Goal: Transaction & Acquisition: Purchase product/service

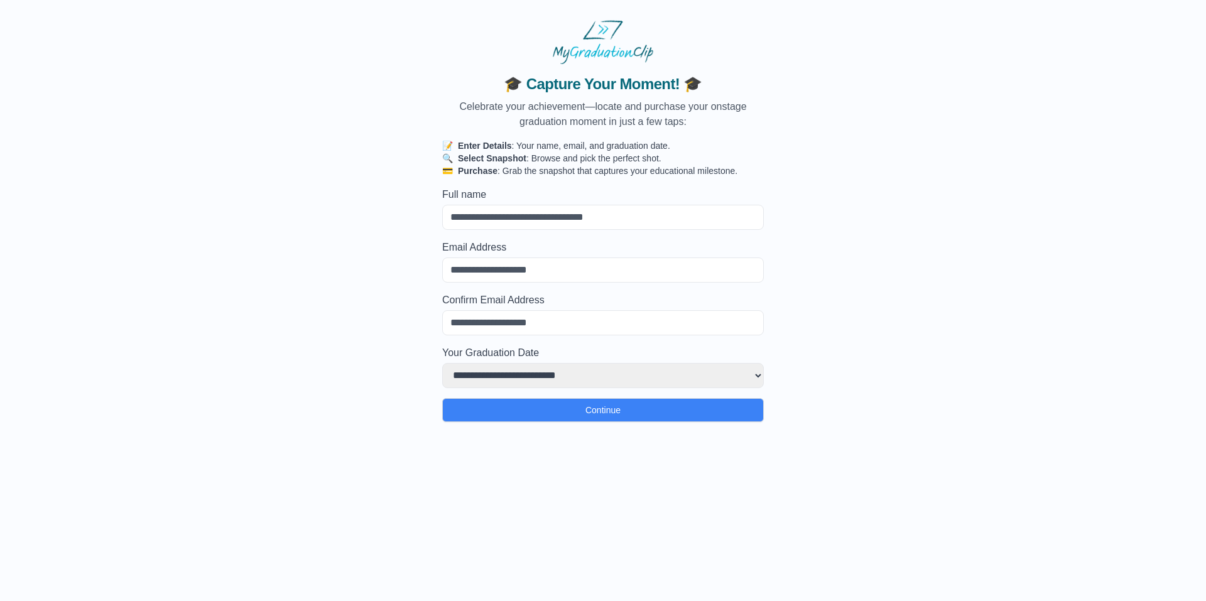
click at [558, 205] on input "Full name" at bounding box center [603, 217] width 322 height 25
type input "**********"
select select
click at [521, 278] on input "Email Address" at bounding box center [603, 270] width 322 height 25
drag, startPoint x: 574, startPoint y: 275, endPoint x: 567, endPoint y: 276, distance: 7.8
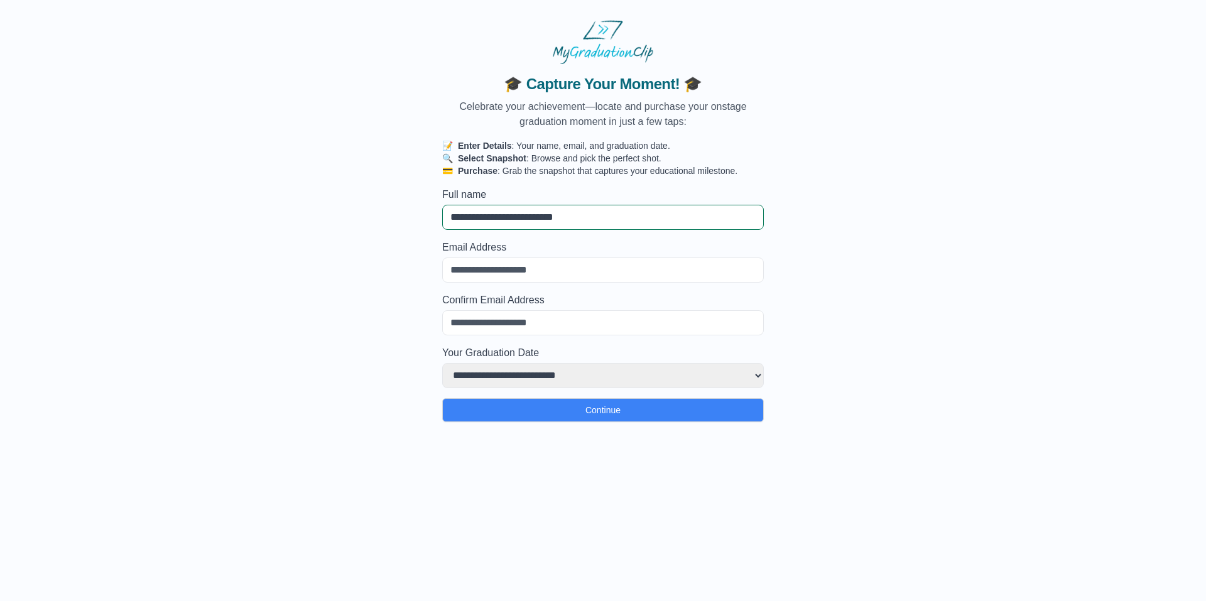
click at [567, 276] on input "Email Address" at bounding box center [603, 270] width 322 height 25
type input "*"
select select
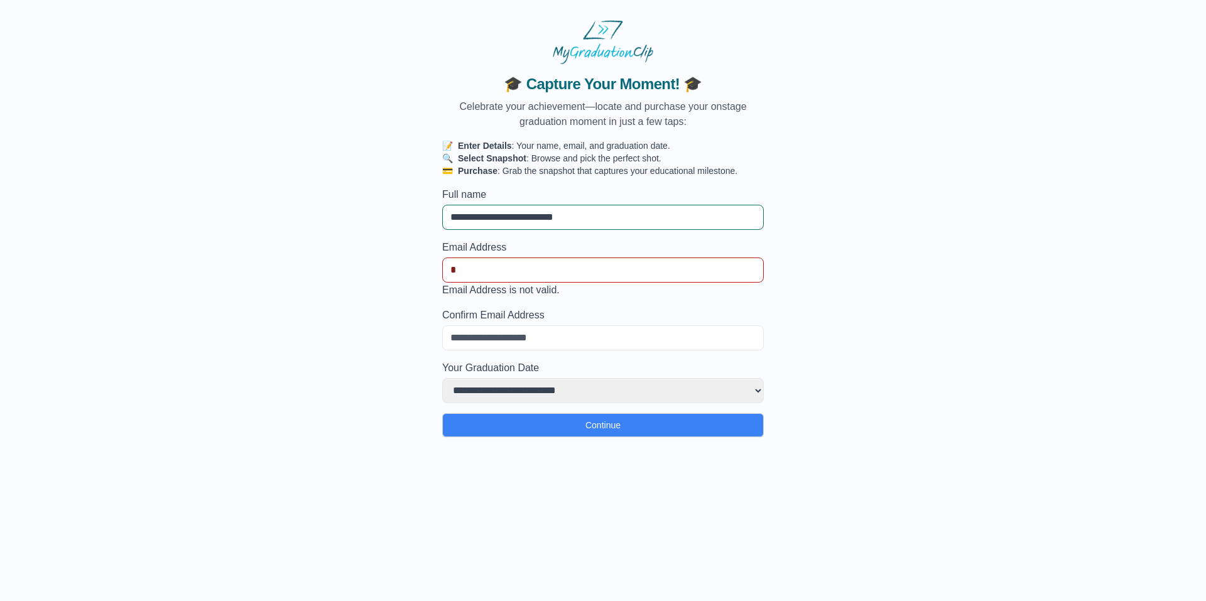
type input "**"
select select
type input "***"
select select
type input "****"
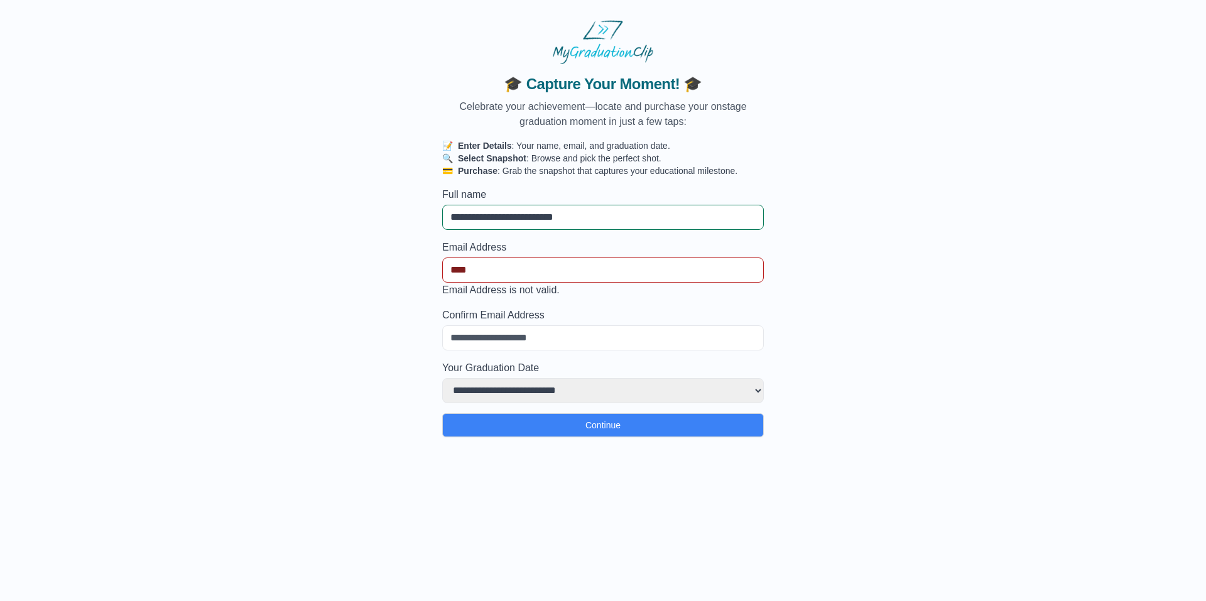
select select
type input "*****"
select select
type input "******"
select select
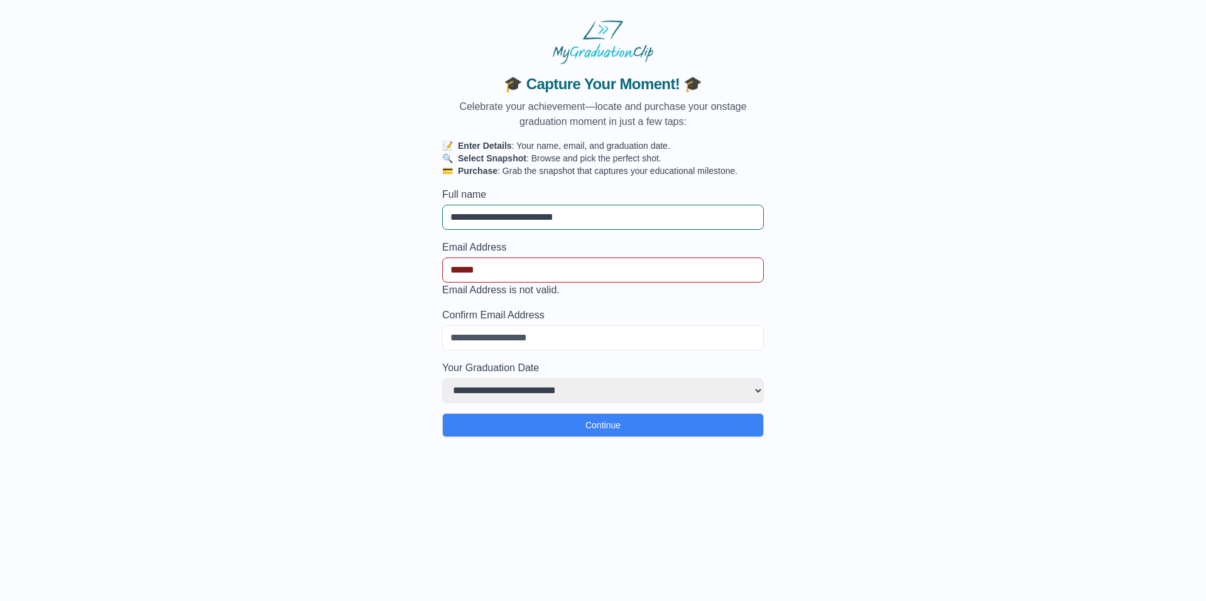
type input "*******"
select select
type input "**********"
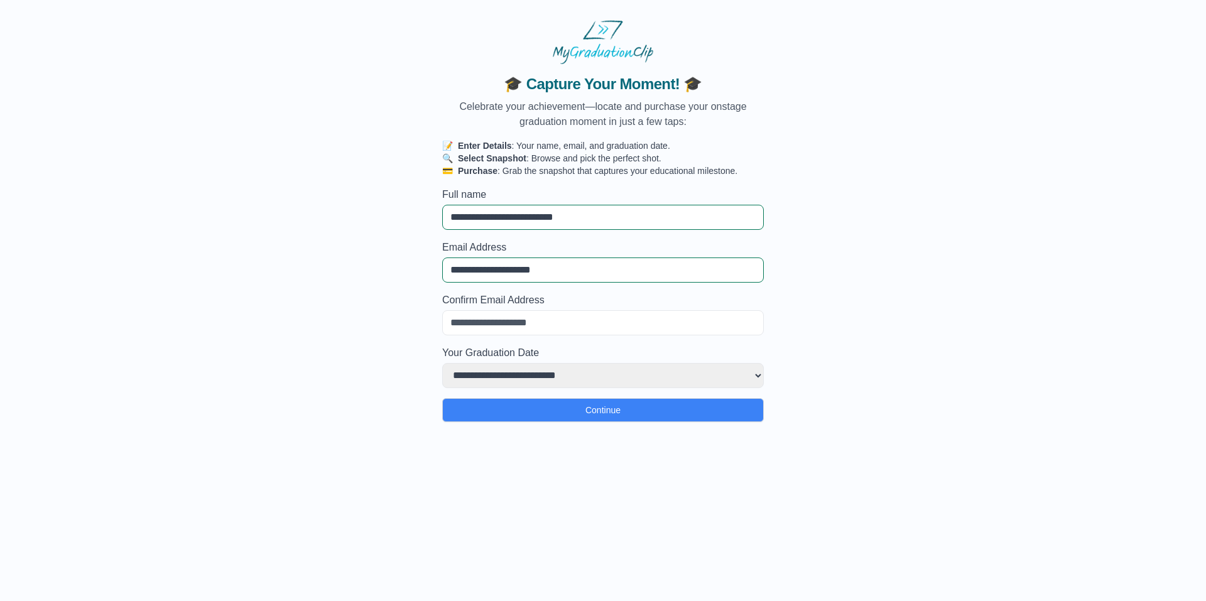
select select
click at [514, 329] on input "Confirm Email Address" at bounding box center [603, 322] width 322 height 25
type input "*"
select select
type input "**"
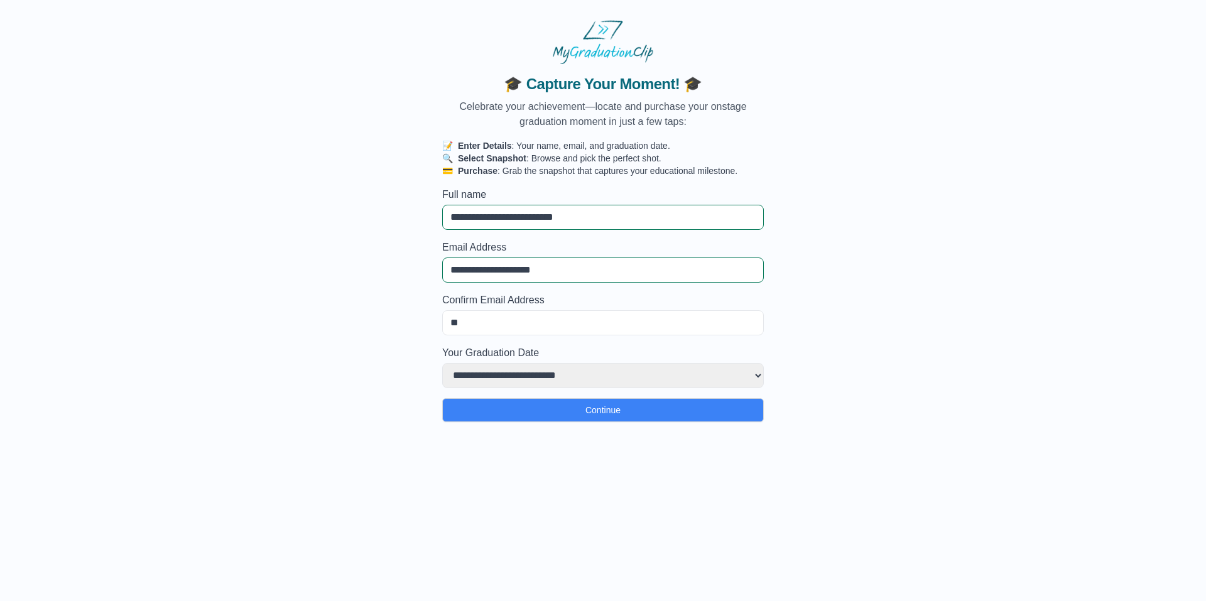
select select
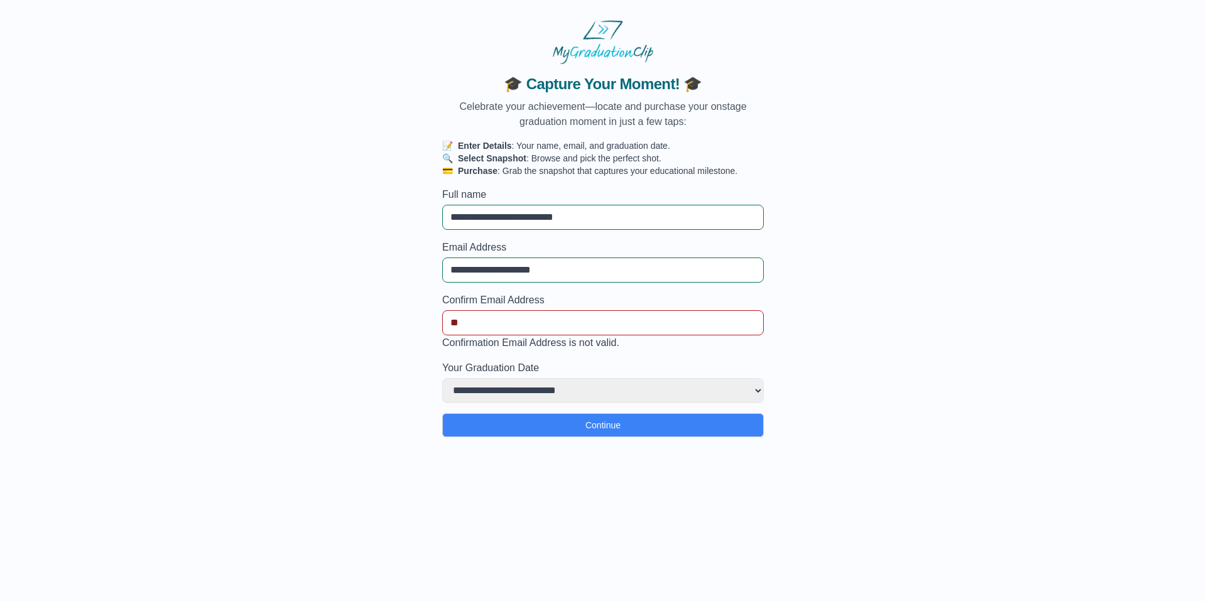
type input "***"
select select
type input "****"
select select
type input "*****"
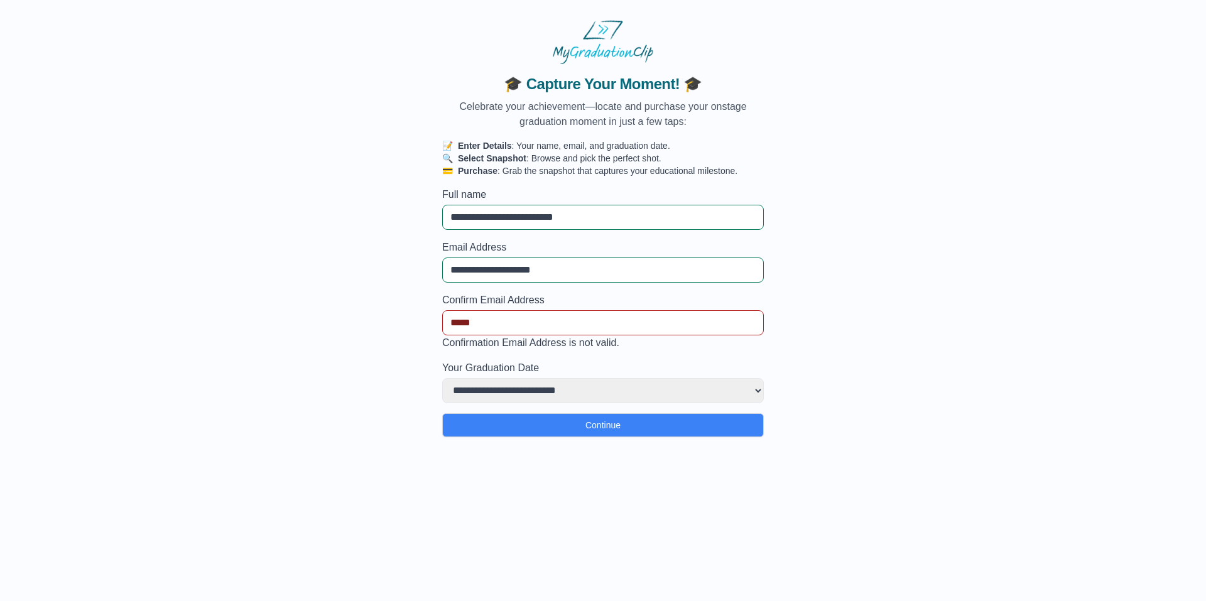
select select
type input "******"
select select
type input "*******"
select select
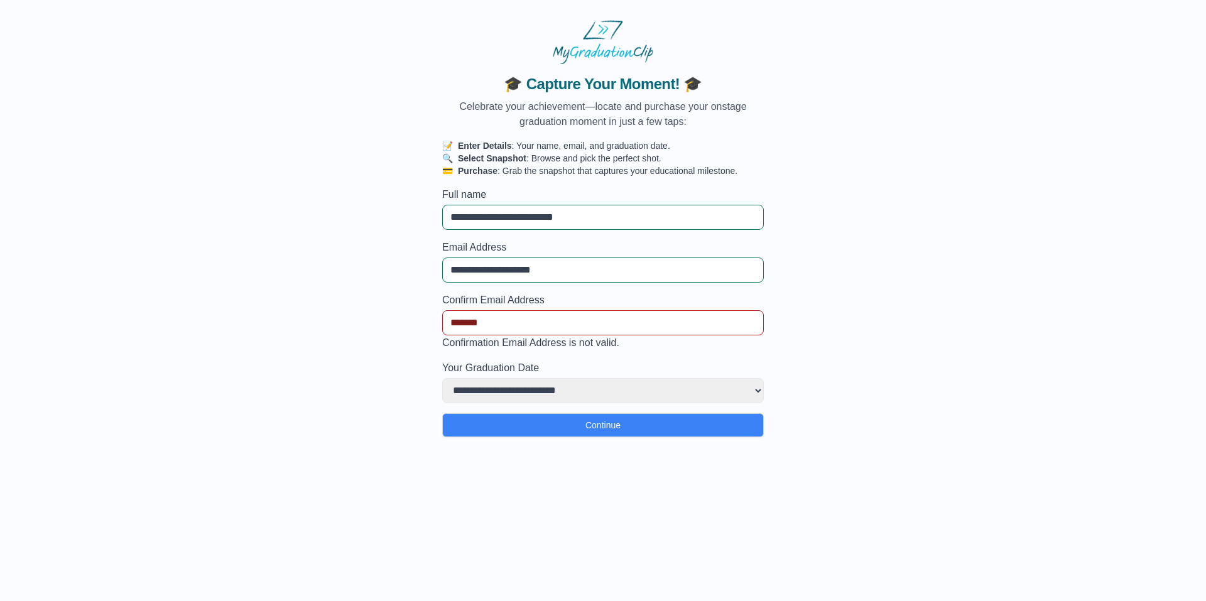
type input "********"
select select
type input "*********"
select select
type input "********"
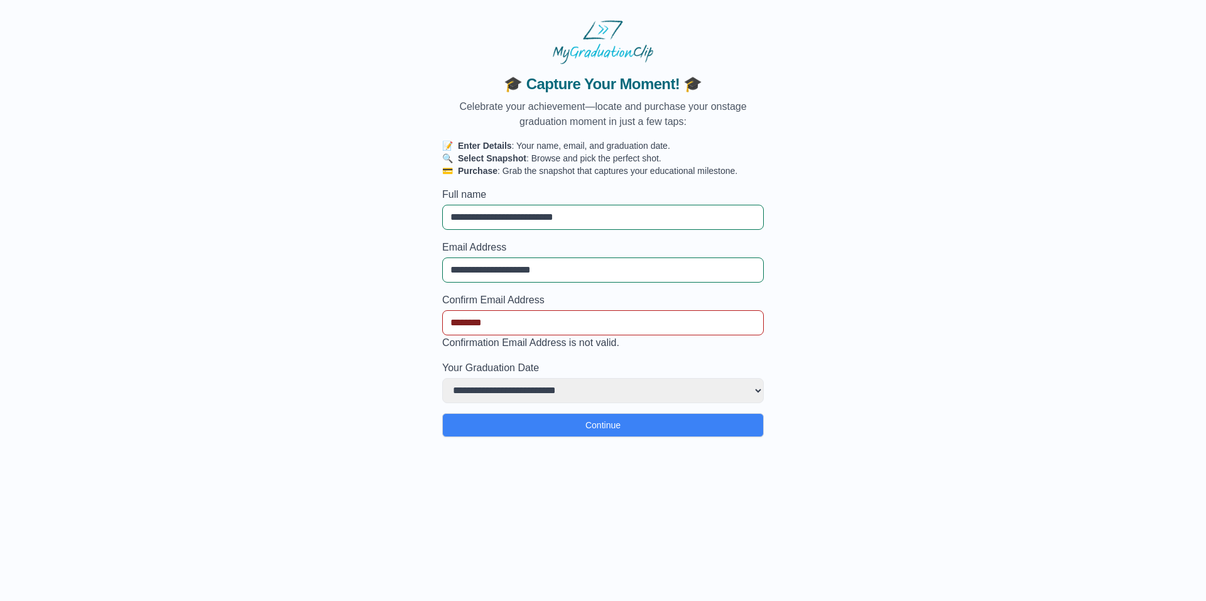
select select
type input "*********"
select select
type input "**********"
select select
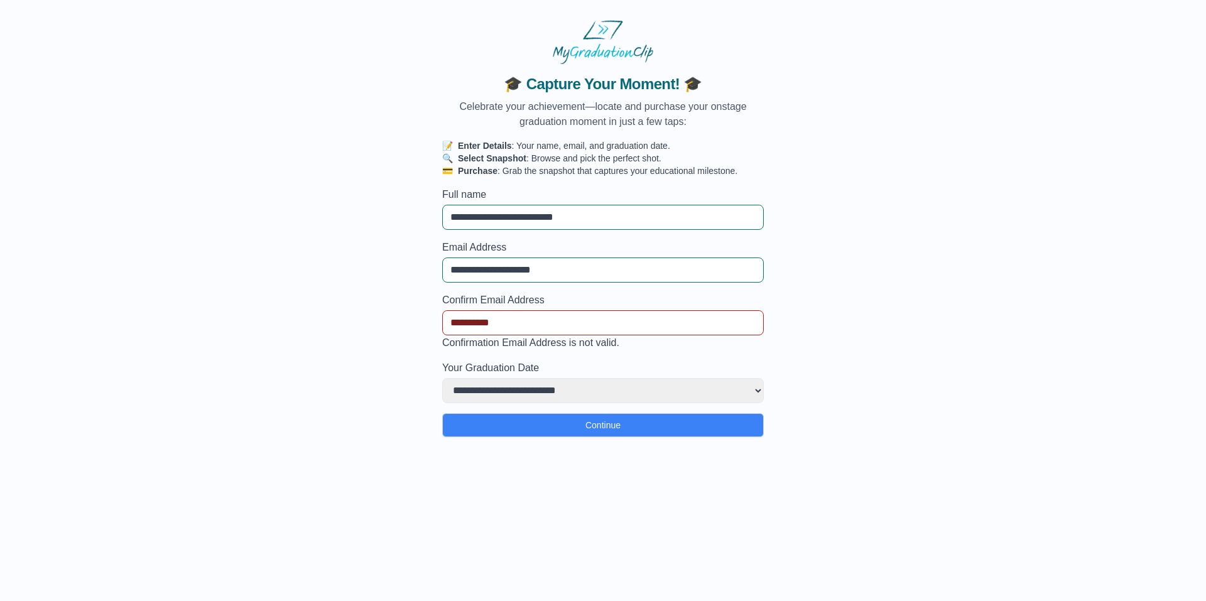
type input "**********"
select select
type input "**********"
select select
type input "**********"
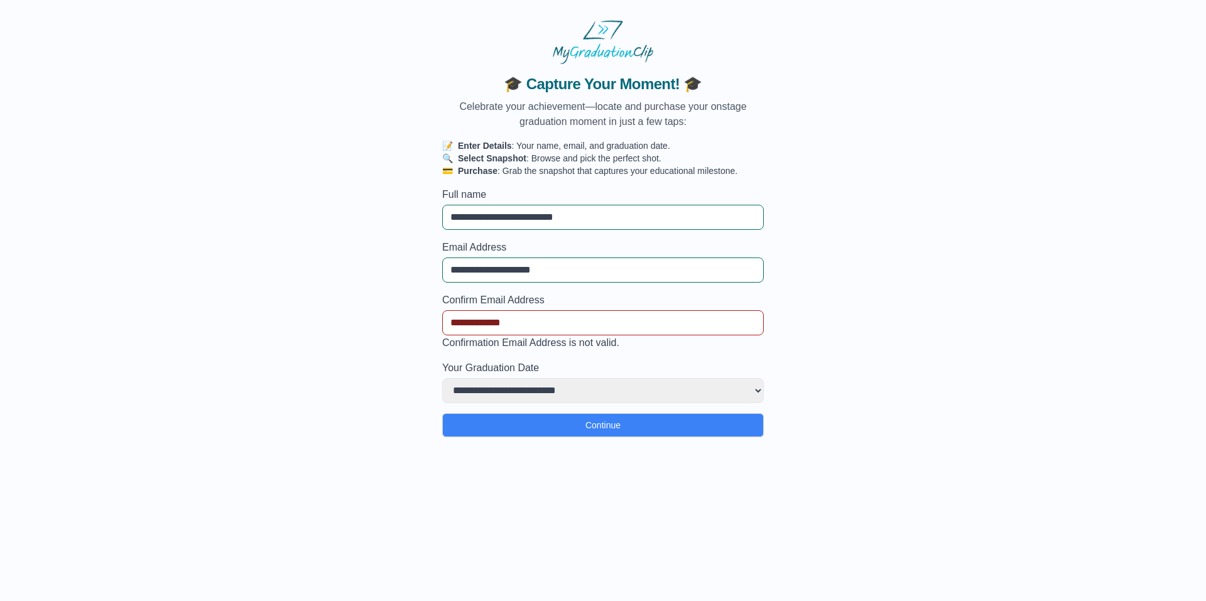
select select
type input "**********"
select select
type input "**********"
select select
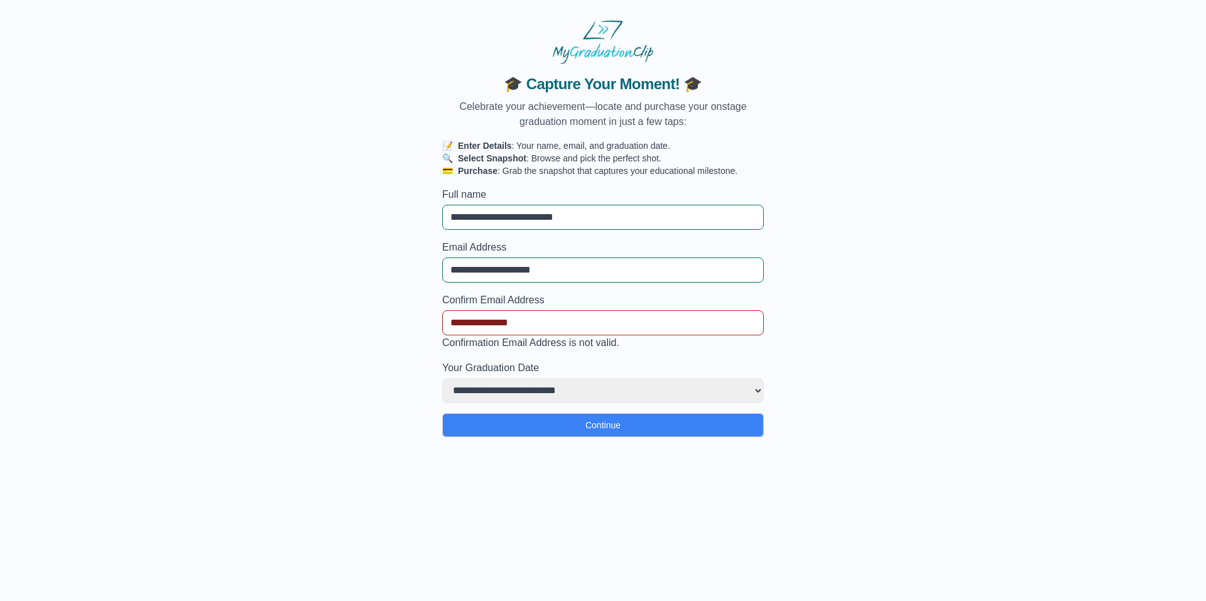
type input "**********"
select select
type input "**********"
select select
type input "**********"
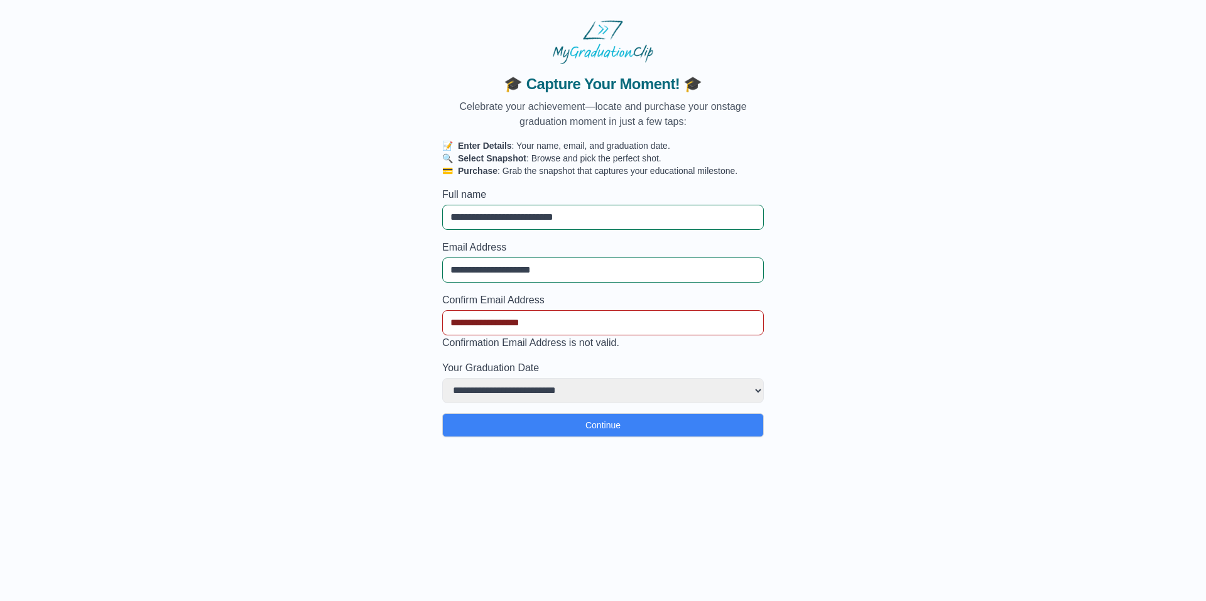
select select
type input "**********"
select select
type input "**********"
select select
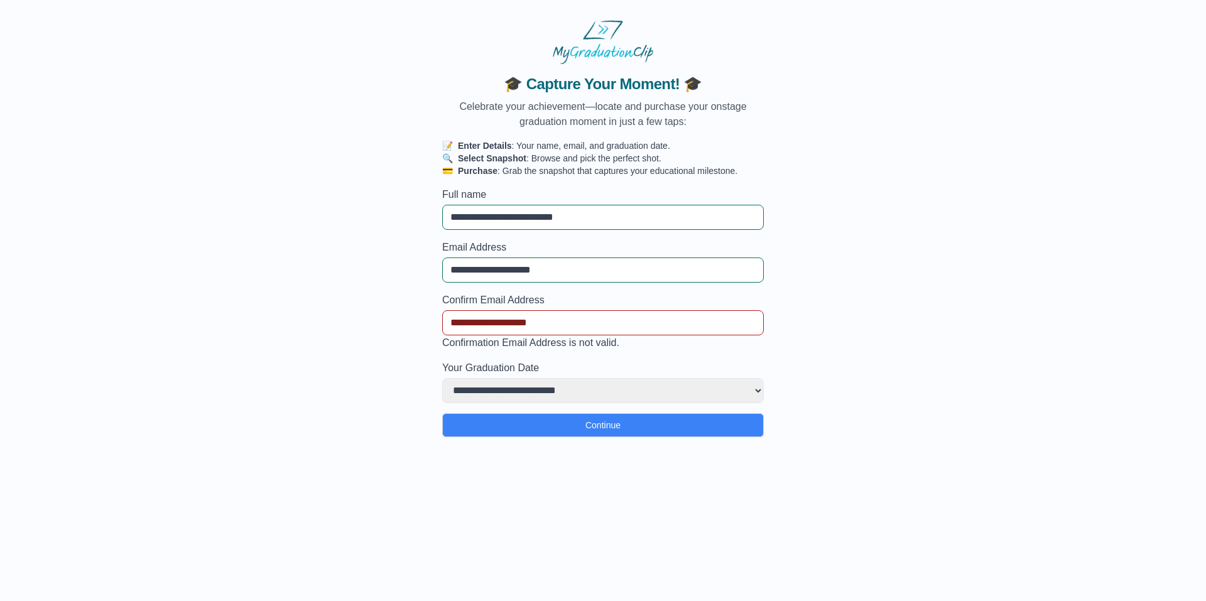
type input "**********"
select select
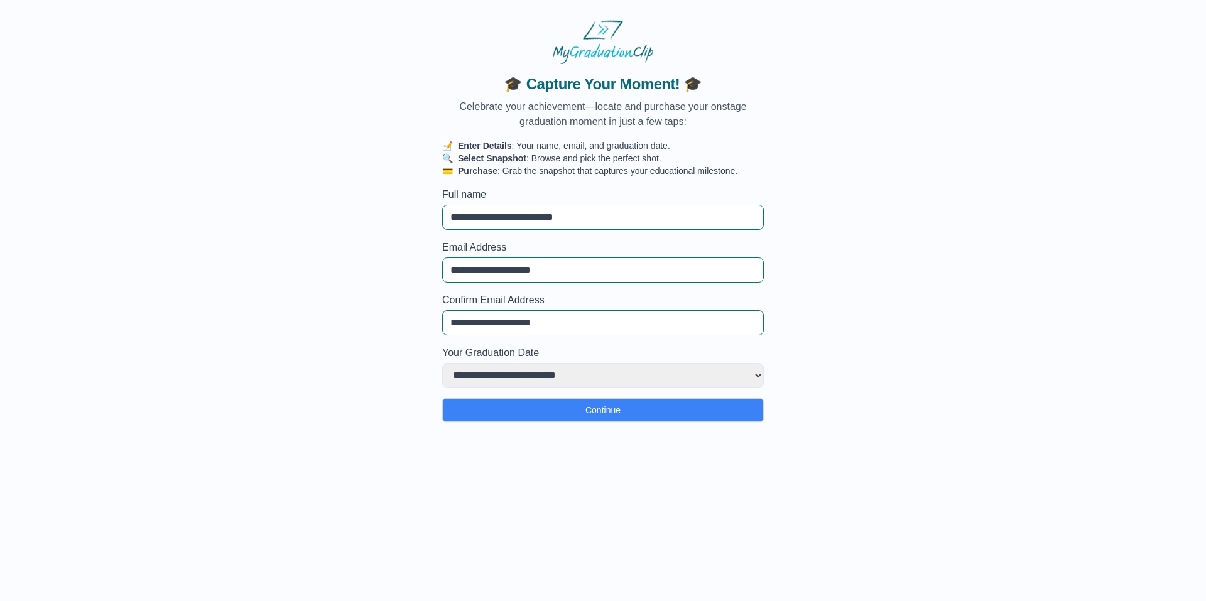
type input "**********"
click at [516, 376] on select "**********" at bounding box center [603, 375] width 322 height 25
select select "**********"
click at [442, 363] on select "**********" at bounding box center [603, 375] width 322 height 25
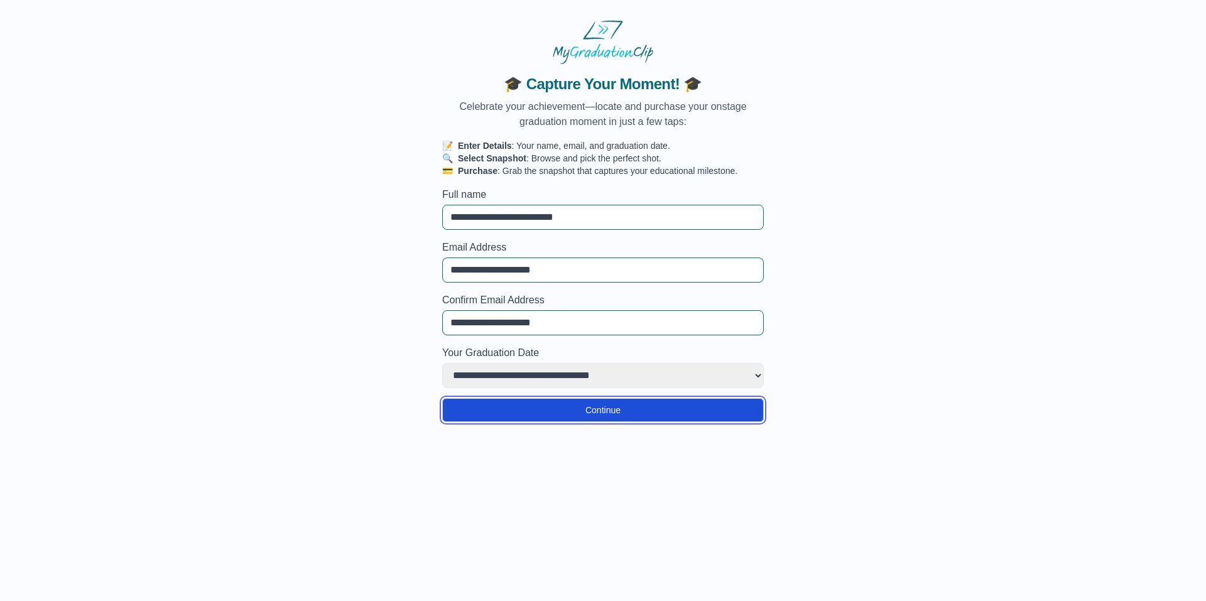
click at [565, 412] on button "Continue" at bounding box center [603, 410] width 322 height 24
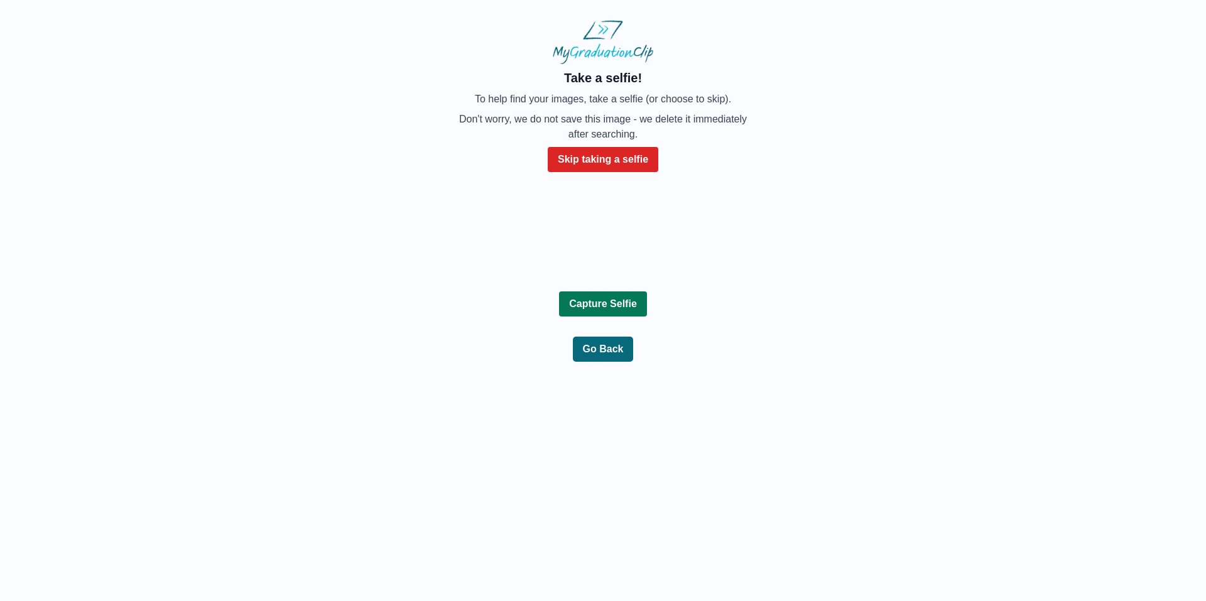
click at [615, 309] on b "Capture Selfie" at bounding box center [603, 303] width 68 height 11
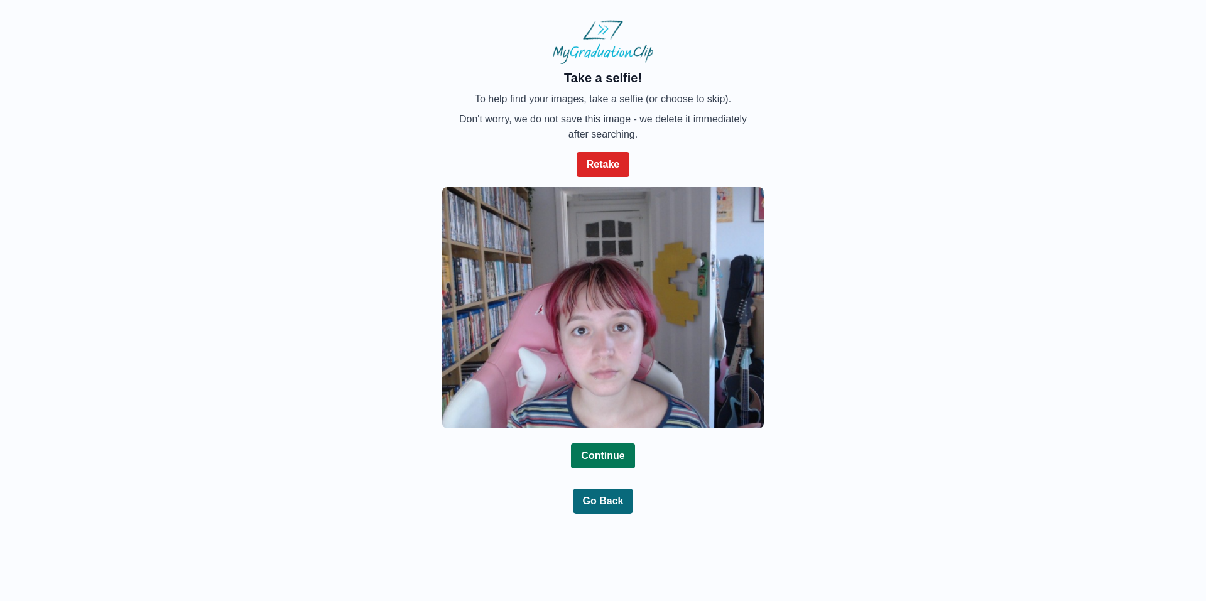
click at [629, 464] on button "Continue" at bounding box center [602, 456] width 63 height 25
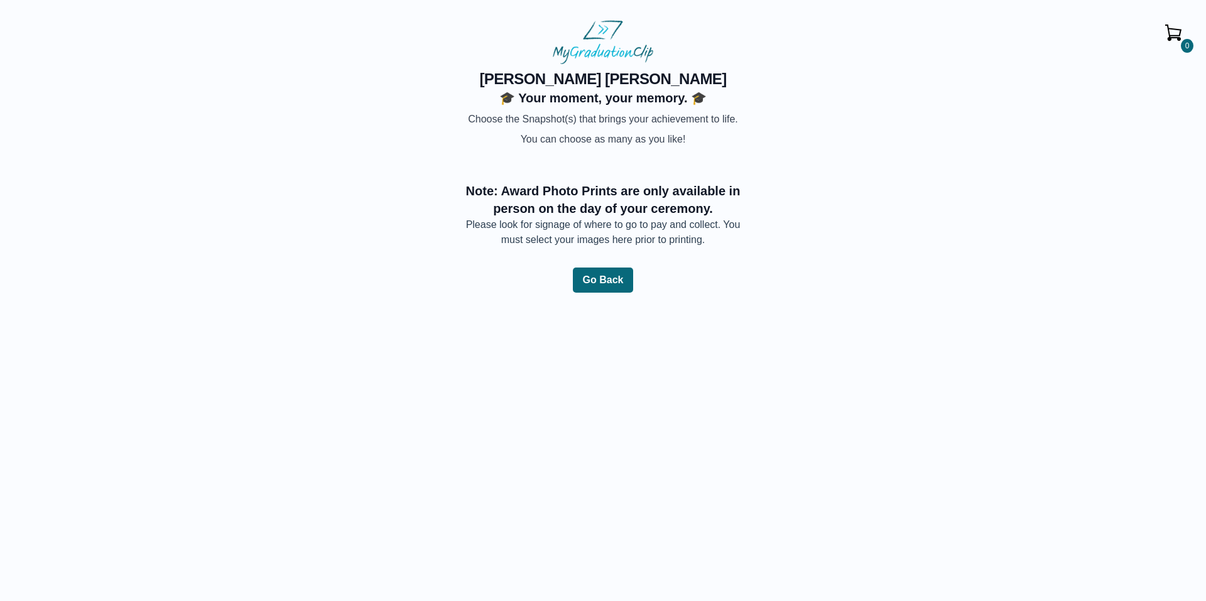
click at [471, 147] on img at bounding box center [471, 147] width 0 height 0
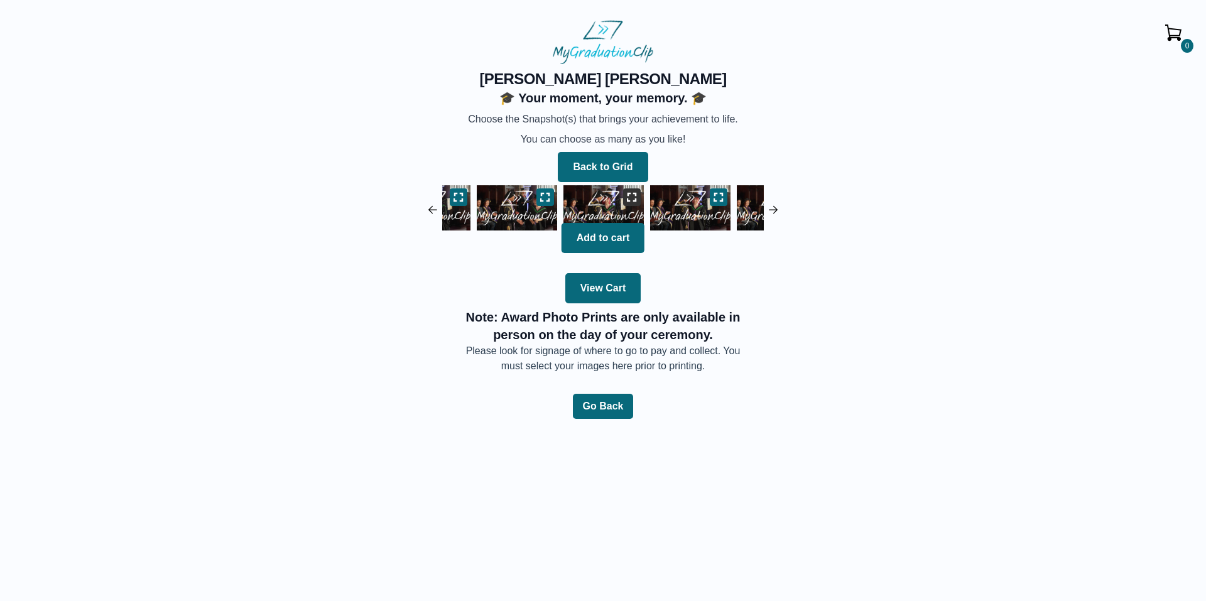
click at [631, 194] on icon at bounding box center [632, 197] width 10 height 10
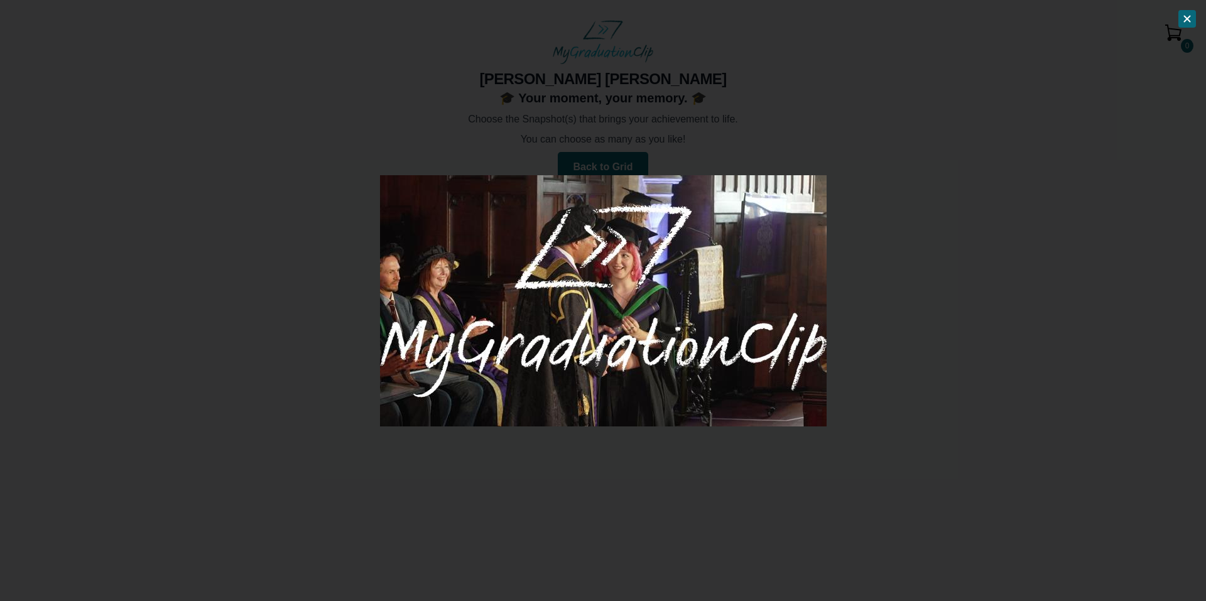
click at [942, 303] on div at bounding box center [603, 300] width 1206 height 601
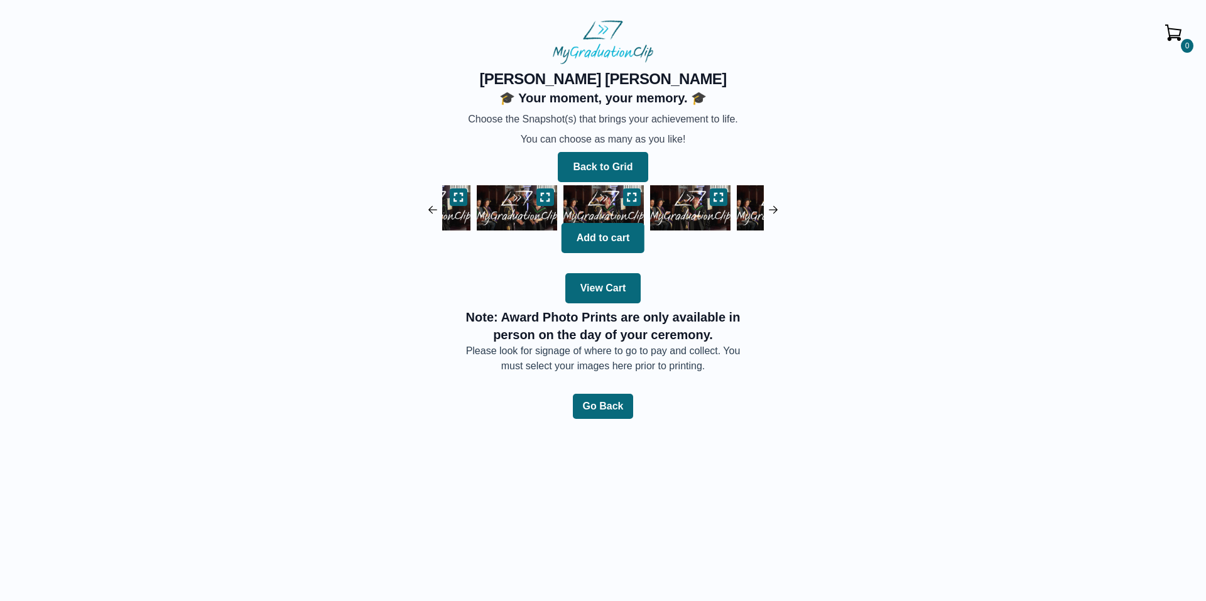
click at [680, 218] on img at bounding box center [690, 208] width 87 height 52
click at [616, 154] on button "Back to Grid" at bounding box center [603, 167] width 90 height 30
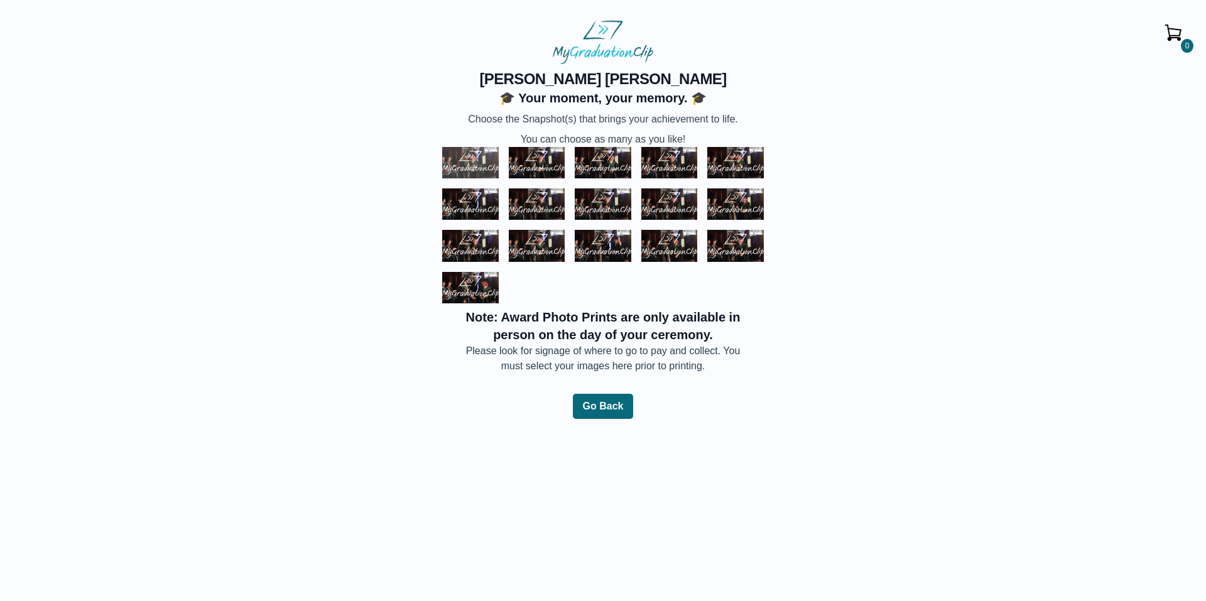
click at [484, 166] on img at bounding box center [470, 162] width 57 height 31
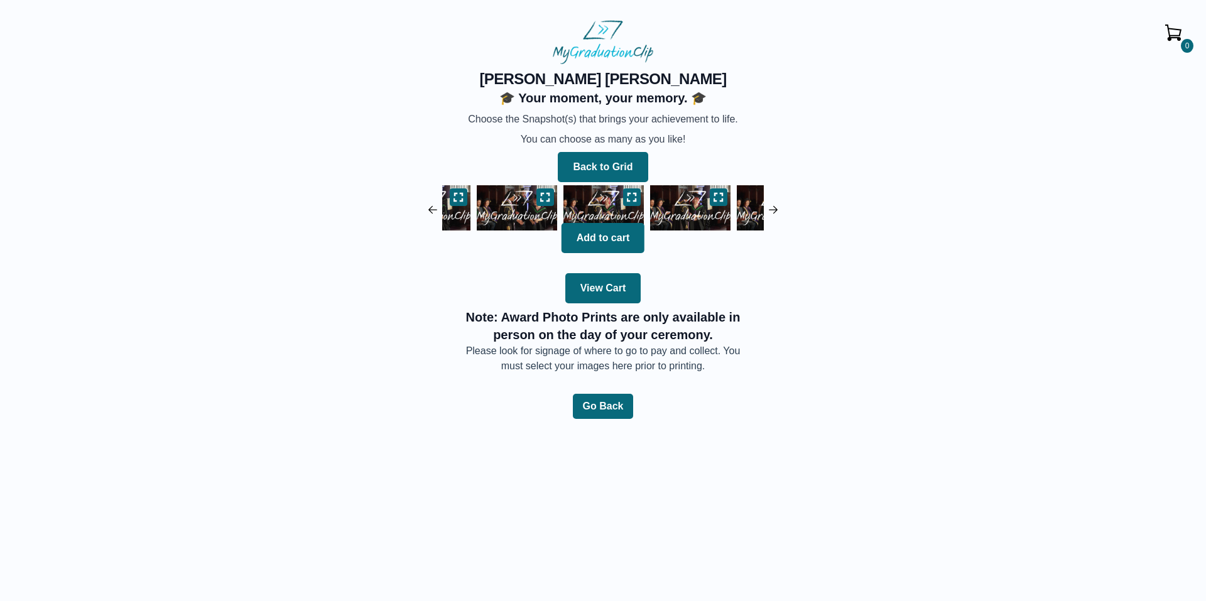
click at [600, 206] on img at bounding box center [603, 208] width 87 height 52
click at [635, 197] on icon at bounding box center [632, 197] width 10 height 10
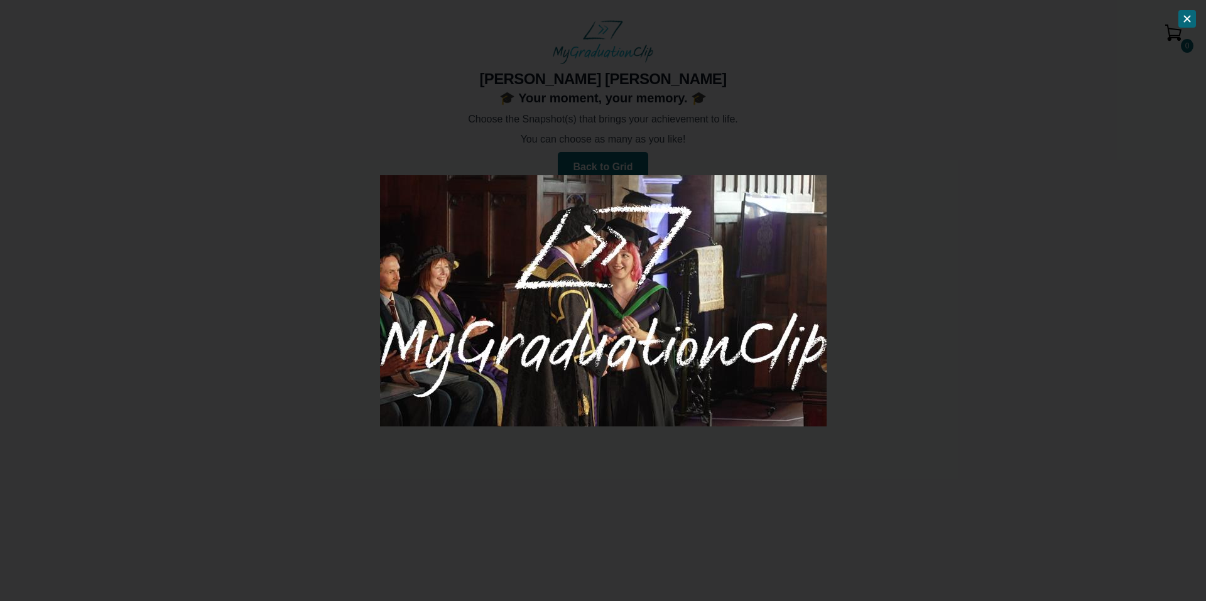
click at [913, 263] on div at bounding box center [603, 300] width 1206 height 601
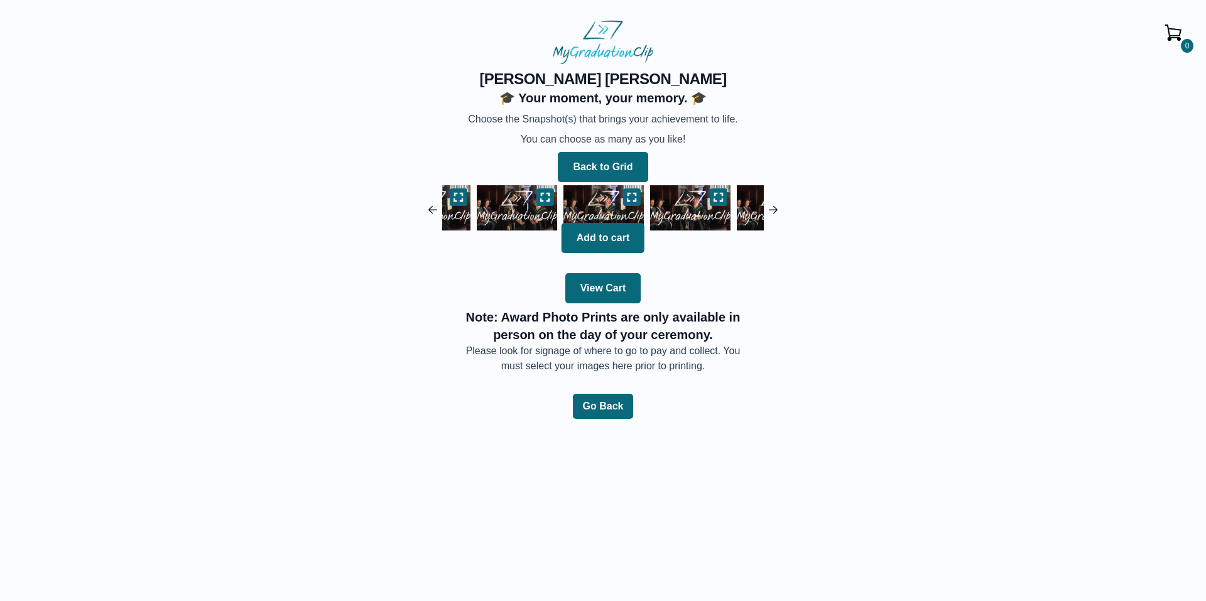
click at [662, 205] on img at bounding box center [690, 208] width 87 height 52
click at [629, 199] on icon at bounding box center [632, 197] width 10 height 10
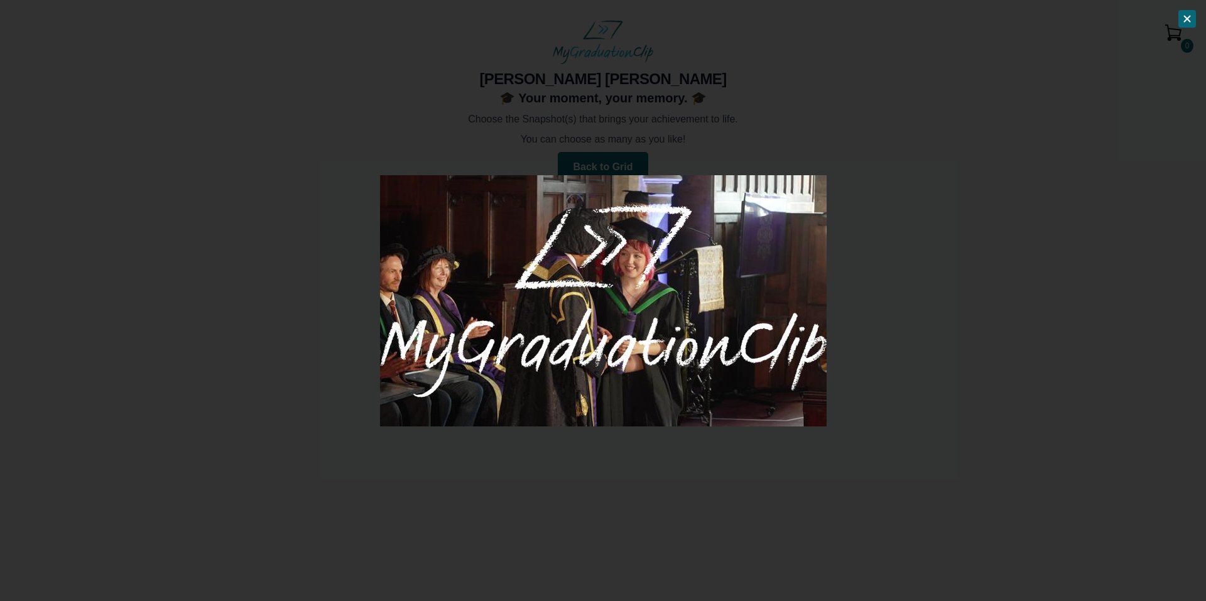
click at [925, 260] on div at bounding box center [603, 300] width 1206 height 601
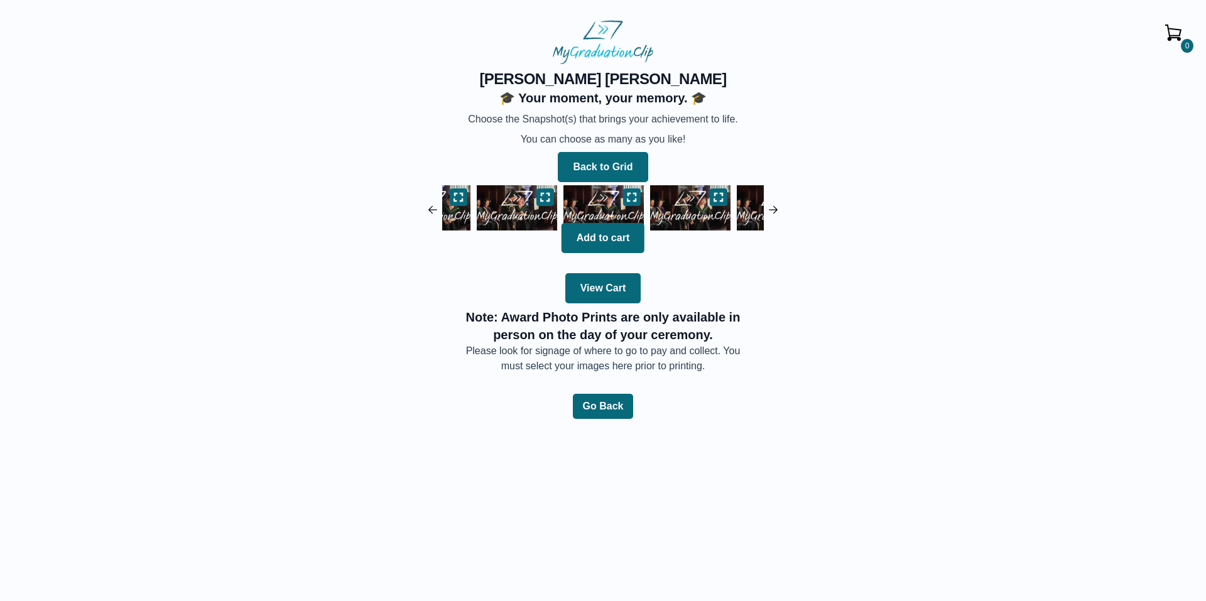
click at [676, 203] on img at bounding box center [690, 208] width 87 height 52
click at [641, 195] on img at bounding box center [603, 208] width 87 height 52
click at [635, 197] on icon at bounding box center [632, 197] width 10 height 10
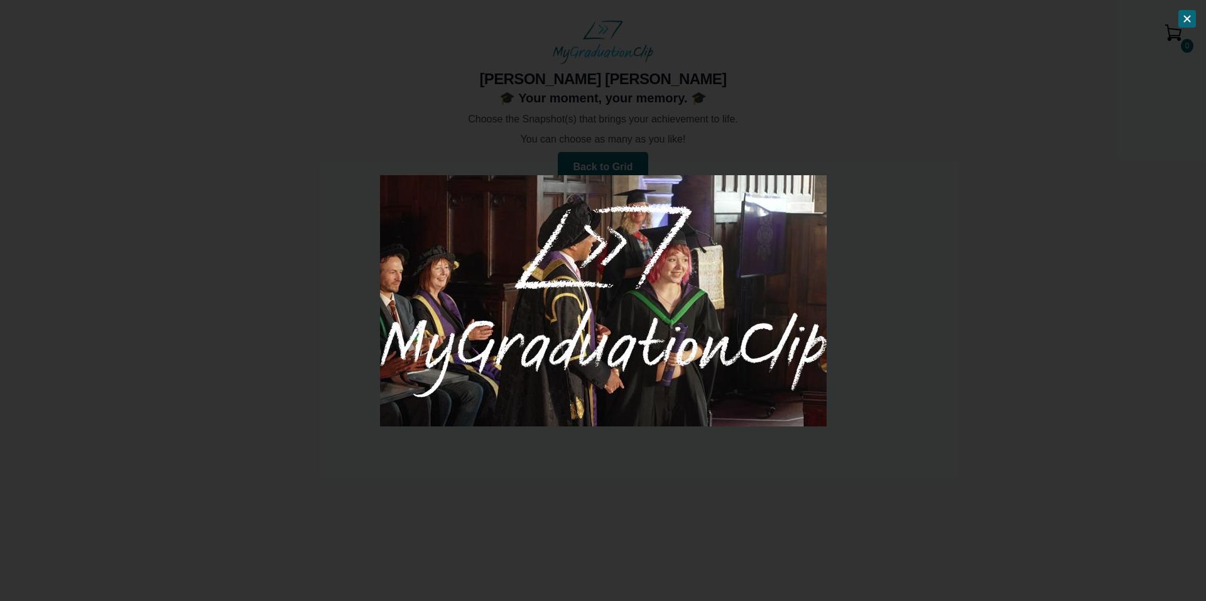
click at [912, 266] on div at bounding box center [603, 300] width 1206 height 601
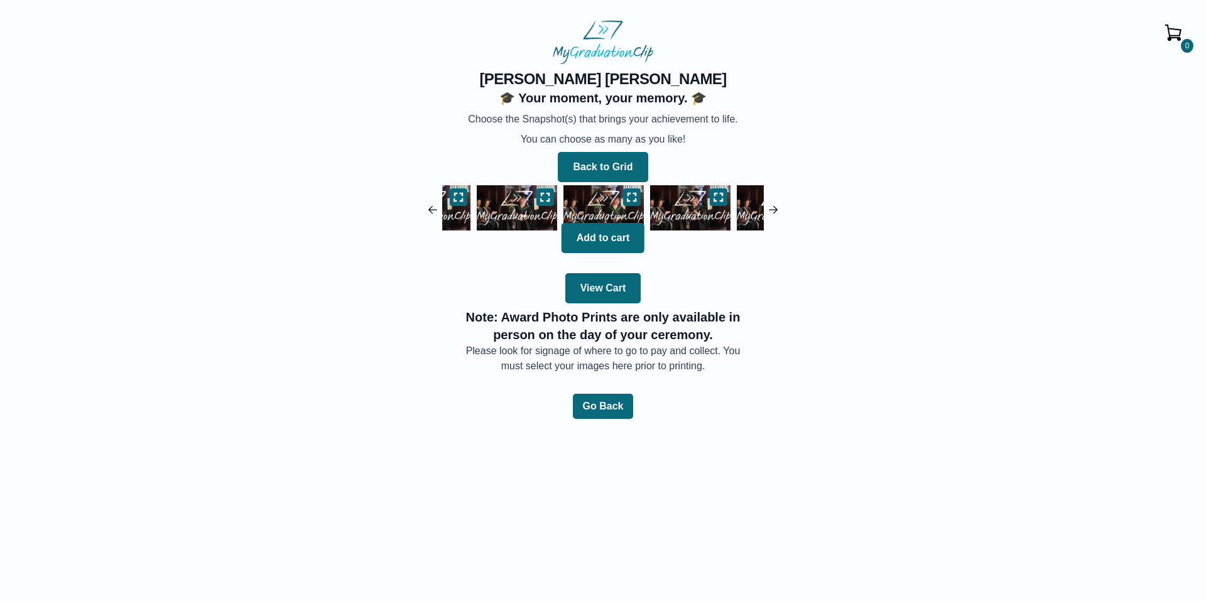
click at [669, 207] on img at bounding box center [690, 208] width 87 height 52
click at [636, 199] on icon at bounding box center [632, 197] width 9 height 8
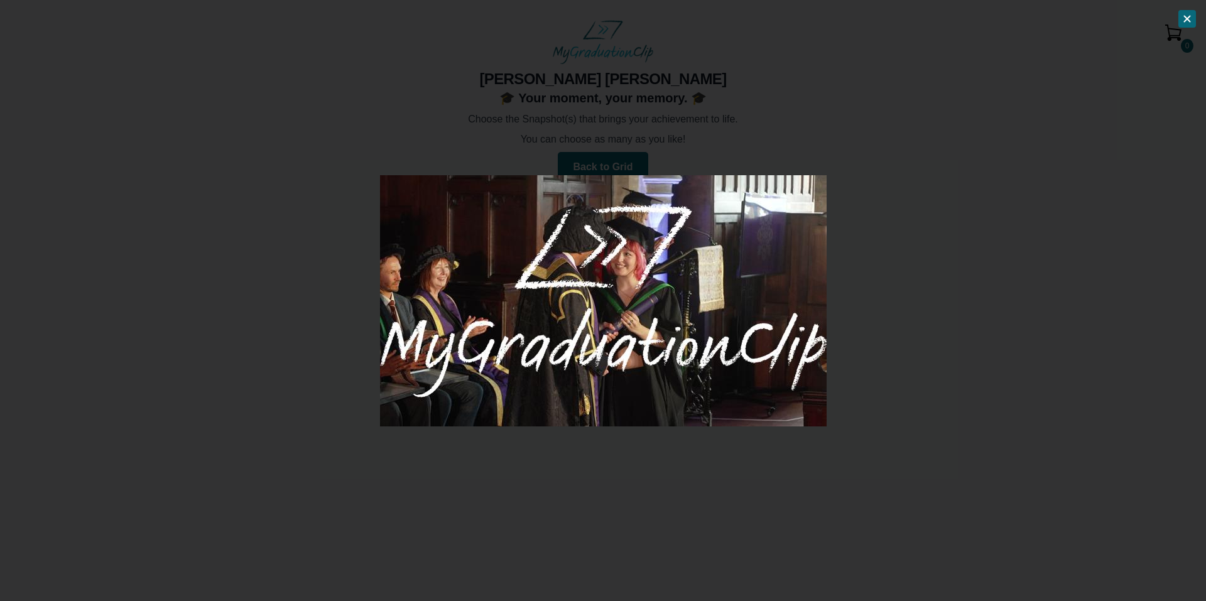
click at [896, 258] on div at bounding box center [603, 300] width 1206 height 601
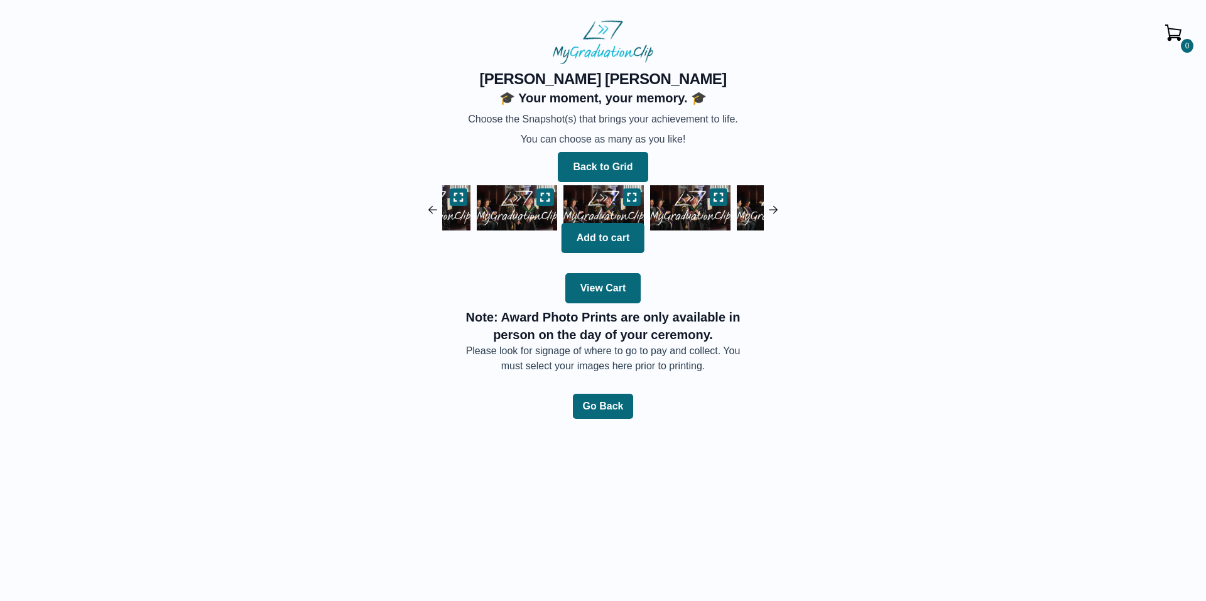
click at [672, 200] on img at bounding box center [690, 208] width 87 height 52
click at [636, 202] on button at bounding box center [632, 197] width 18 height 18
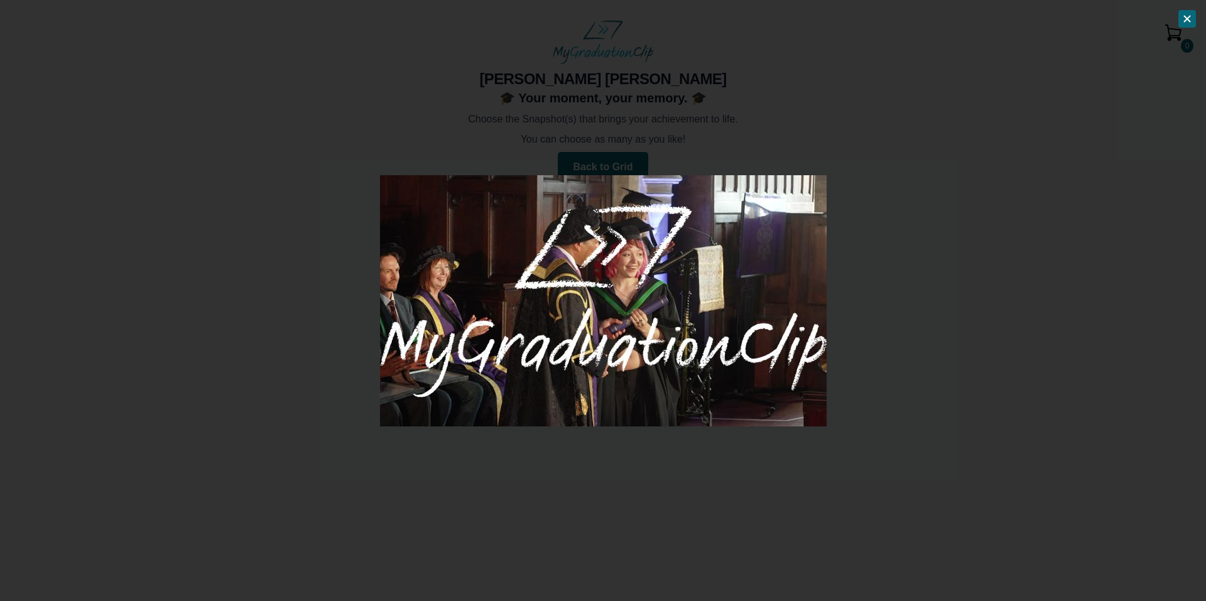
click at [885, 275] on div at bounding box center [603, 300] width 1206 height 601
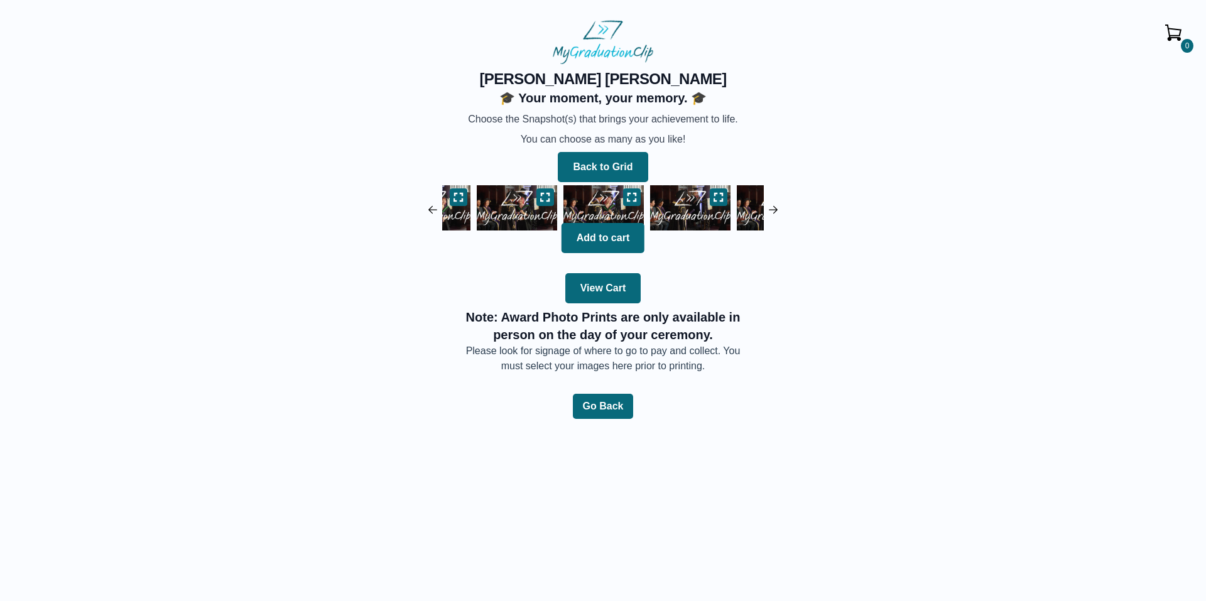
click at [666, 202] on img at bounding box center [690, 208] width 87 height 52
click at [636, 199] on icon at bounding box center [632, 197] width 9 height 8
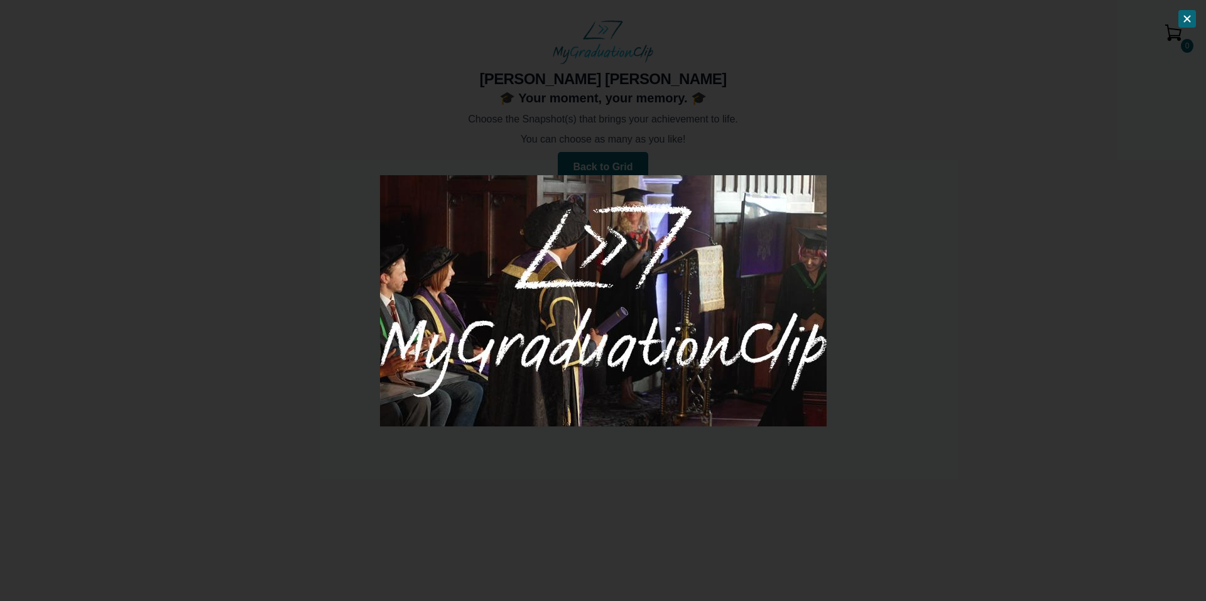
drag, startPoint x: 910, startPoint y: 275, endPoint x: 864, endPoint y: 266, distance: 47.3
click at [912, 274] on div at bounding box center [603, 300] width 1206 height 601
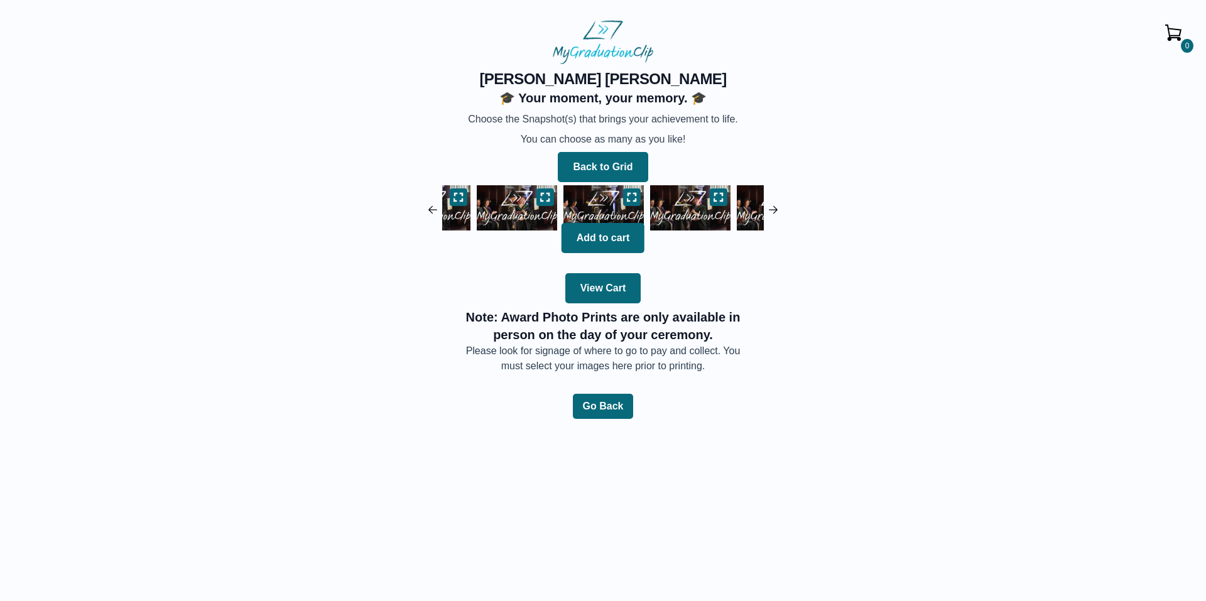
click at [670, 207] on img at bounding box center [690, 208] width 87 height 52
click at [635, 197] on icon at bounding box center [632, 197] width 10 height 10
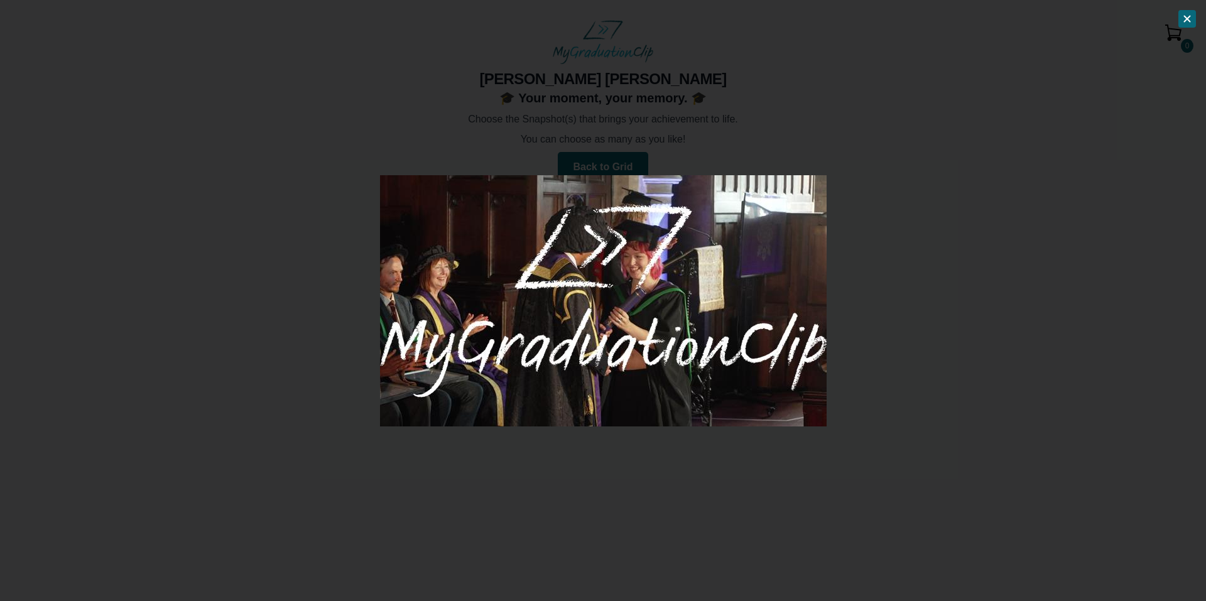
click at [862, 266] on div at bounding box center [603, 300] width 1206 height 601
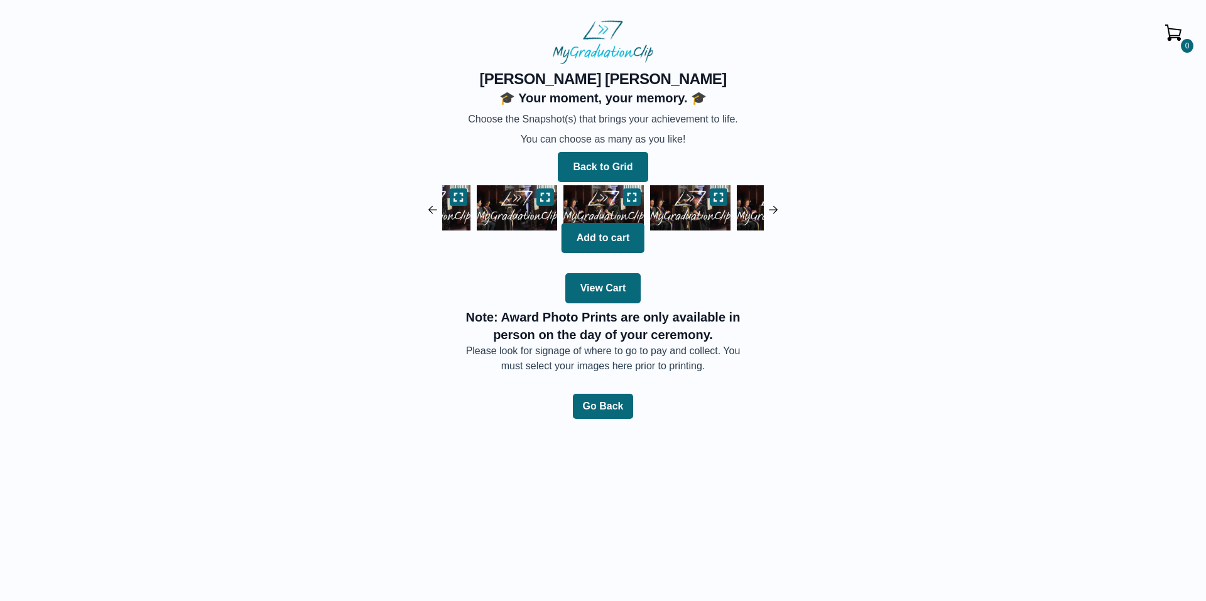
click at [692, 210] on img at bounding box center [690, 208] width 87 height 52
click at [626, 194] on button at bounding box center [632, 197] width 18 height 18
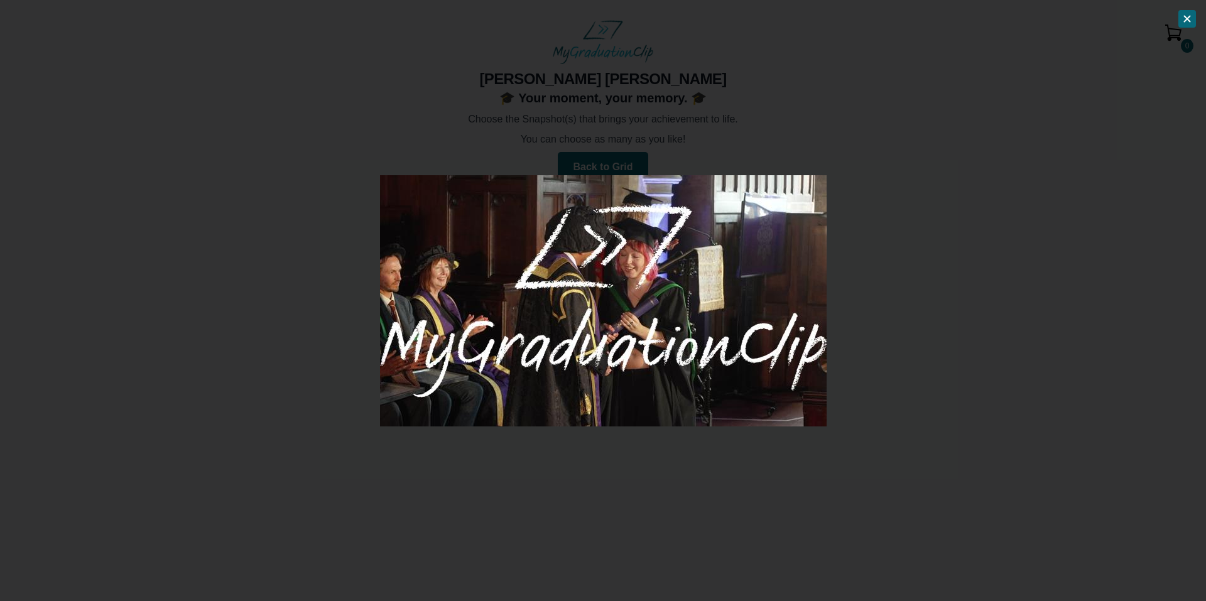
click at [890, 269] on div at bounding box center [603, 300] width 1206 height 601
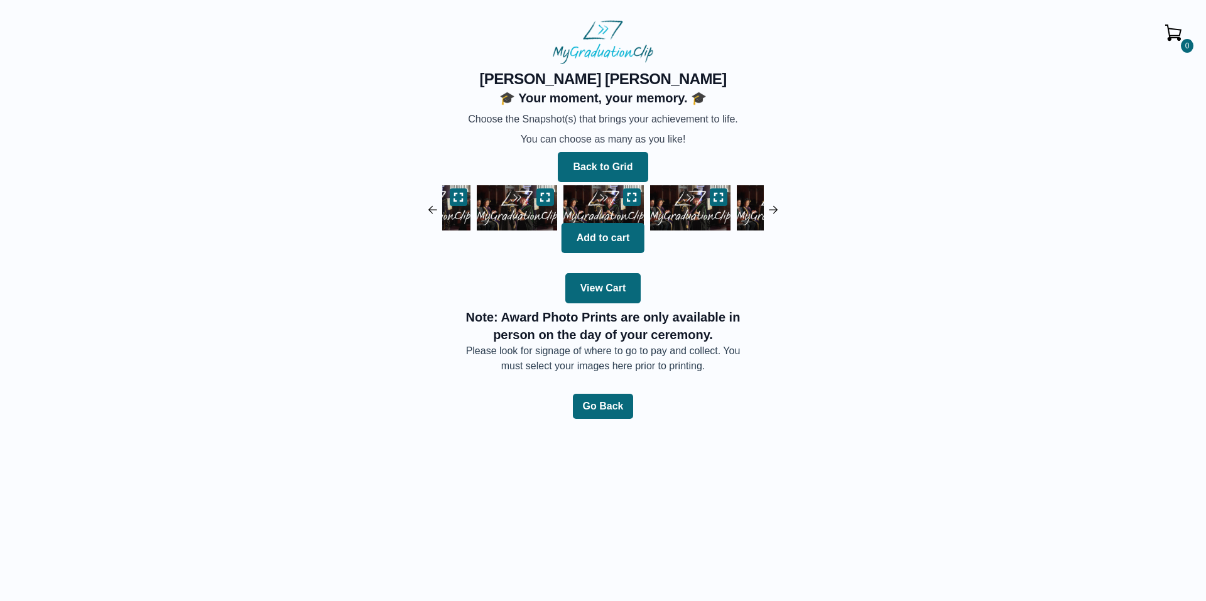
click at [693, 207] on img at bounding box center [690, 208] width 87 height 52
click at [635, 191] on button at bounding box center [632, 197] width 18 height 18
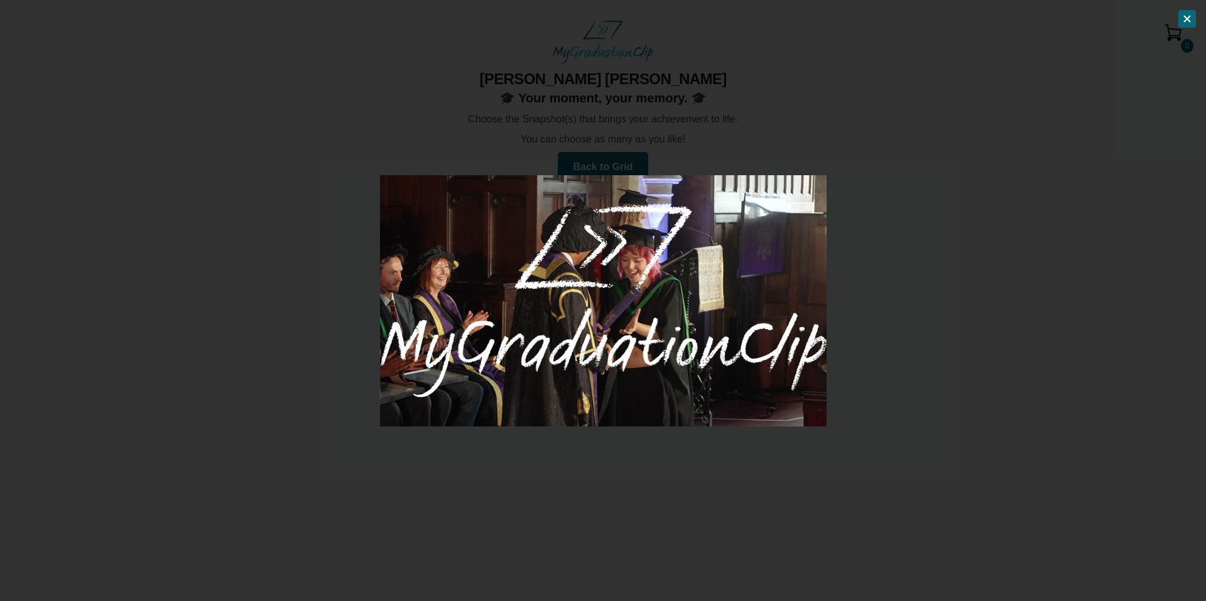
click at [842, 253] on div at bounding box center [603, 300] width 1206 height 601
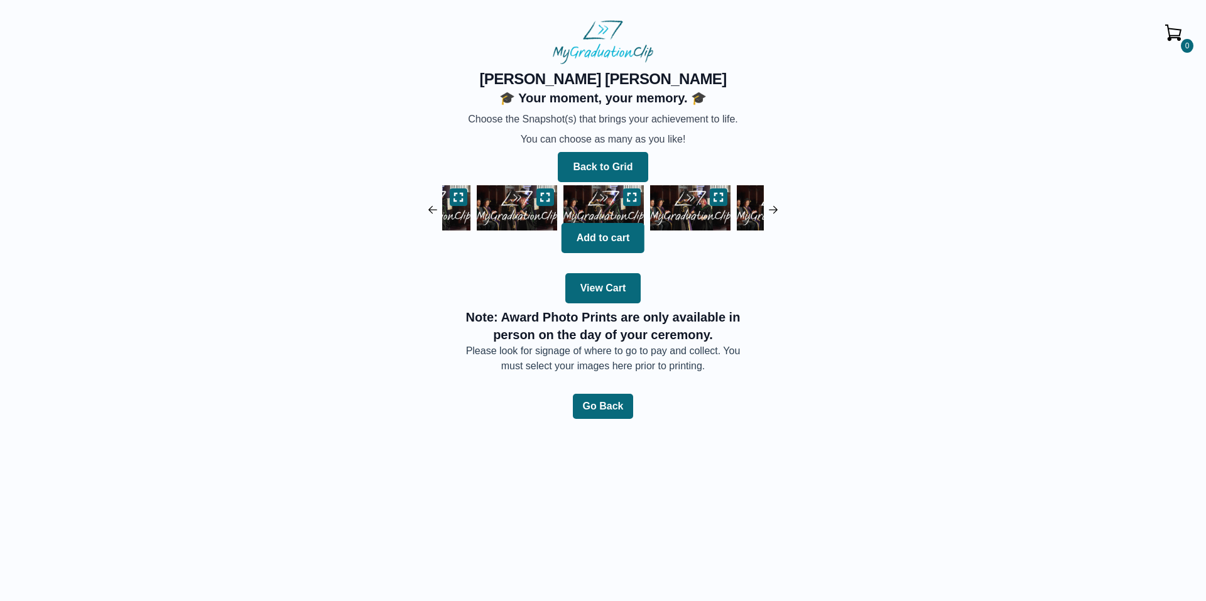
click at [672, 208] on img at bounding box center [690, 208] width 87 height 52
click at [520, 204] on img at bounding box center [517, 208] width 87 height 52
click at [638, 198] on button at bounding box center [632, 197] width 18 height 18
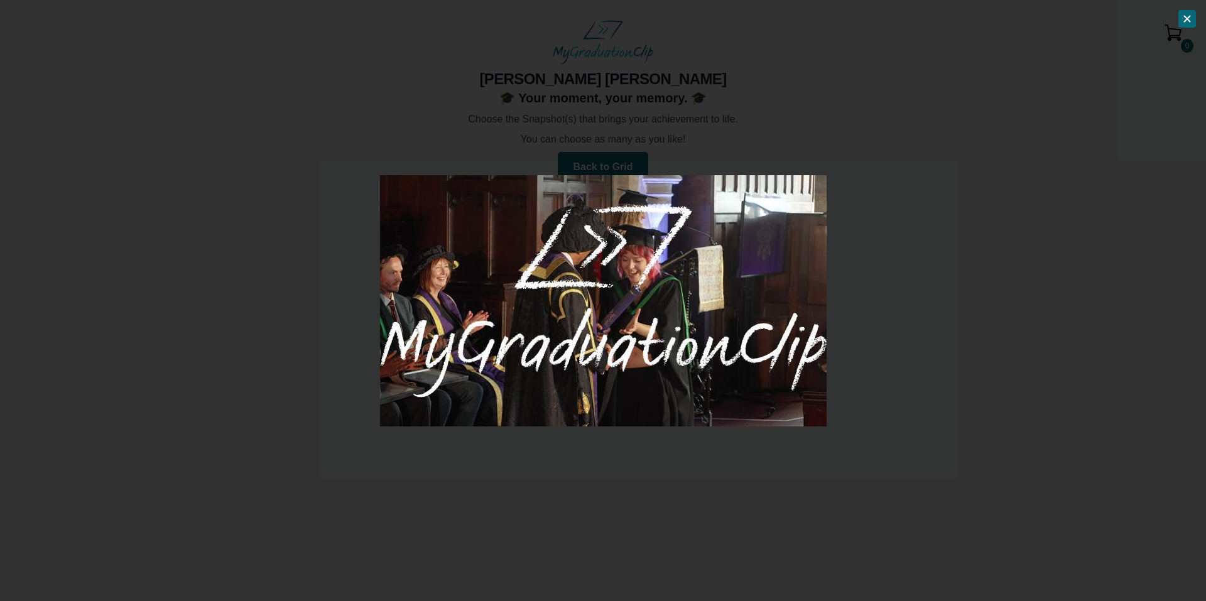
click at [884, 299] on div at bounding box center [603, 300] width 1206 height 601
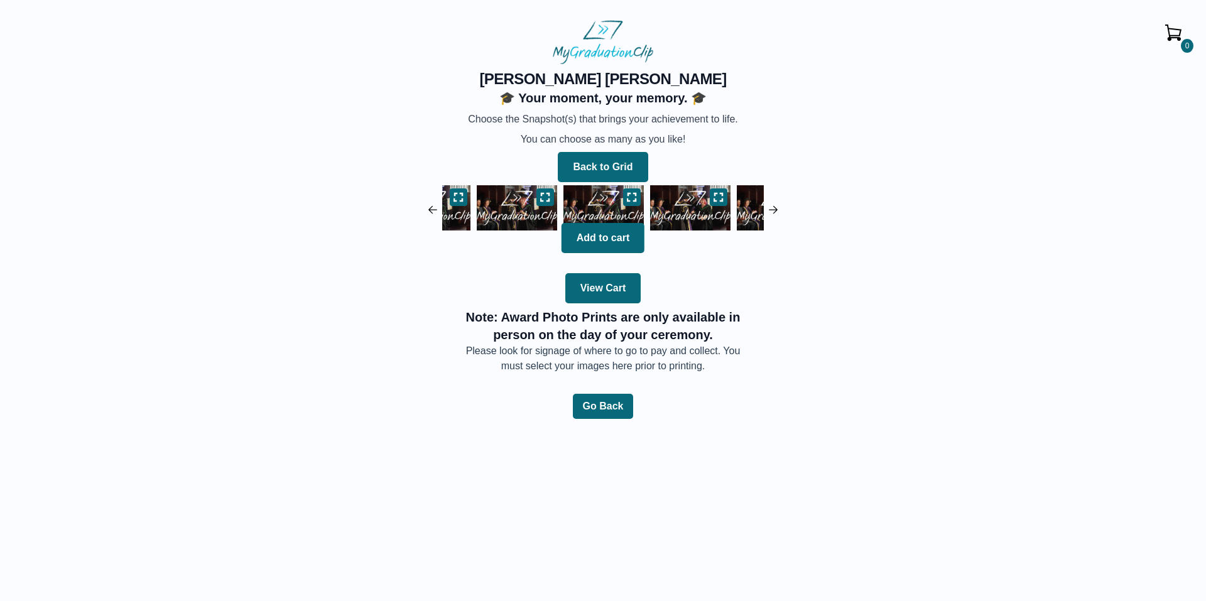
click at [667, 206] on img at bounding box center [690, 208] width 87 height 52
click at [630, 197] on icon at bounding box center [632, 197] width 10 height 10
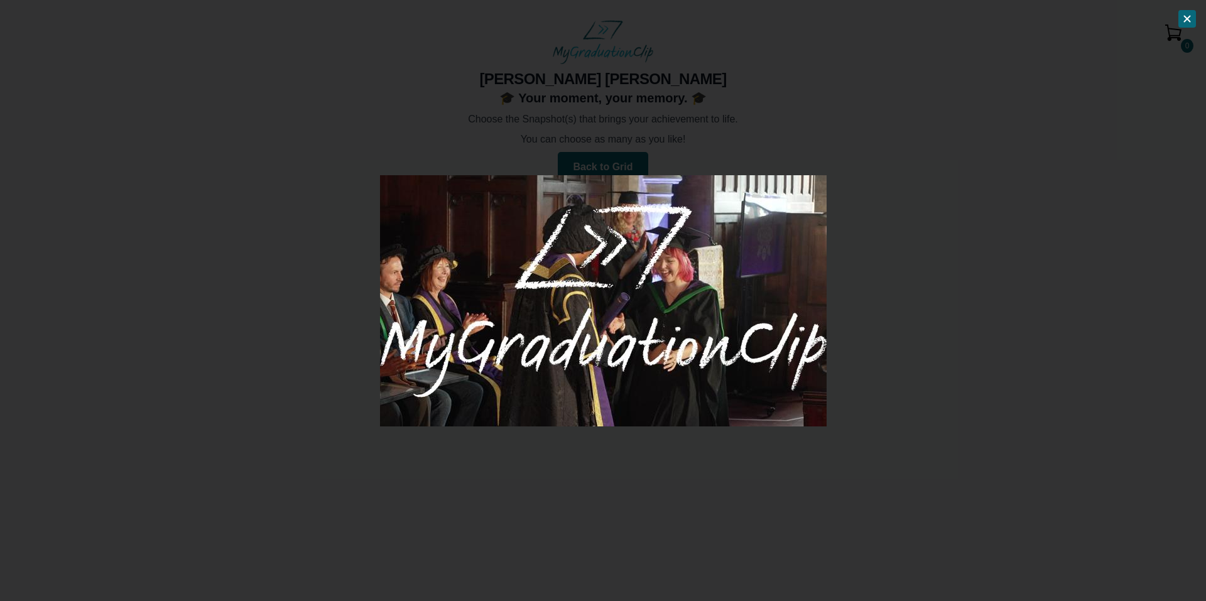
click at [889, 259] on div at bounding box center [603, 300] width 1206 height 601
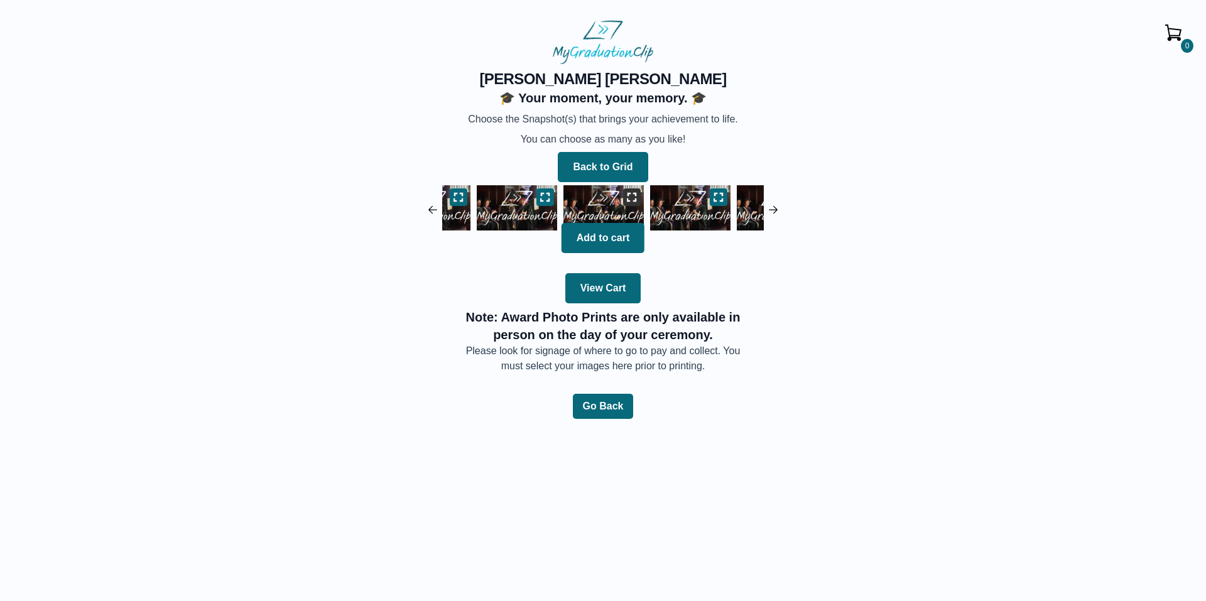
click at [635, 199] on icon at bounding box center [632, 197] width 10 height 10
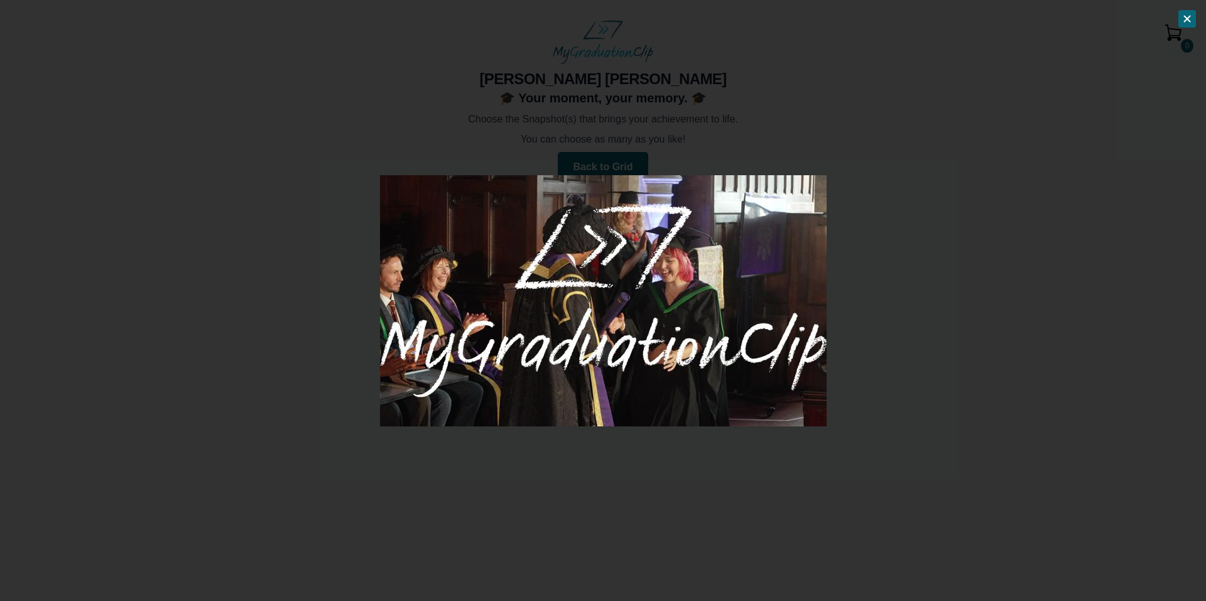
click at [861, 275] on div at bounding box center [603, 300] width 1206 height 601
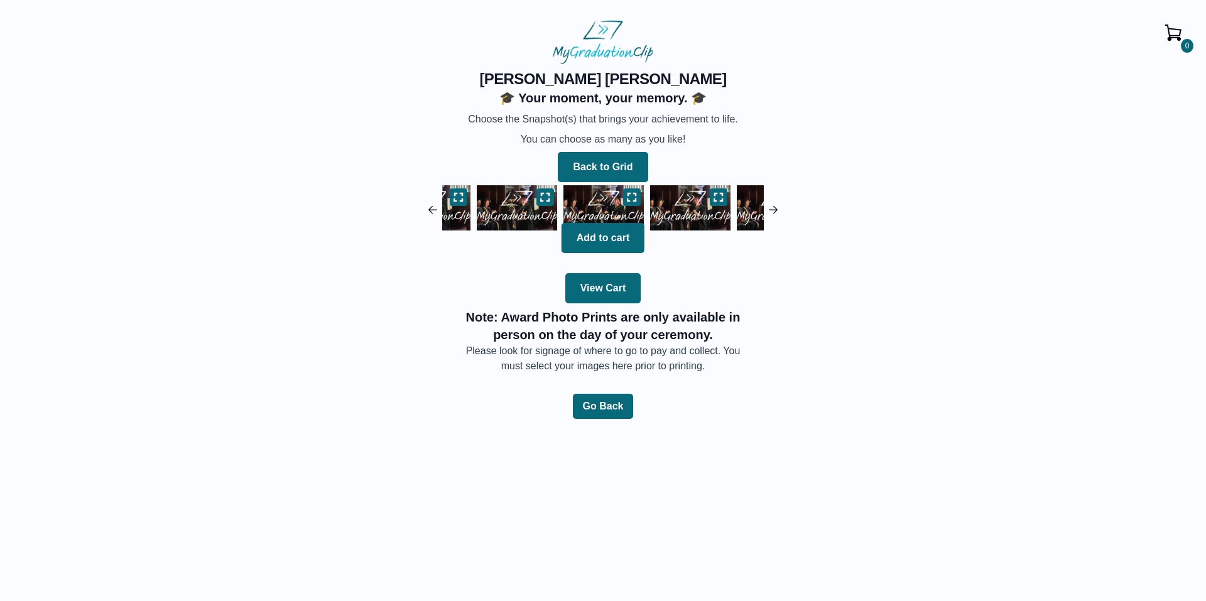
click at [693, 202] on img at bounding box center [690, 208] width 87 height 52
click at [626, 192] on button at bounding box center [632, 197] width 18 height 18
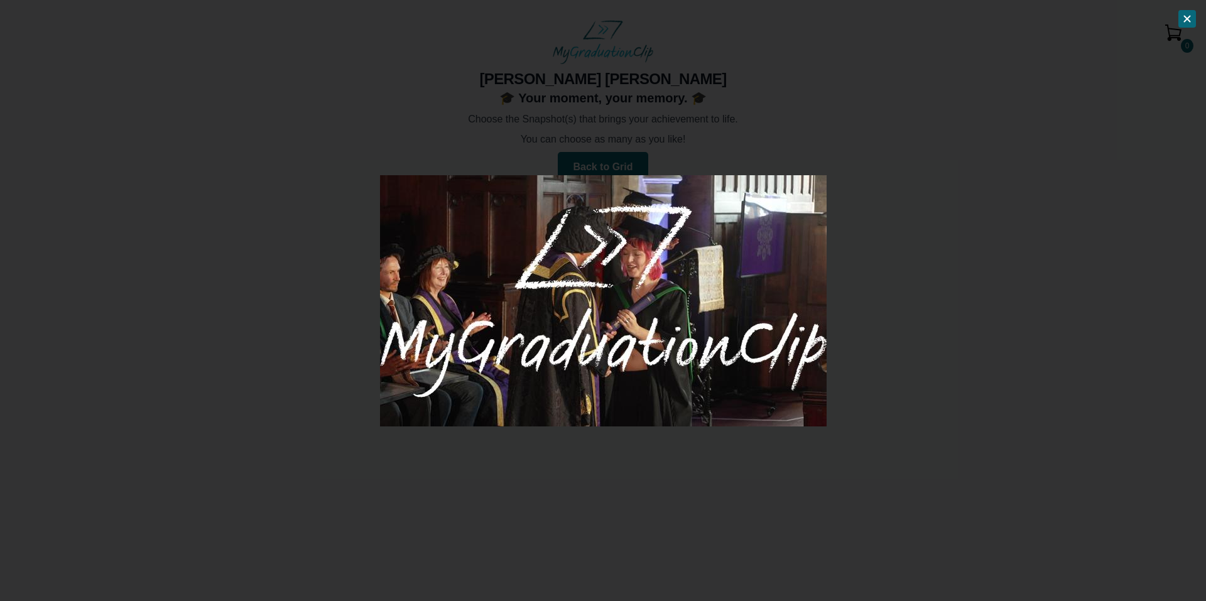
click at [904, 256] on div at bounding box center [603, 300] width 1206 height 601
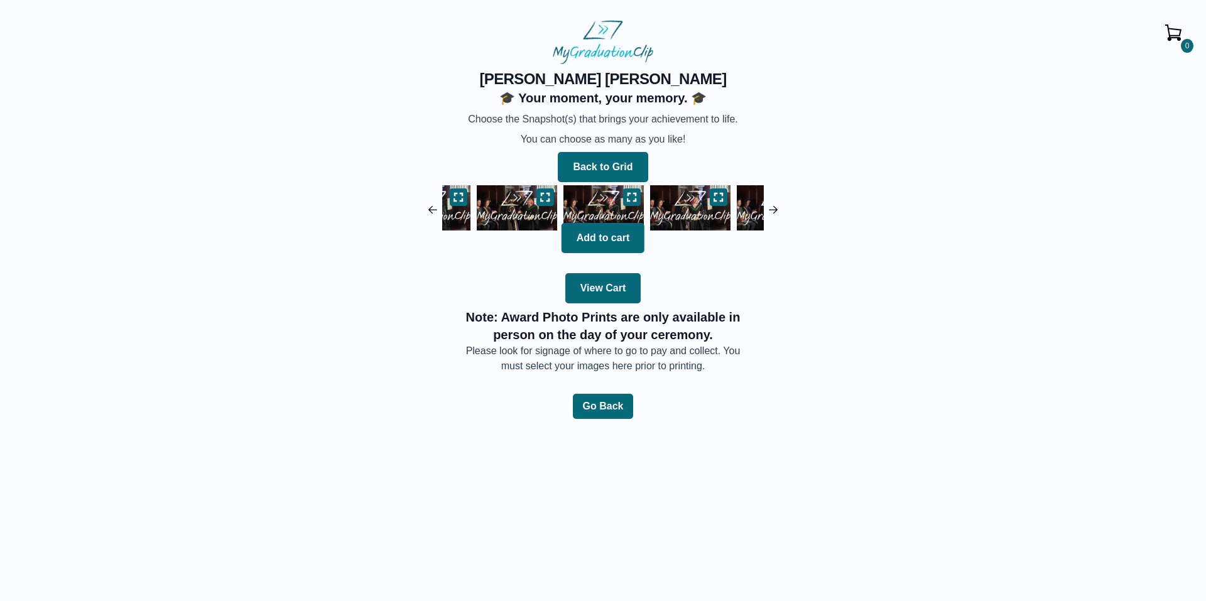
click at [693, 209] on img at bounding box center [690, 208] width 87 height 52
click at [630, 200] on icon at bounding box center [632, 197] width 10 height 10
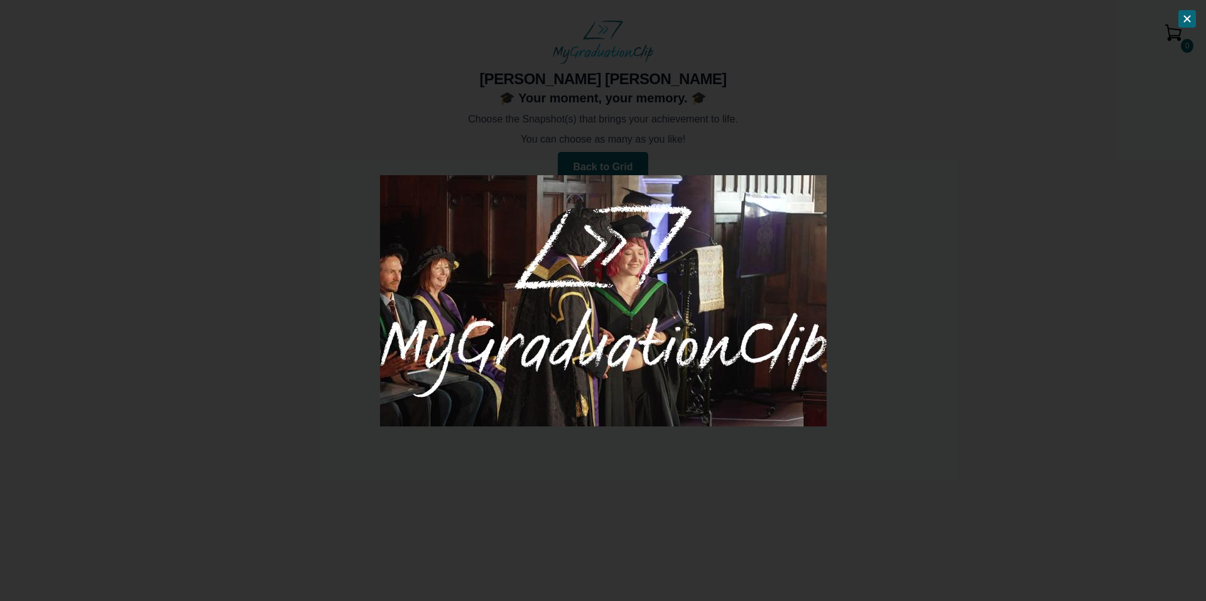
click at [900, 242] on div at bounding box center [603, 300] width 1206 height 601
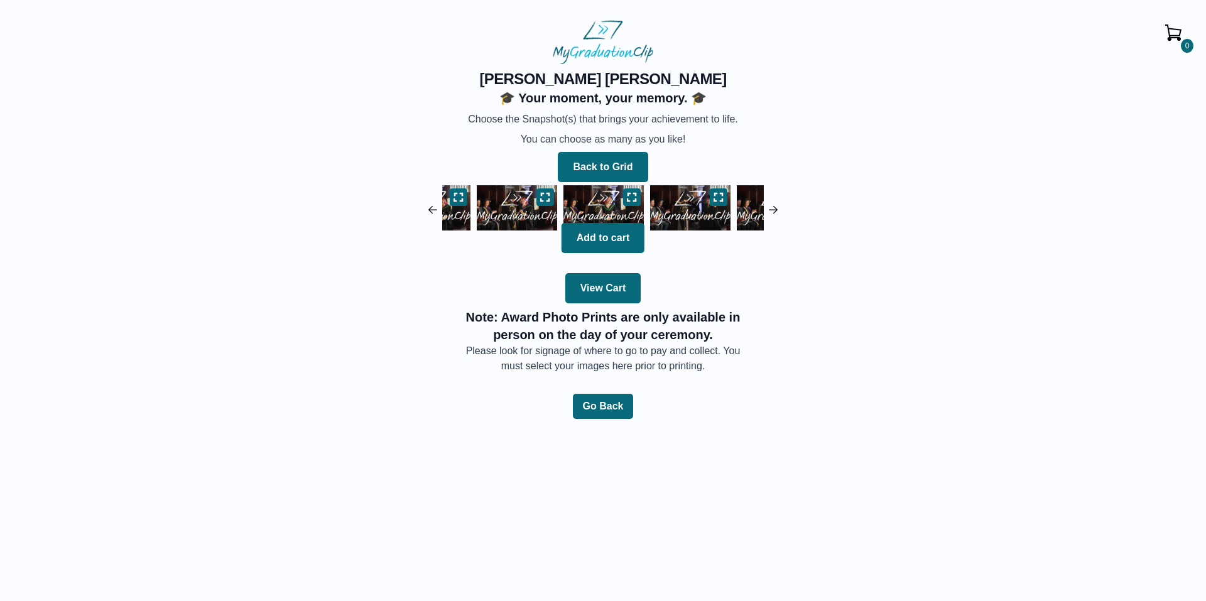
click at [672, 204] on img at bounding box center [690, 208] width 87 height 52
click at [630, 200] on icon at bounding box center [632, 197] width 9 height 8
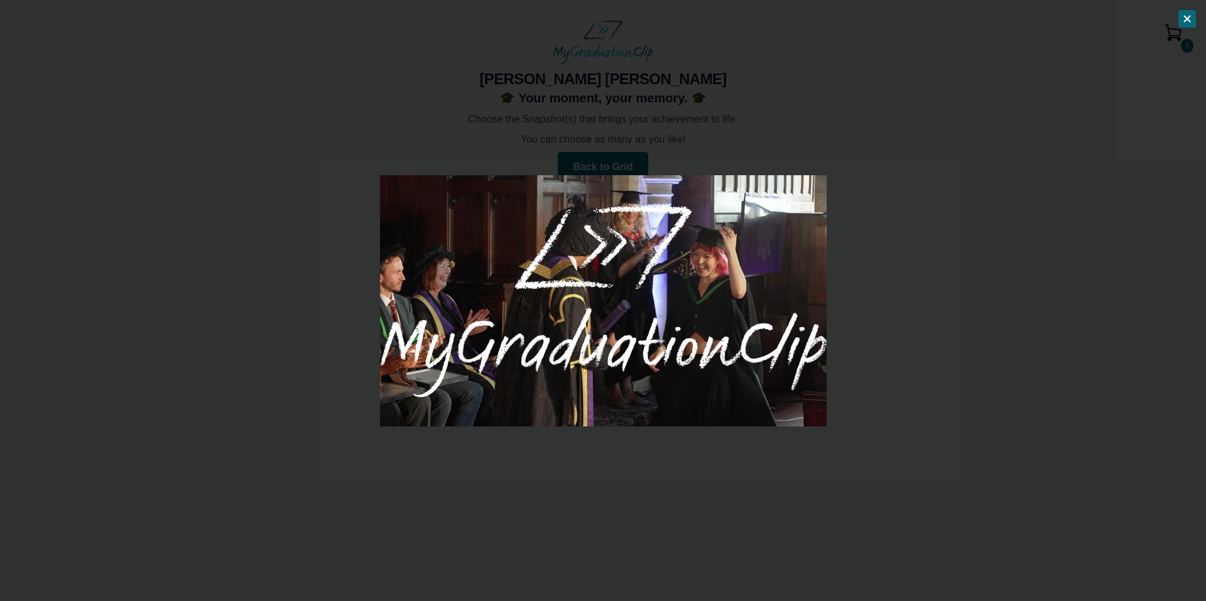
click at [893, 254] on div at bounding box center [603, 300] width 1206 height 601
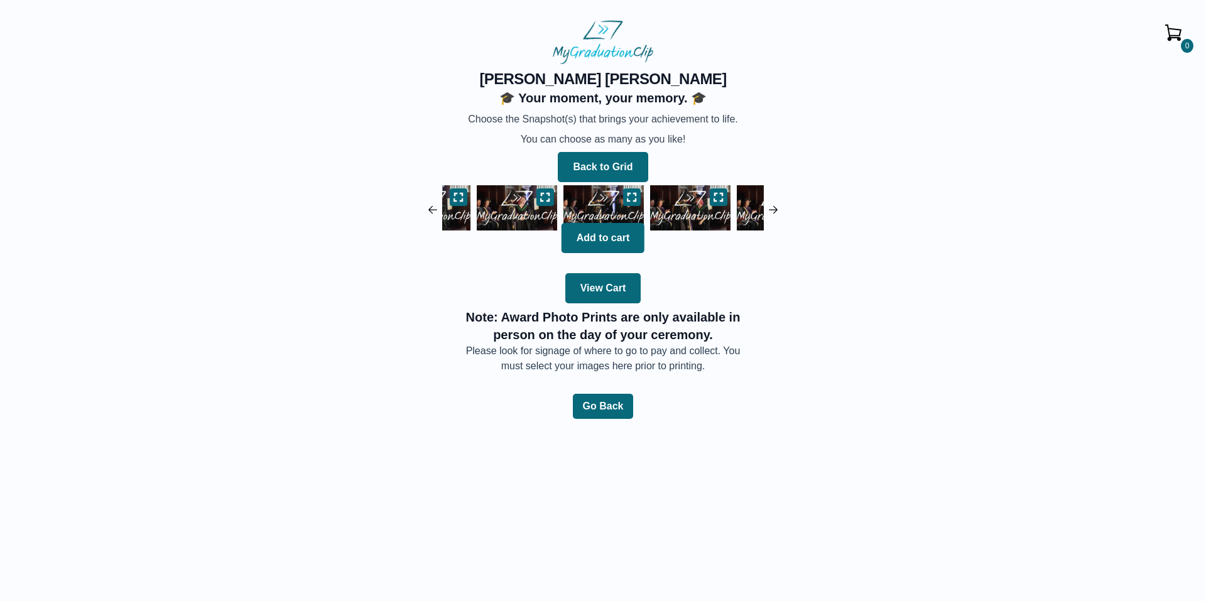
click at [682, 204] on img at bounding box center [690, 208] width 87 height 52
click at [634, 199] on icon at bounding box center [632, 197] width 10 height 10
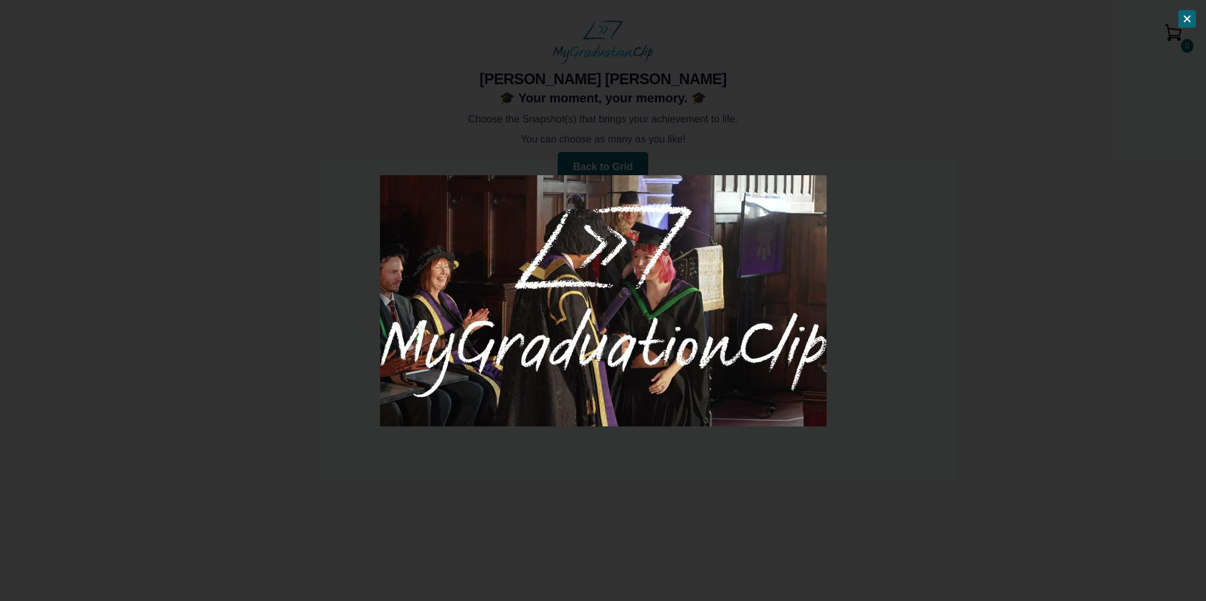
click at [908, 257] on div at bounding box center [603, 300] width 1206 height 601
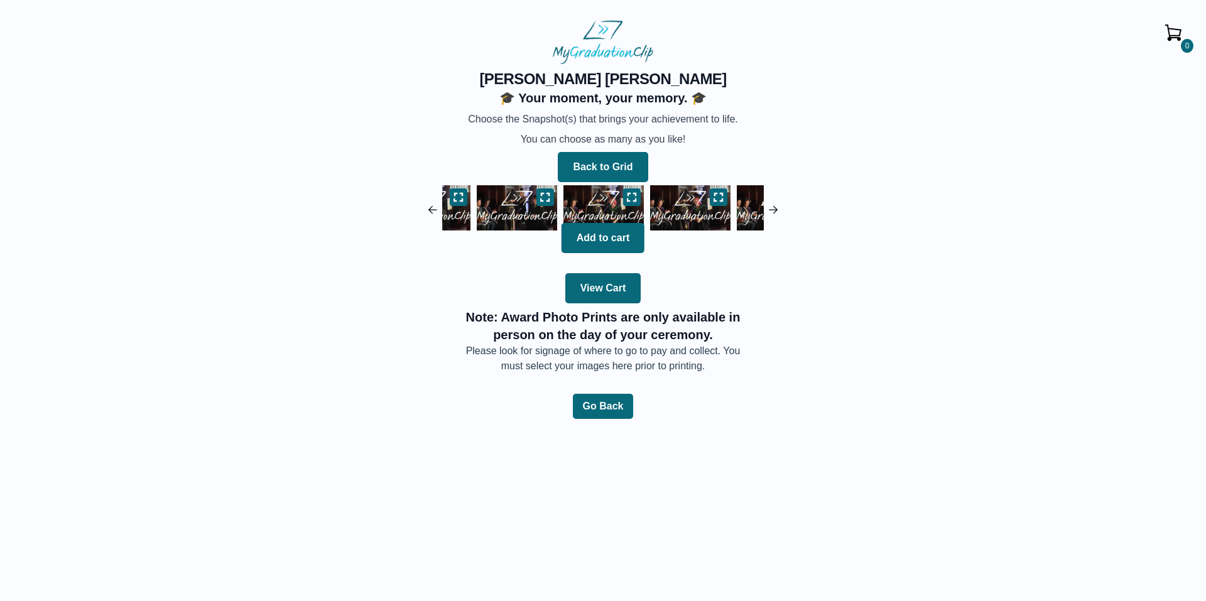
click at [692, 210] on img at bounding box center [690, 208] width 87 height 52
click at [632, 201] on icon at bounding box center [632, 197] width 10 height 10
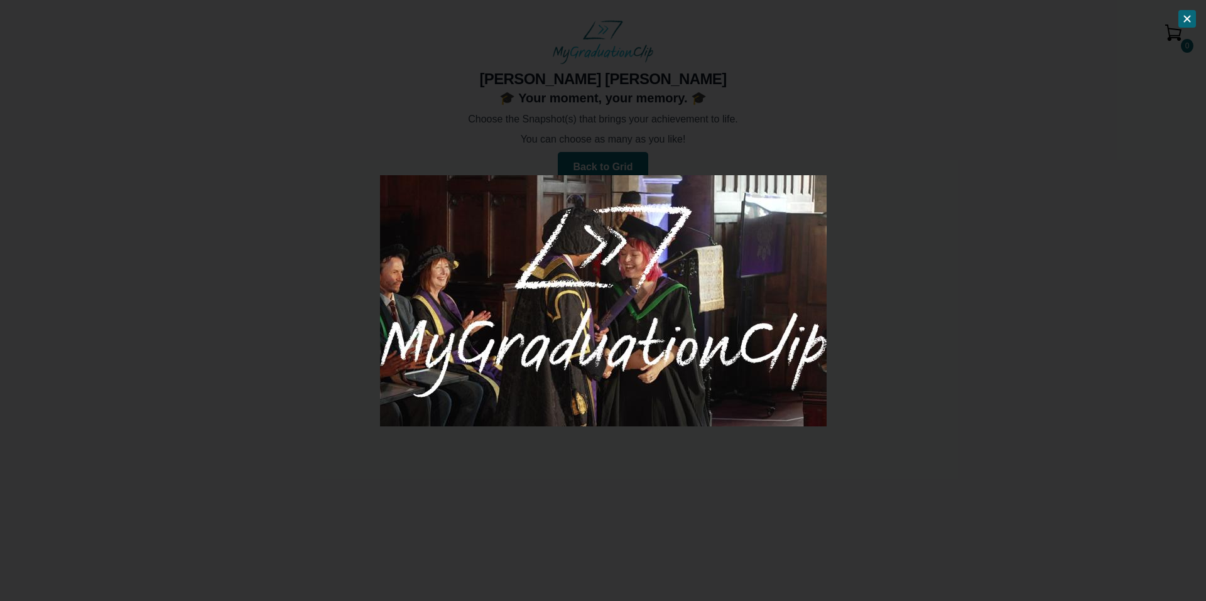
click at [872, 256] on div at bounding box center [603, 300] width 1206 height 601
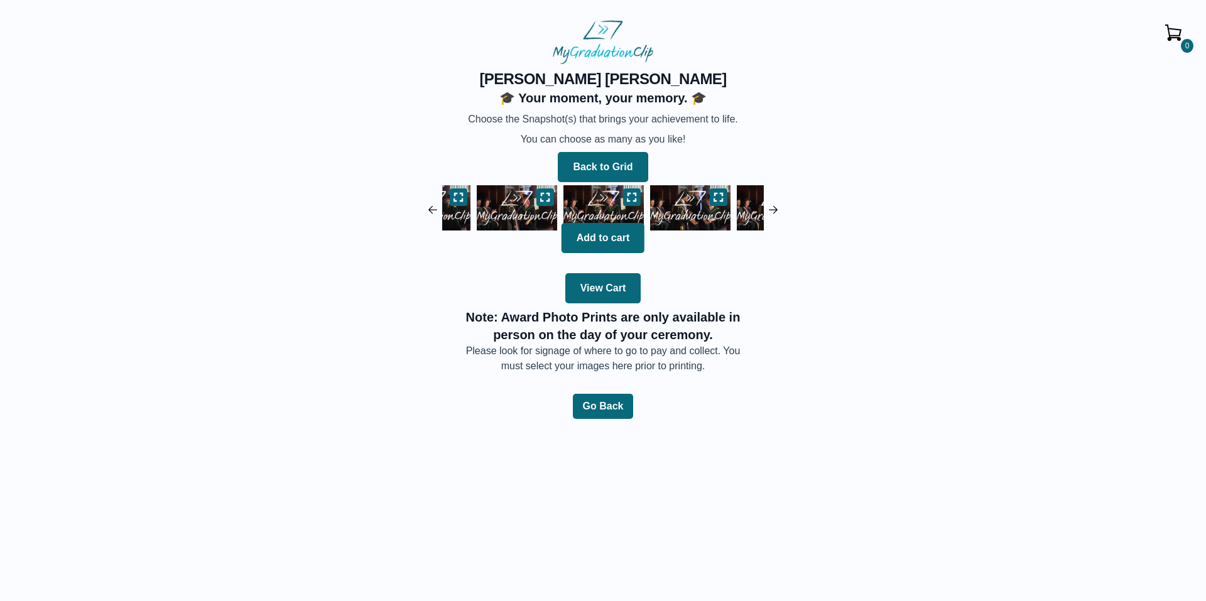
click at [670, 210] on img at bounding box center [690, 208] width 87 height 52
click at [635, 194] on icon at bounding box center [632, 197] width 9 height 8
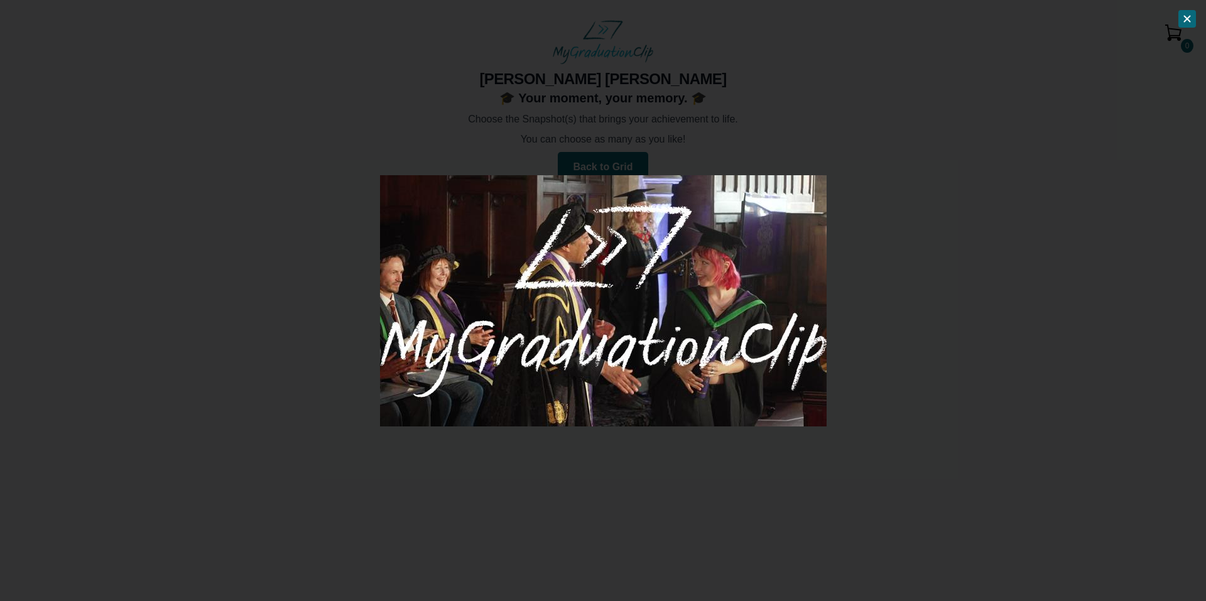
click at [889, 243] on div at bounding box center [603, 300] width 1206 height 601
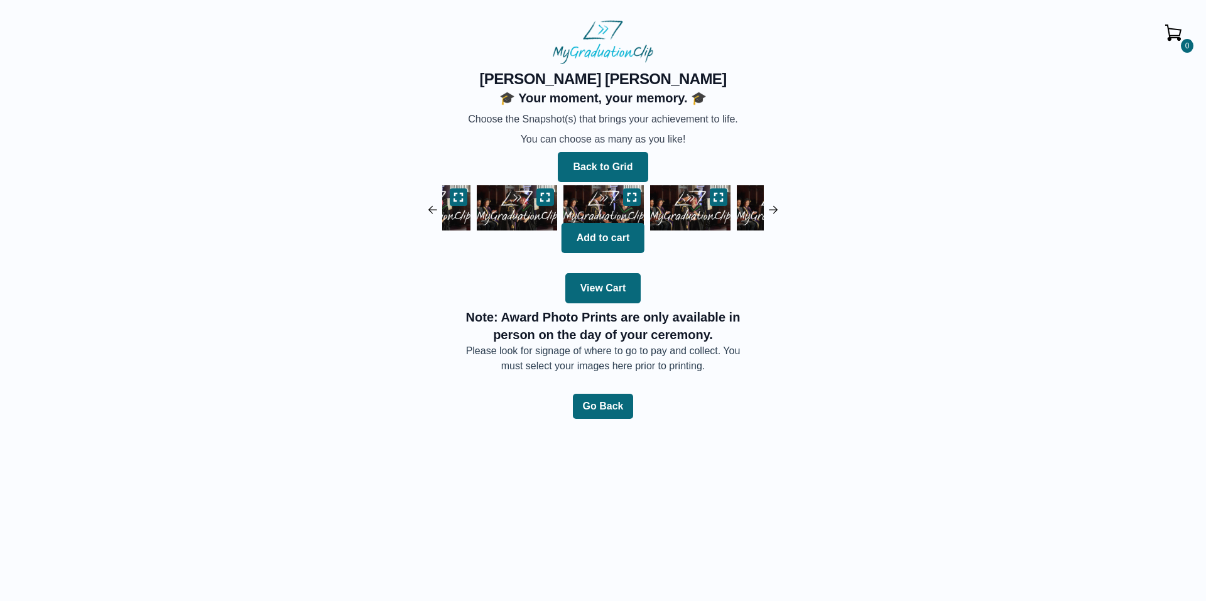
click at [681, 209] on img at bounding box center [690, 208] width 87 height 52
click at [628, 197] on icon at bounding box center [632, 197] width 10 height 10
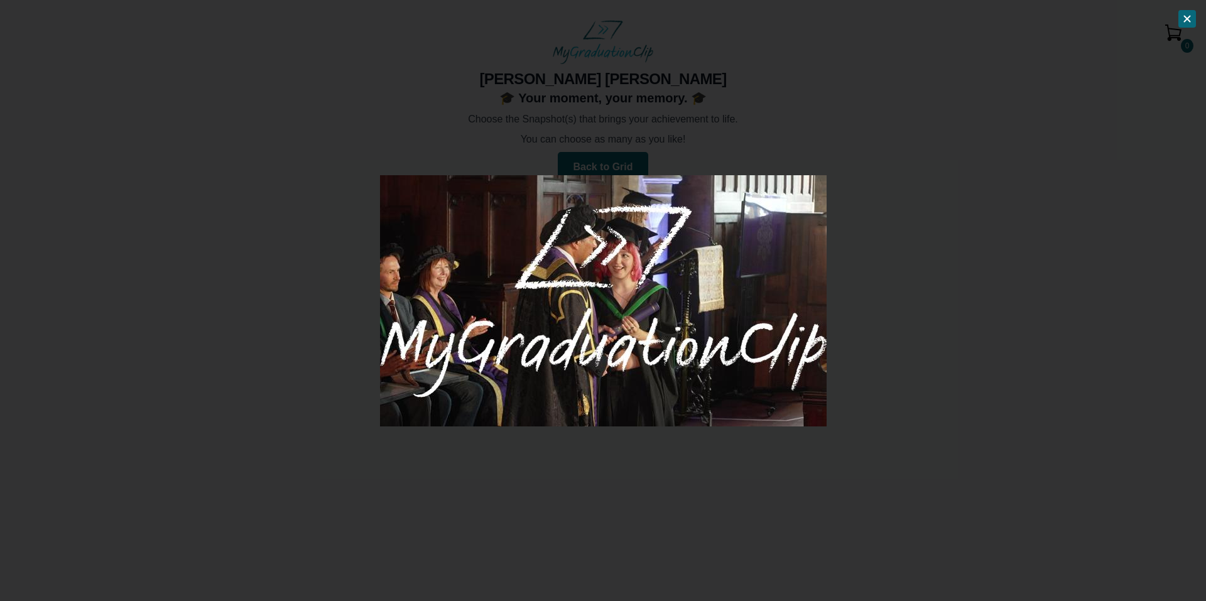
click at [891, 240] on div at bounding box center [603, 300] width 1206 height 601
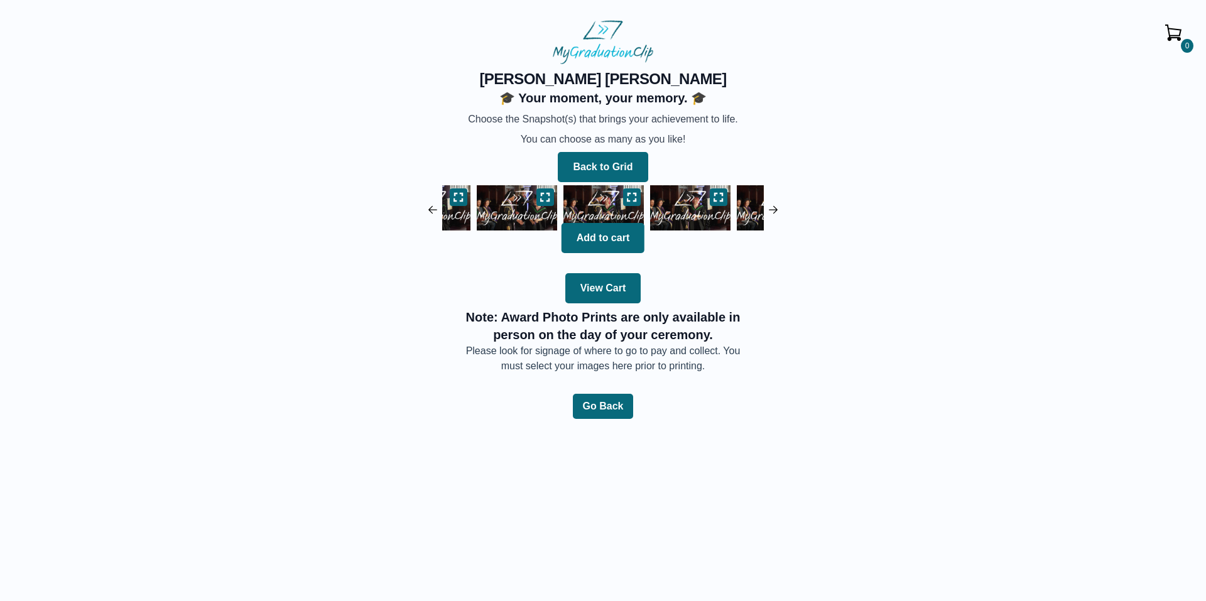
click at [673, 203] on img at bounding box center [690, 208] width 87 height 52
click at [633, 195] on icon at bounding box center [632, 197] width 10 height 10
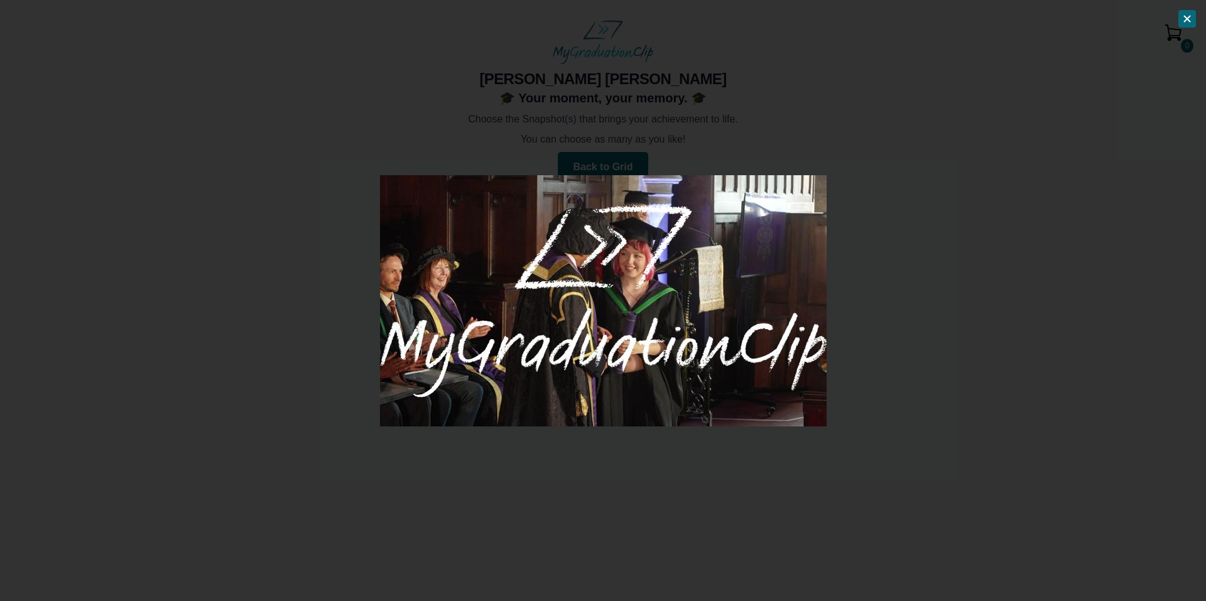
click at [887, 248] on div at bounding box center [603, 300] width 1206 height 601
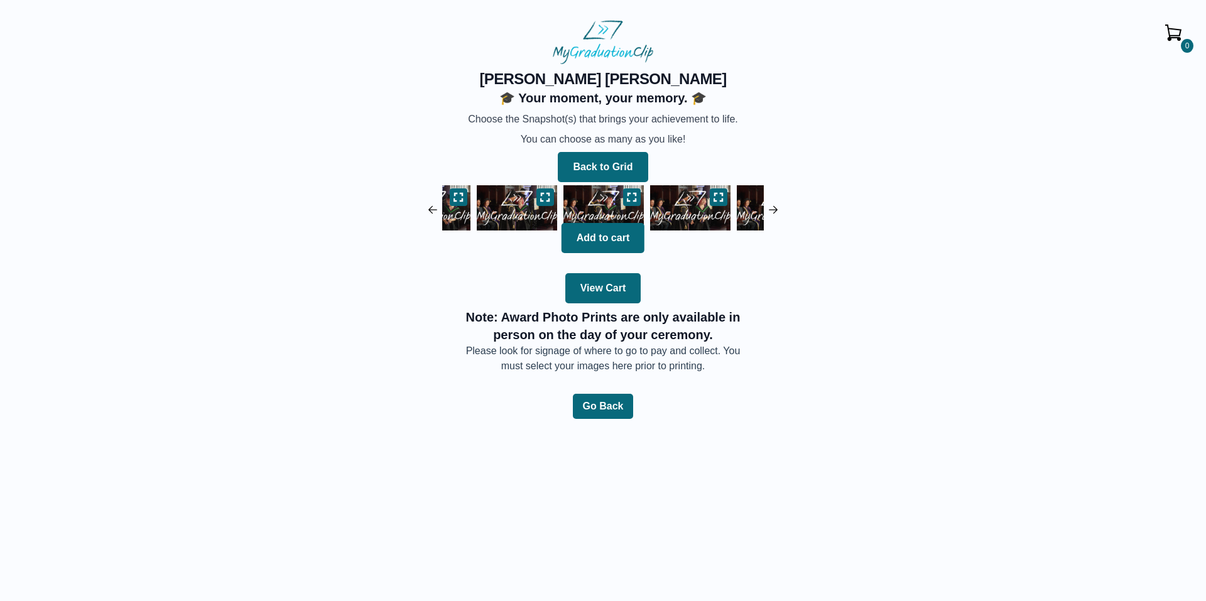
click at [692, 204] on img at bounding box center [690, 208] width 87 height 52
click at [638, 195] on button at bounding box center [632, 197] width 18 height 18
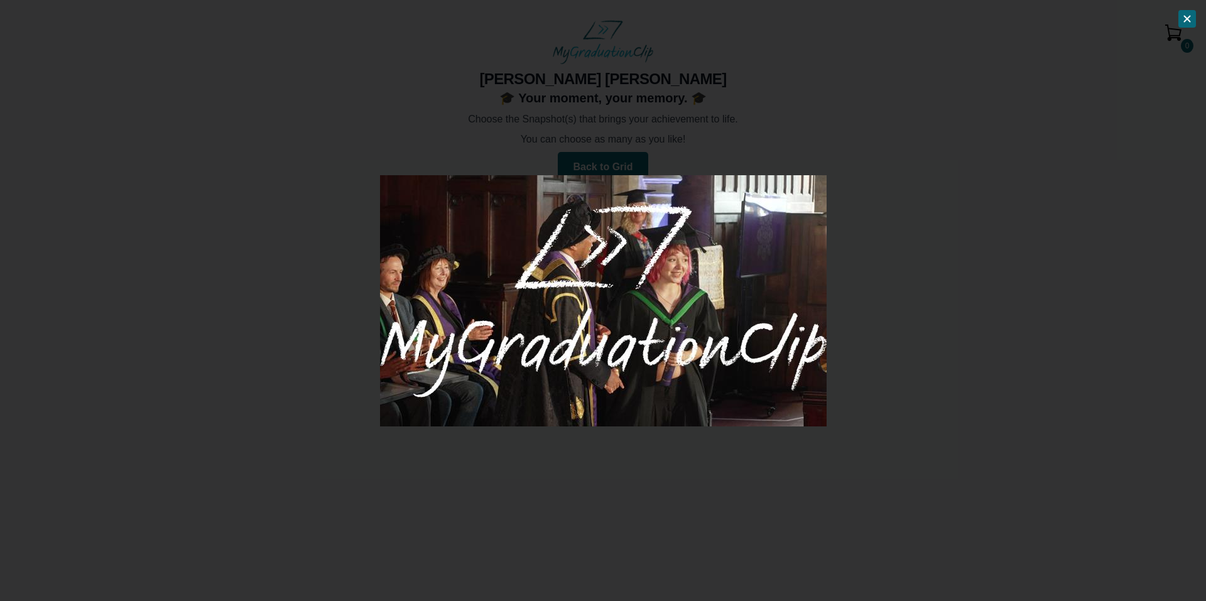
click at [858, 241] on div at bounding box center [603, 300] width 1206 height 601
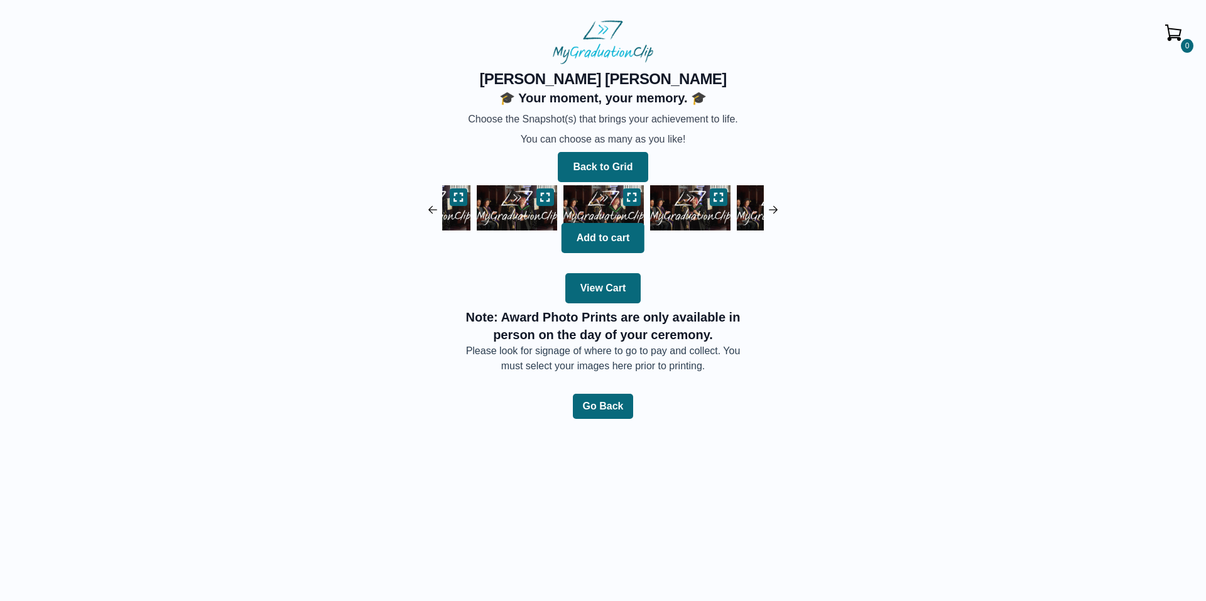
click at [658, 210] on img at bounding box center [690, 208] width 87 height 52
click at [638, 201] on button at bounding box center [632, 197] width 18 height 18
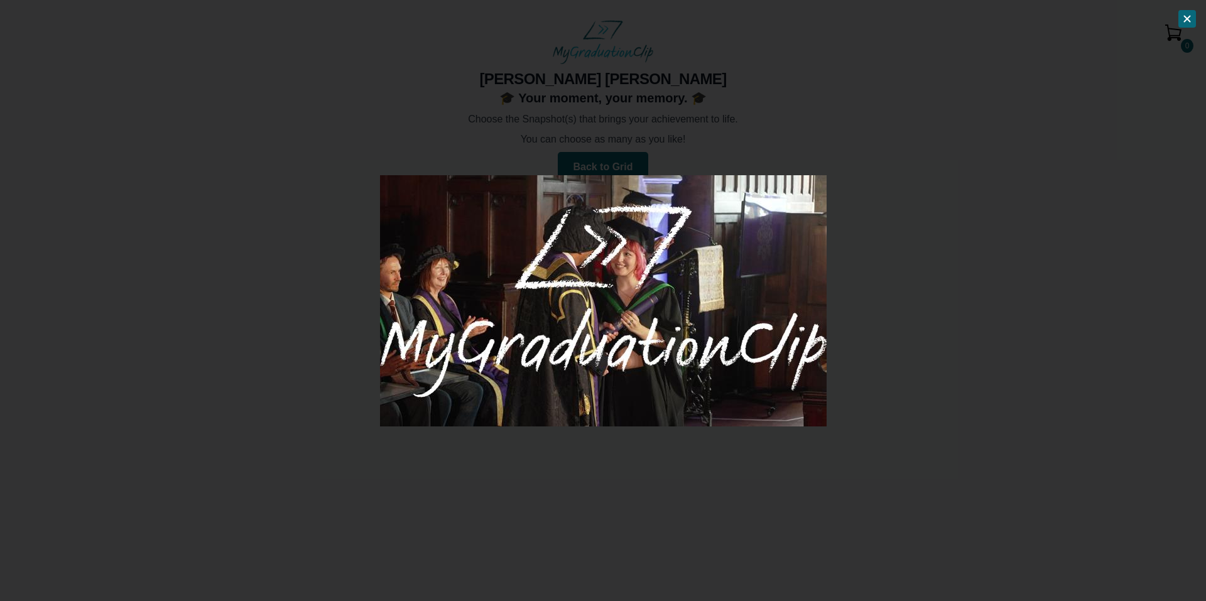
click at [876, 249] on div at bounding box center [603, 300] width 1206 height 601
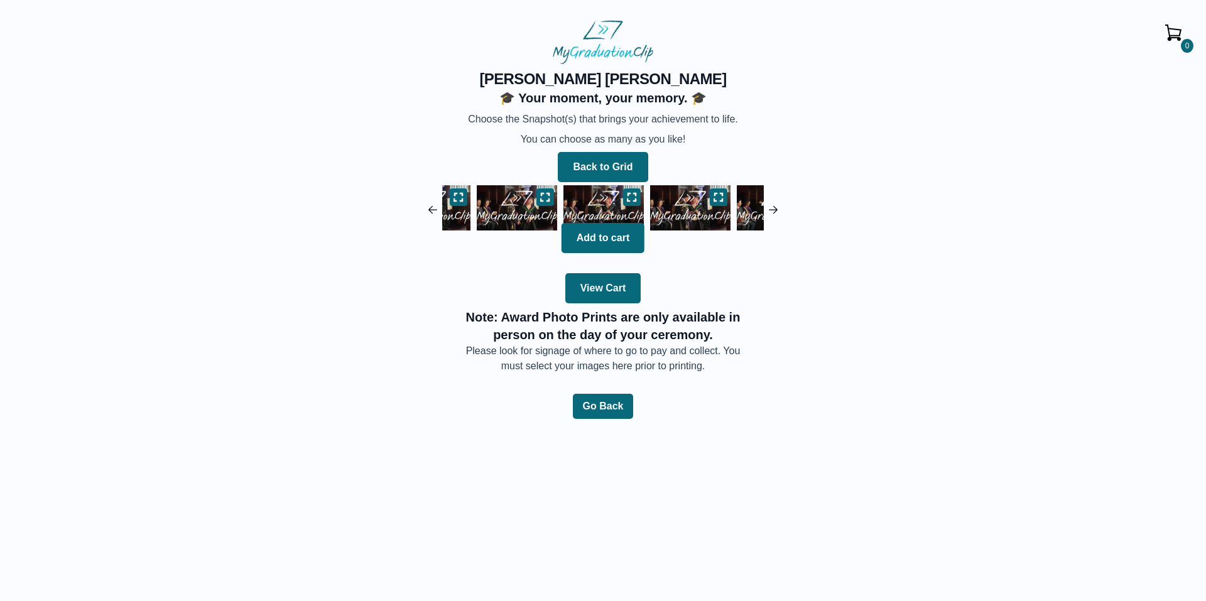
click at [736, 207] on img at bounding box center [777, 208] width 87 height 52
click at [686, 212] on img at bounding box center [690, 208] width 87 height 52
click at [633, 195] on icon at bounding box center [632, 197] width 10 height 10
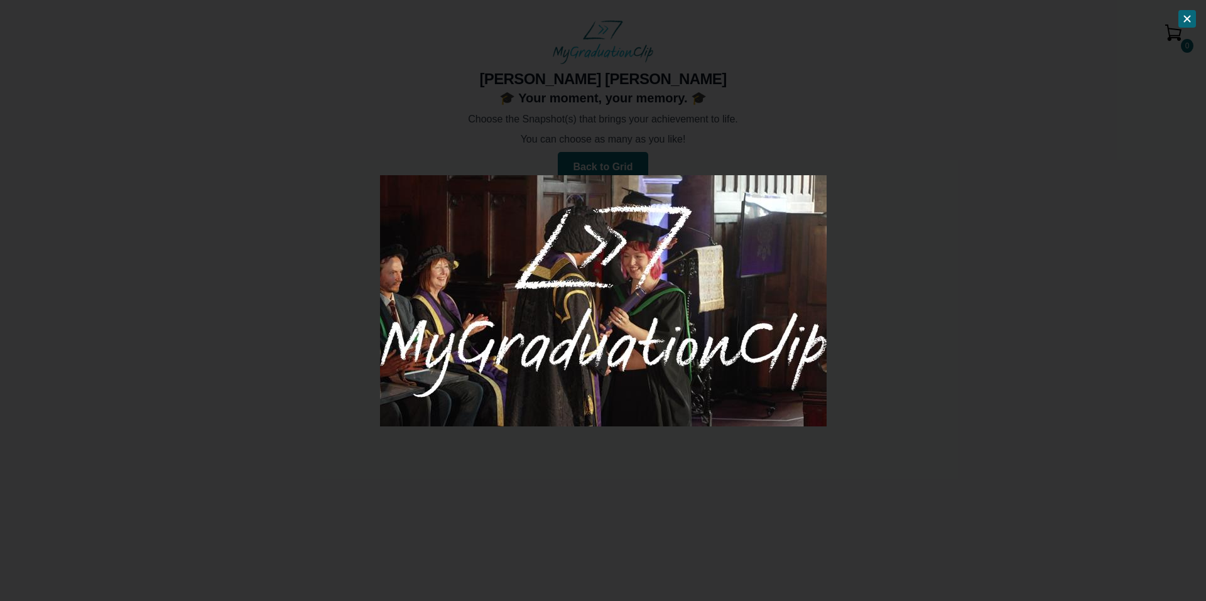
click at [844, 237] on div at bounding box center [603, 300] width 1206 height 601
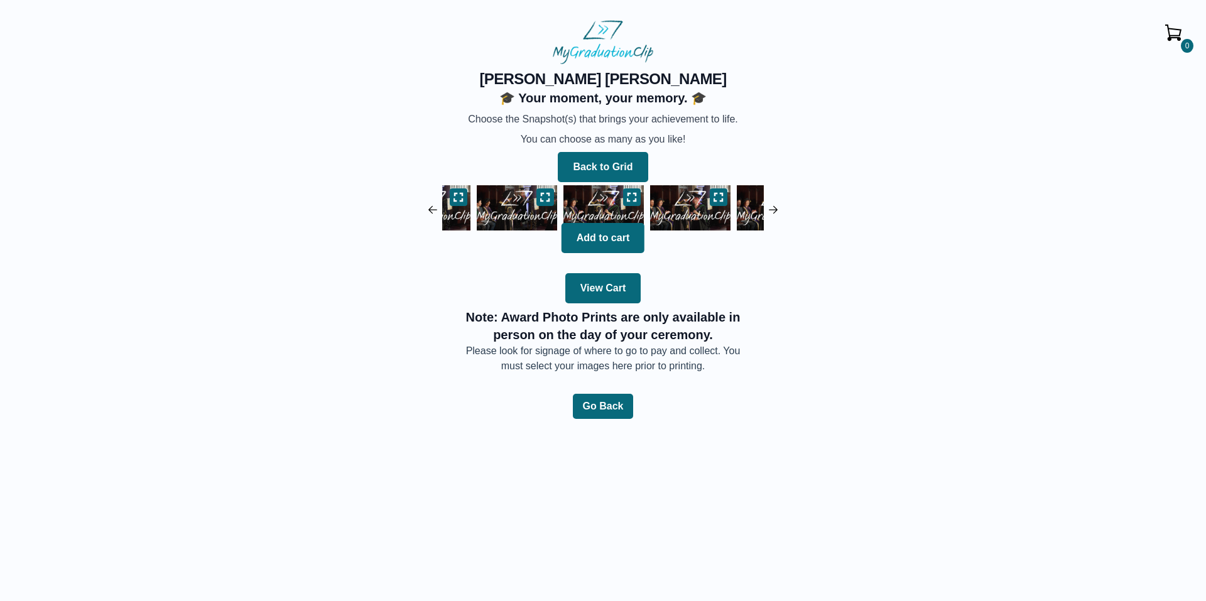
click at [705, 205] on img at bounding box center [690, 208] width 87 height 52
click at [684, 206] on img at bounding box center [690, 208] width 87 height 52
click at [712, 207] on img at bounding box center [690, 208] width 87 height 52
click at [687, 203] on img at bounding box center [690, 208] width 87 height 52
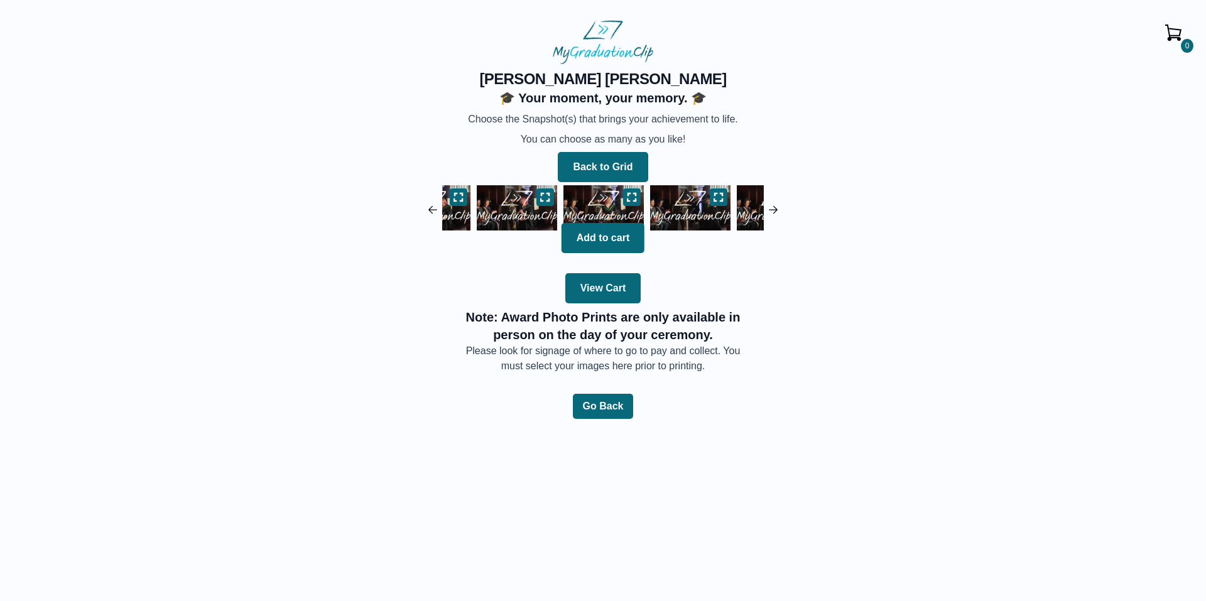
click at [682, 205] on img at bounding box center [690, 208] width 87 height 52
click at [671, 210] on img at bounding box center [690, 208] width 87 height 52
click at [695, 204] on img at bounding box center [690, 208] width 87 height 52
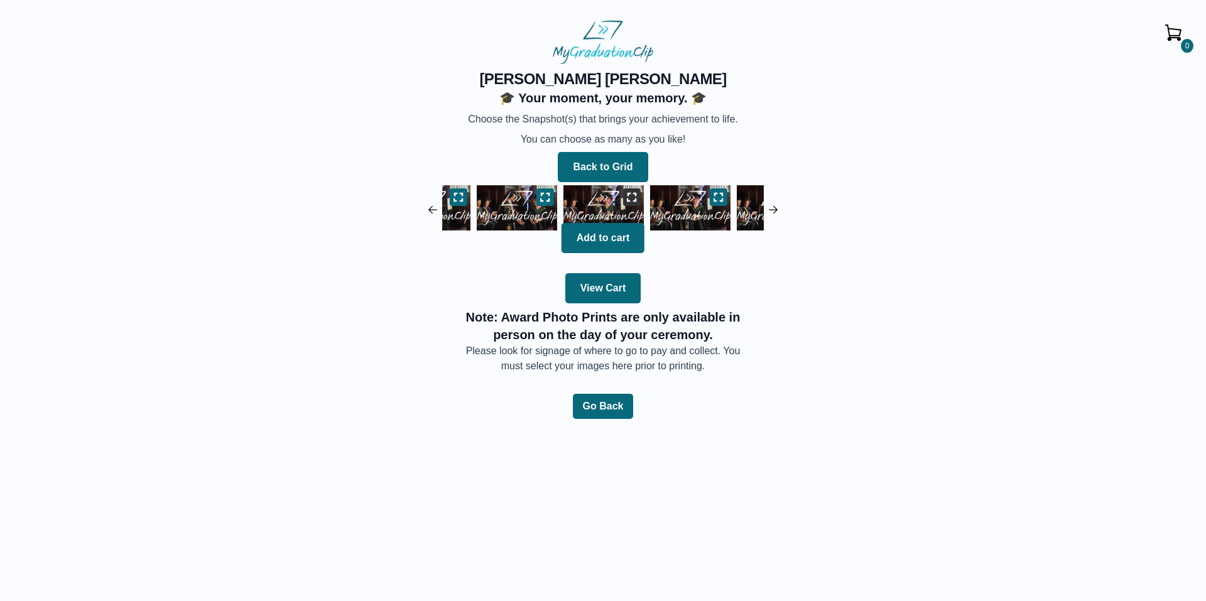
click at [635, 195] on icon at bounding box center [632, 197] width 9 height 8
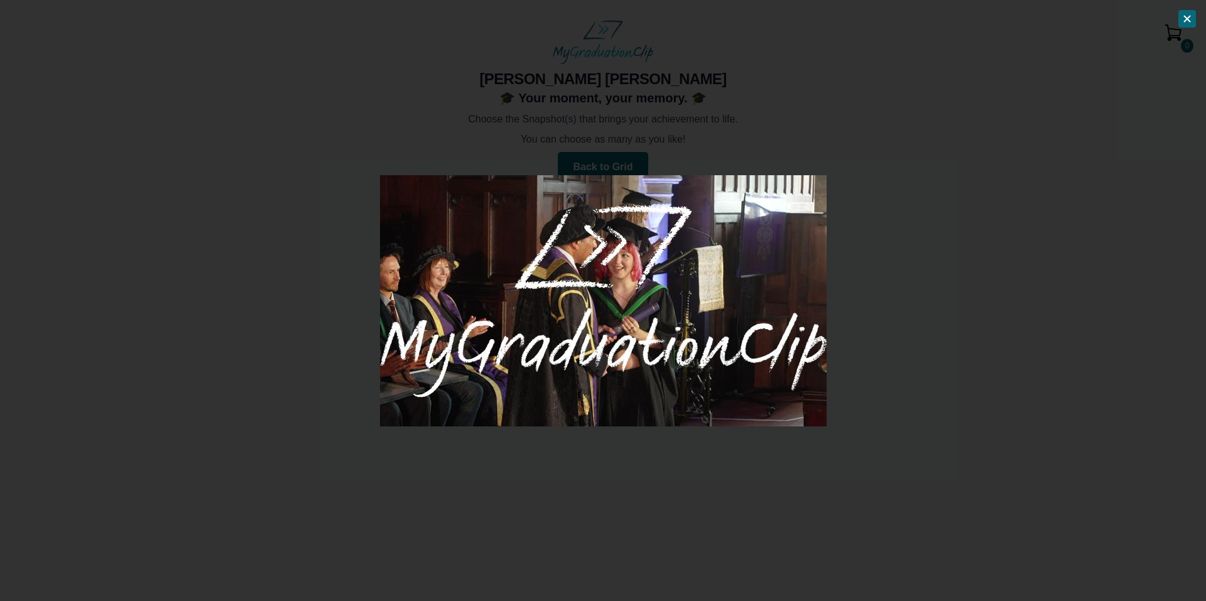
click at [890, 243] on div at bounding box center [603, 300] width 1206 height 601
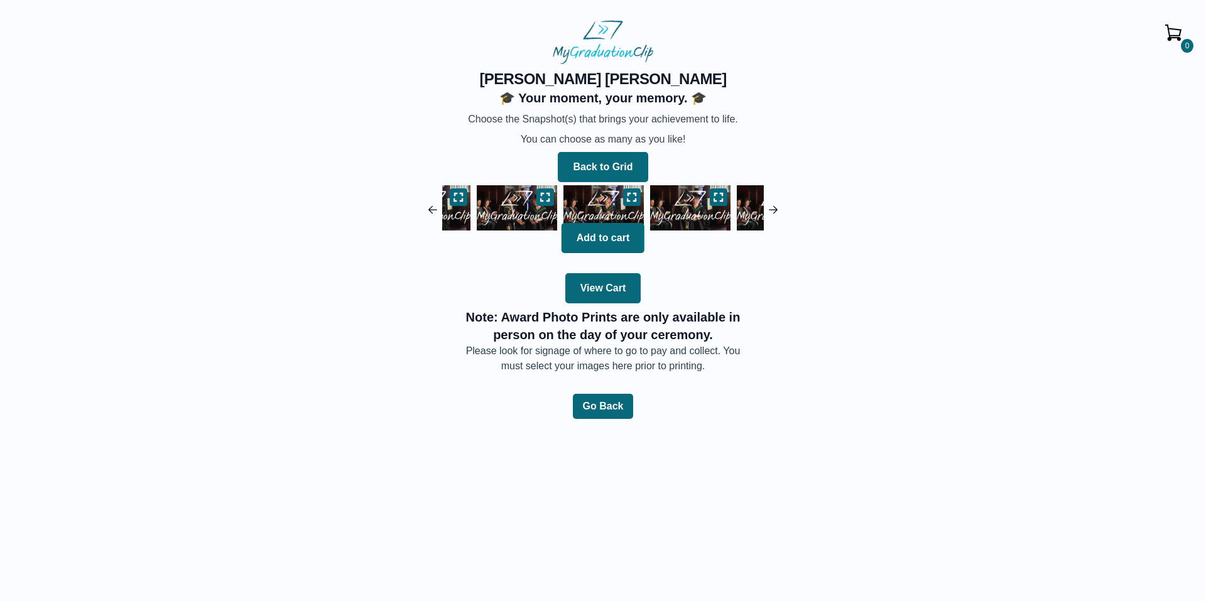
click at [695, 208] on img at bounding box center [690, 208] width 87 height 52
click at [628, 195] on icon at bounding box center [632, 197] width 9 height 8
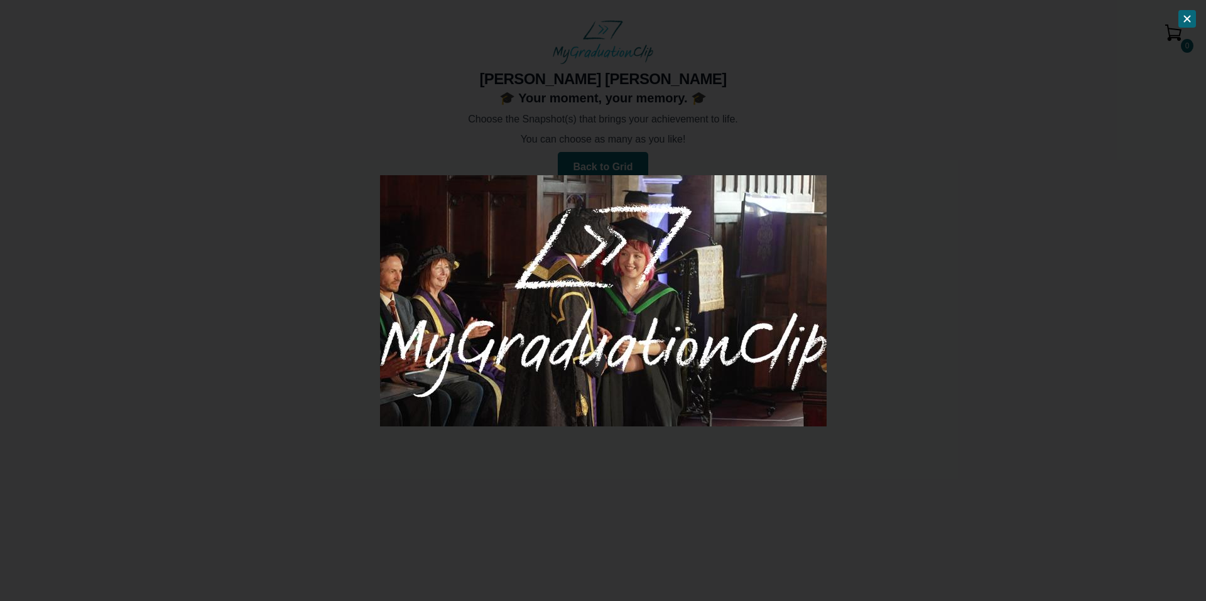
click at [883, 234] on div at bounding box center [603, 300] width 1206 height 601
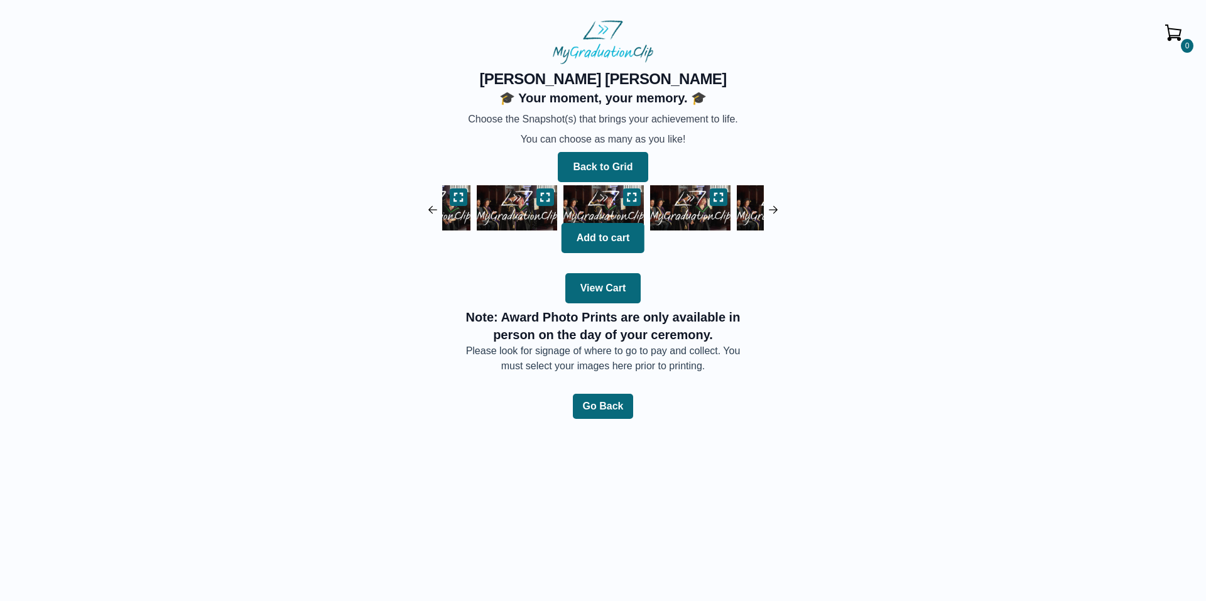
click at [682, 212] on img at bounding box center [690, 208] width 87 height 52
click at [638, 197] on button at bounding box center [632, 197] width 18 height 18
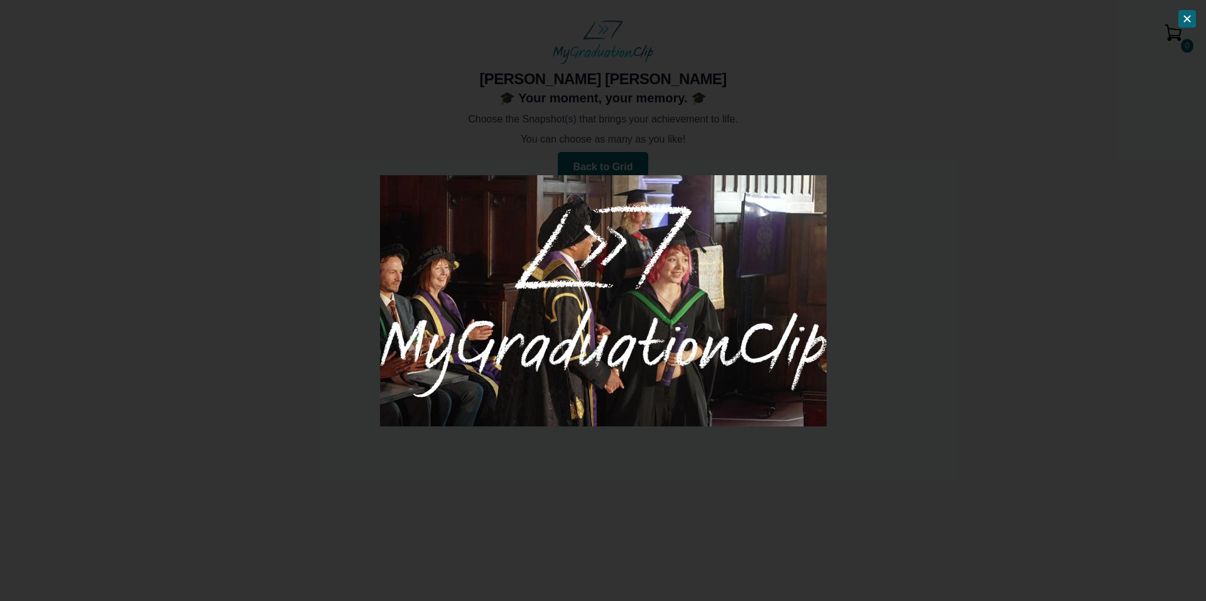
click at [882, 229] on div at bounding box center [603, 300] width 1206 height 601
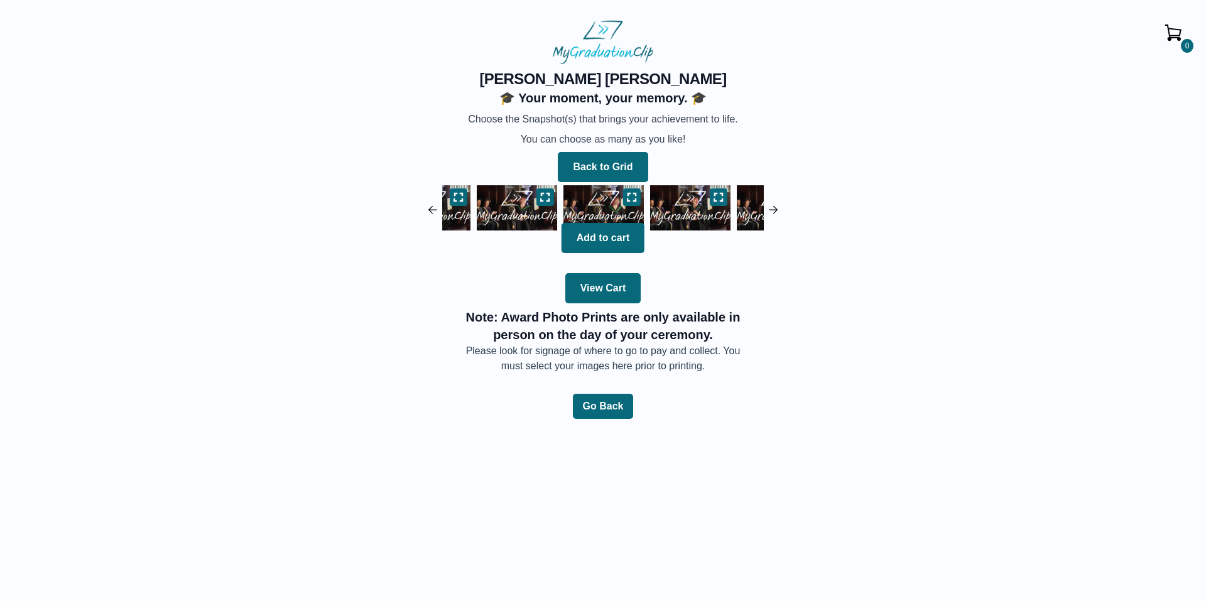
click at [675, 209] on img at bounding box center [690, 208] width 87 height 52
click at [631, 197] on icon at bounding box center [632, 197] width 10 height 10
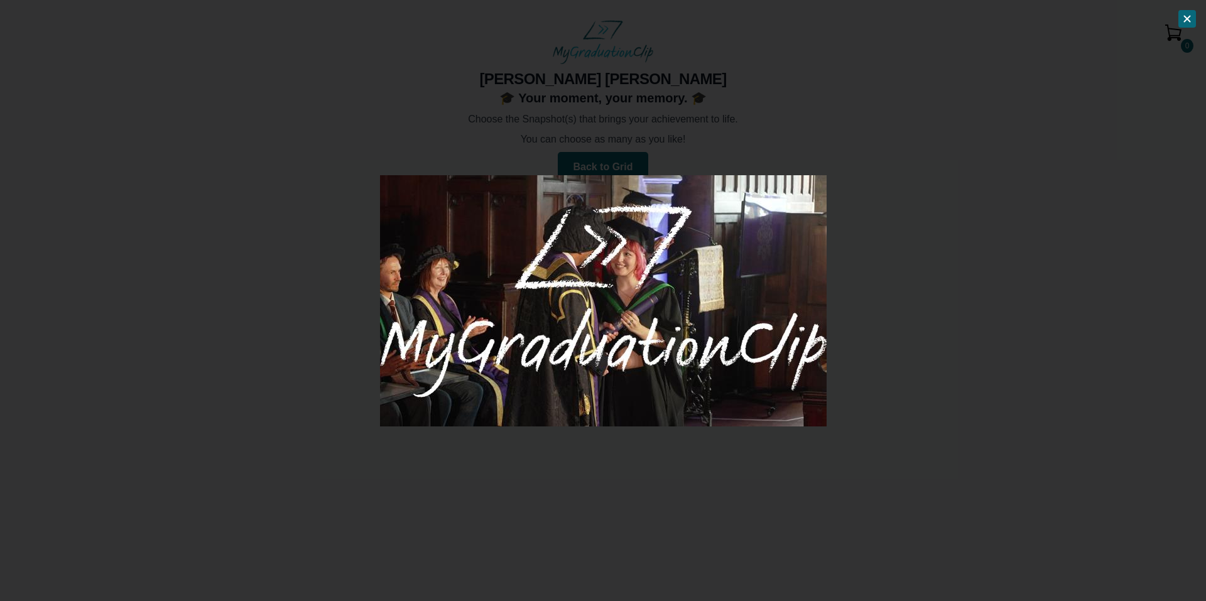
click at [885, 236] on div at bounding box center [603, 300] width 1206 height 601
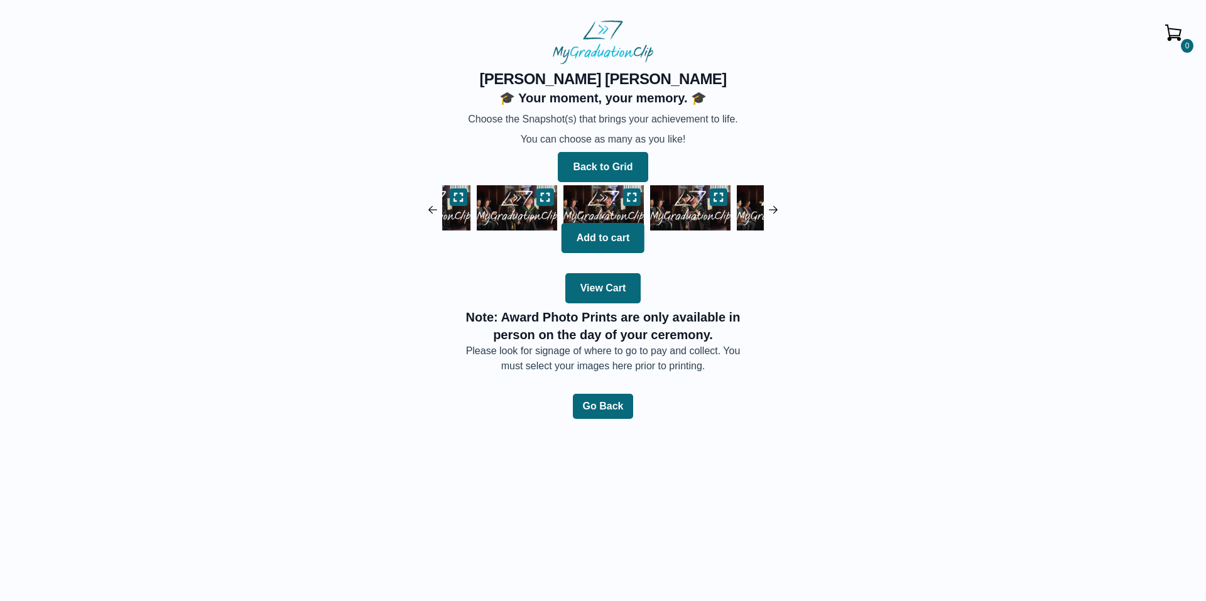
click at [678, 202] on img at bounding box center [690, 208] width 87 height 52
click at [641, 197] on img at bounding box center [603, 208] width 87 height 52
click at [640, 196] on button at bounding box center [632, 197] width 18 height 18
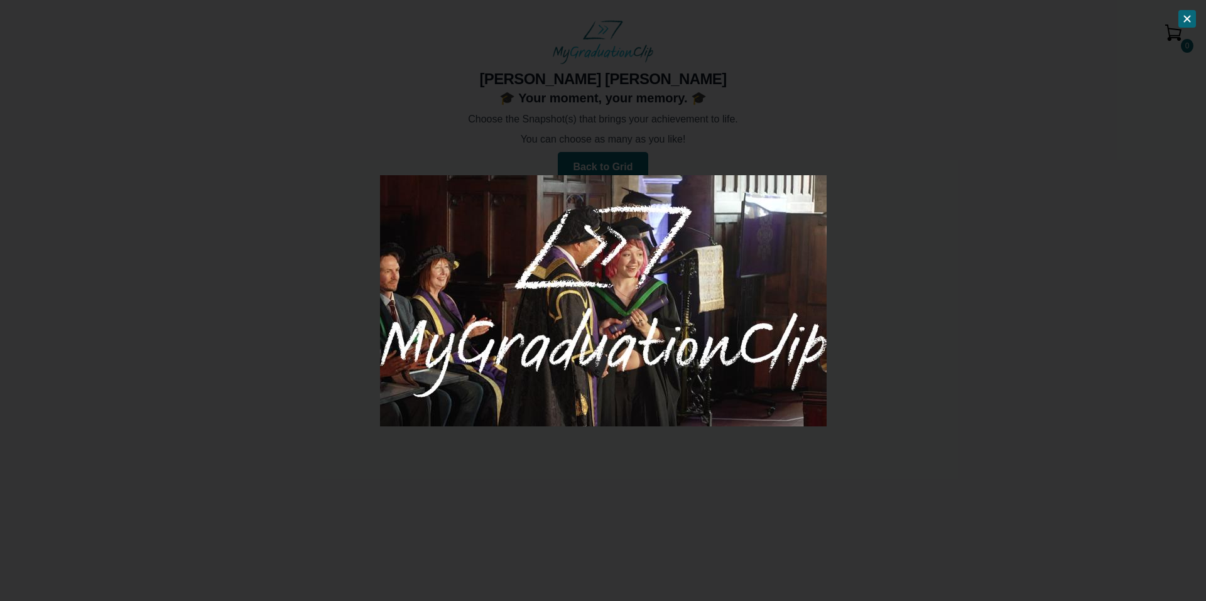
click at [860, 235] on div at bounding box center [603, 300] width 1206 height 601
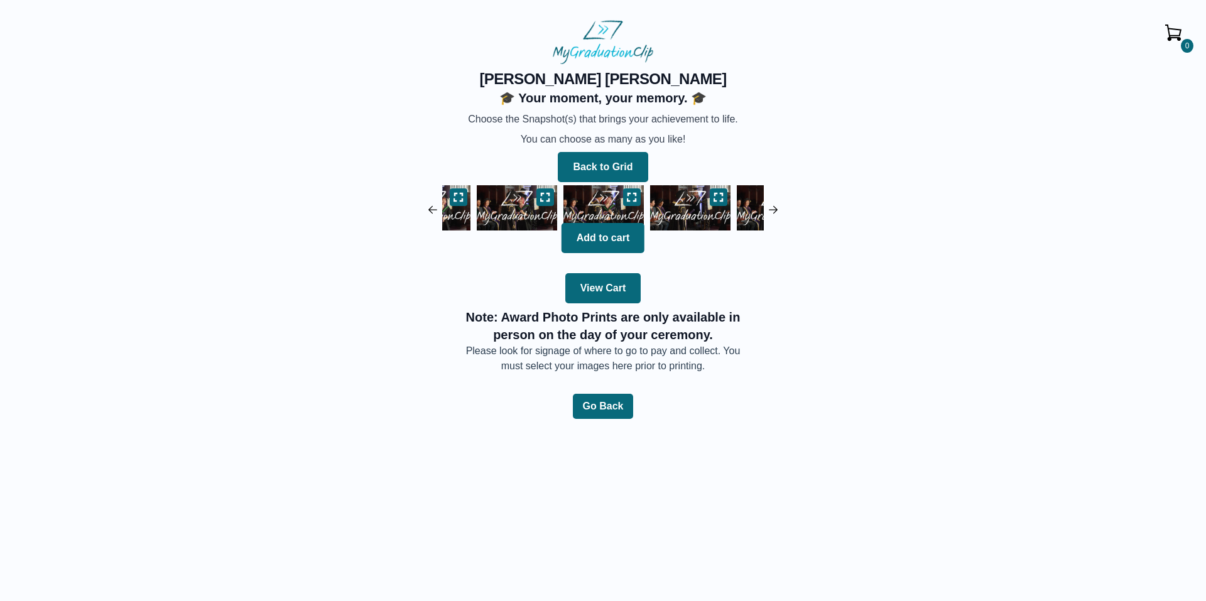
click at [654, 205] on img at bounding box center [690, 208] width 87 height 52
click at [619, 199] on img at bounding box center [603, 208] width 87 height 52
click at [629, 198] on icon at bounding box center [632, 197] width 10 height 10
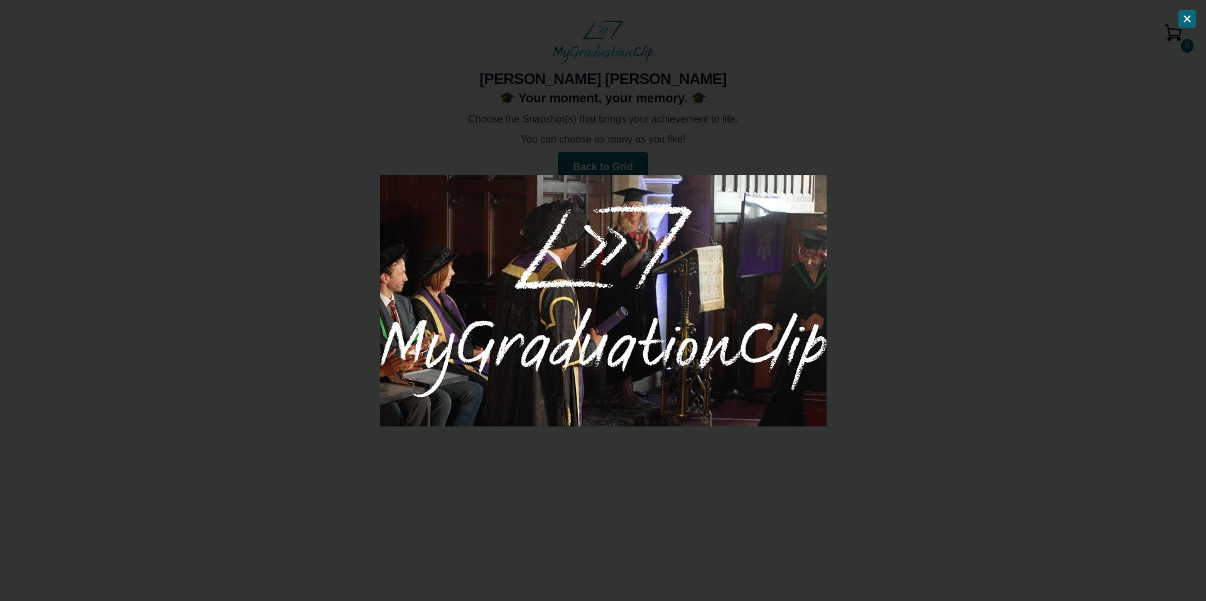
click at [866, 242] on div at bounding box center [603, 300] width 1206 height 601
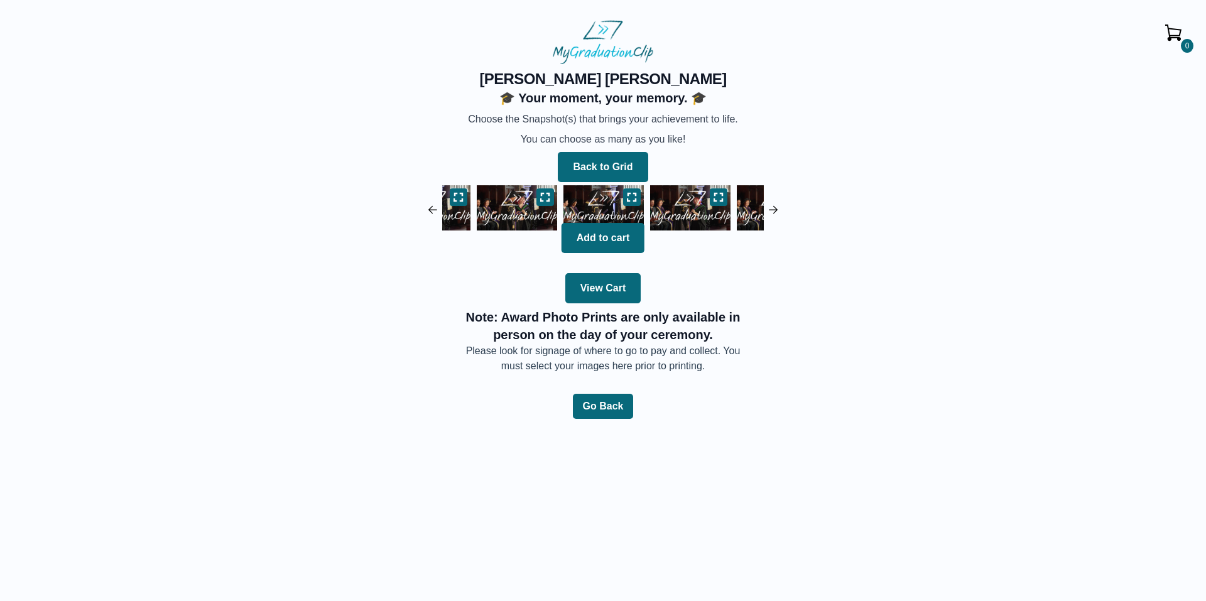
click at [665, 201] on img at bounding box center [690, 208] width 87 height 52
click at [675, 203] on img at bounding box center [690, 208] width 87 height 52
click at [640, 197] on button at bounding box center [632, 197] width 18 height 18
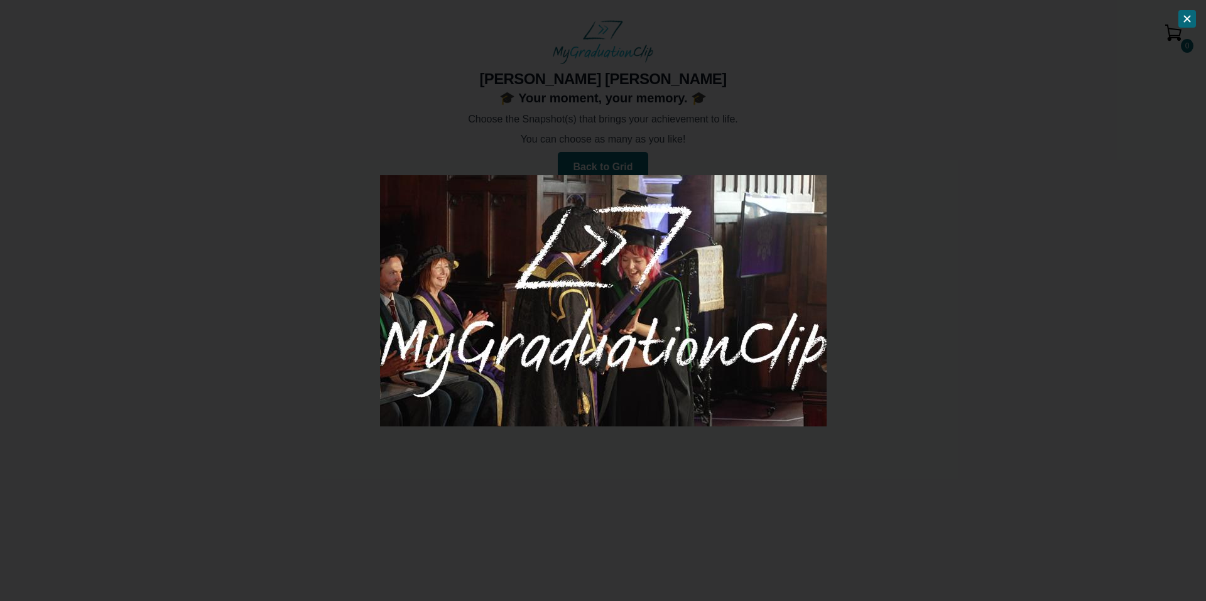
click at [891, 229] on div at bounding box center [603, 300] width 1206 height 601
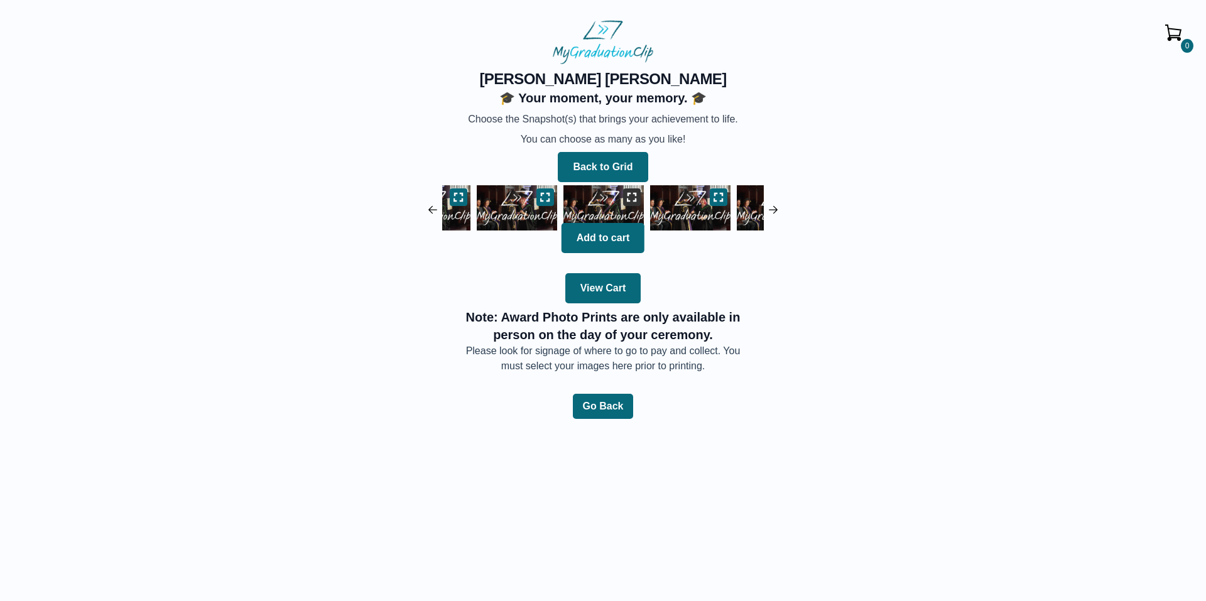
click at [636, 196] on icon at bounding box center [632, 197] width 10 height 10
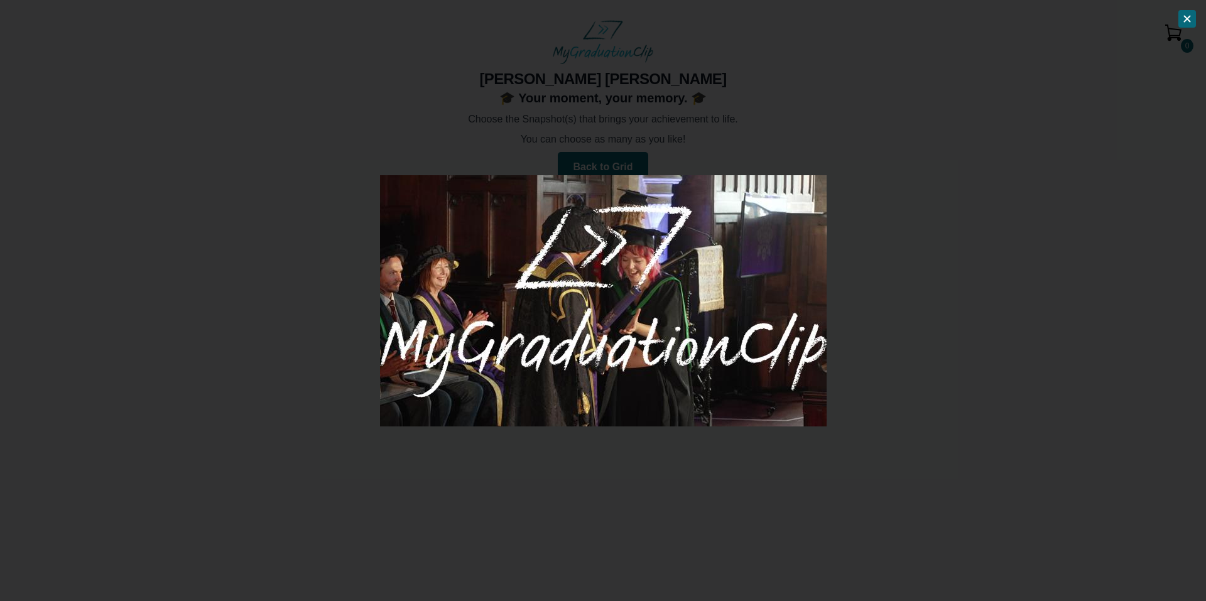
click at [858, 224] on div at bounding box center [603, 300] width 1206 height 601
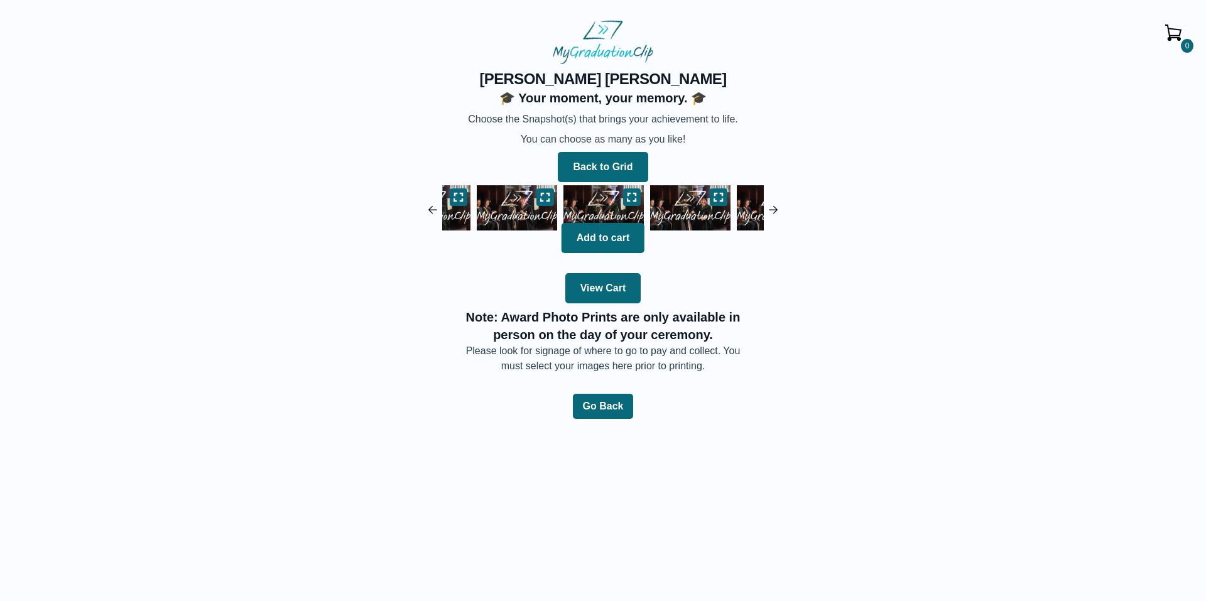
click at [716, 210] on img at bounding box center [690, 208] width 87 height 52
click at [630, 199] on icon at bounding box center [632, 197] width 10 height 10
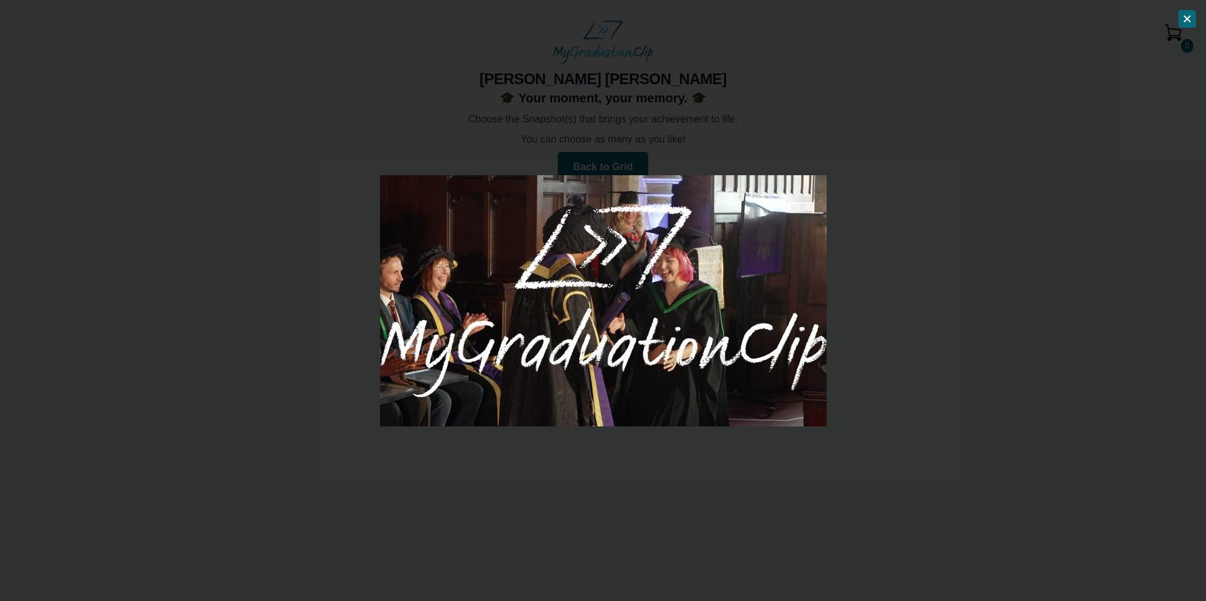
click at [872, 235] on div at bounding box center [603, 300] width 1206 height 601
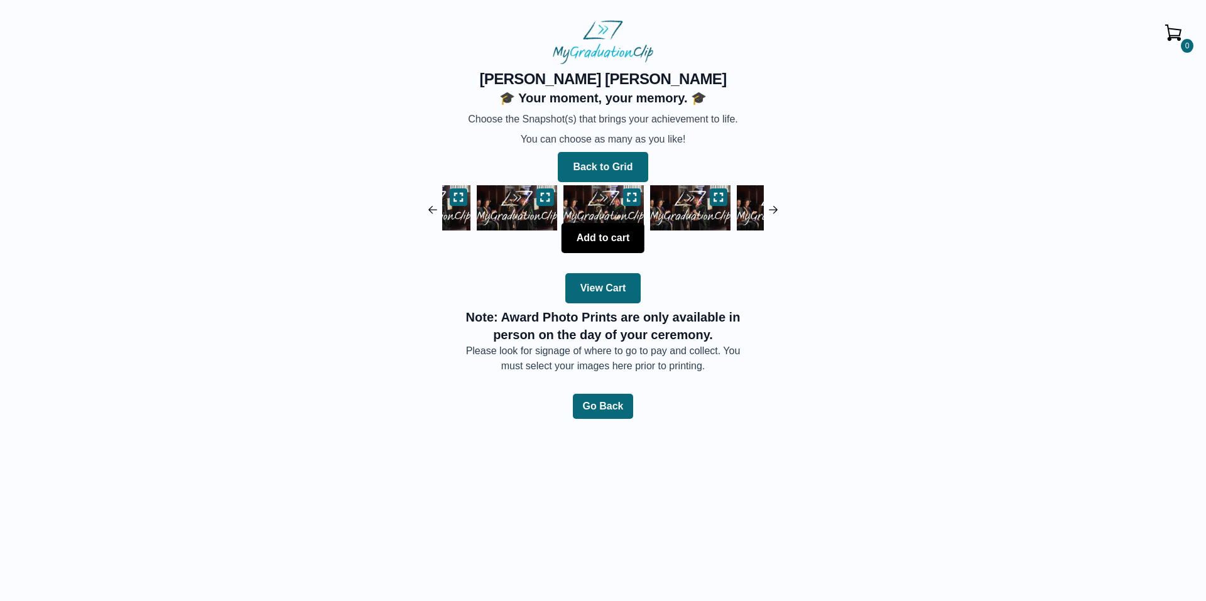
click at [611, 239] on button "Add to cart" at bounding box center [603, 238] width 83 height 30
click at [684, 210] on img at bounding box center [690, 208] width 87 height 52
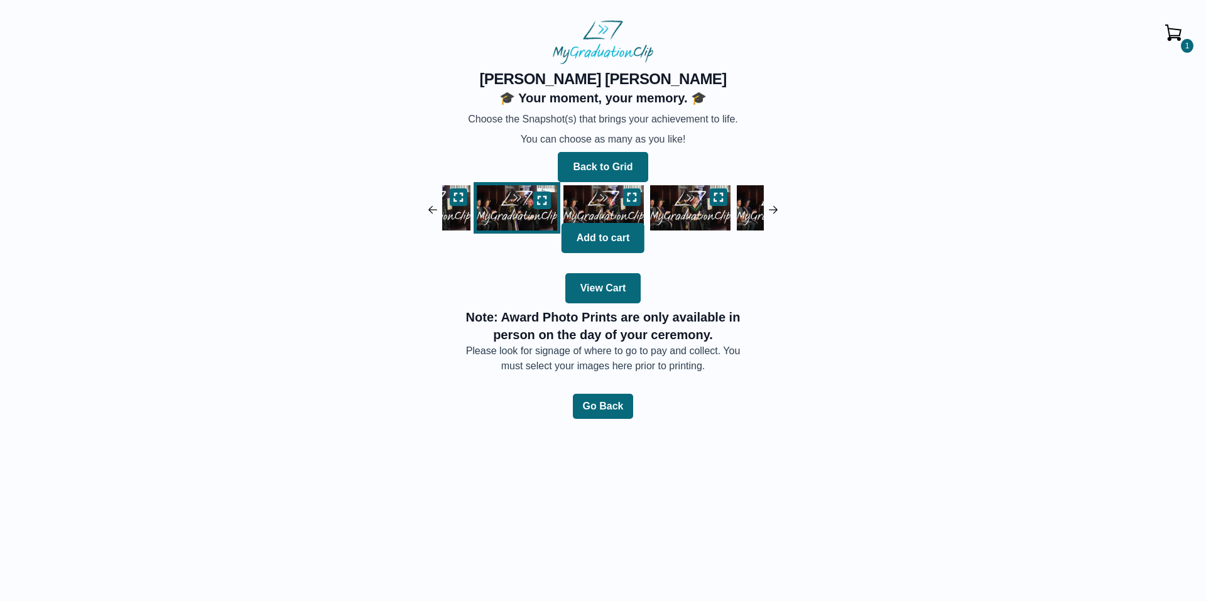
click at [672, 205] on img at bounding box center [690, 208] width 87 height 52
click at [638, 194] on button at bounding box center [632, 197] width 18 height 18
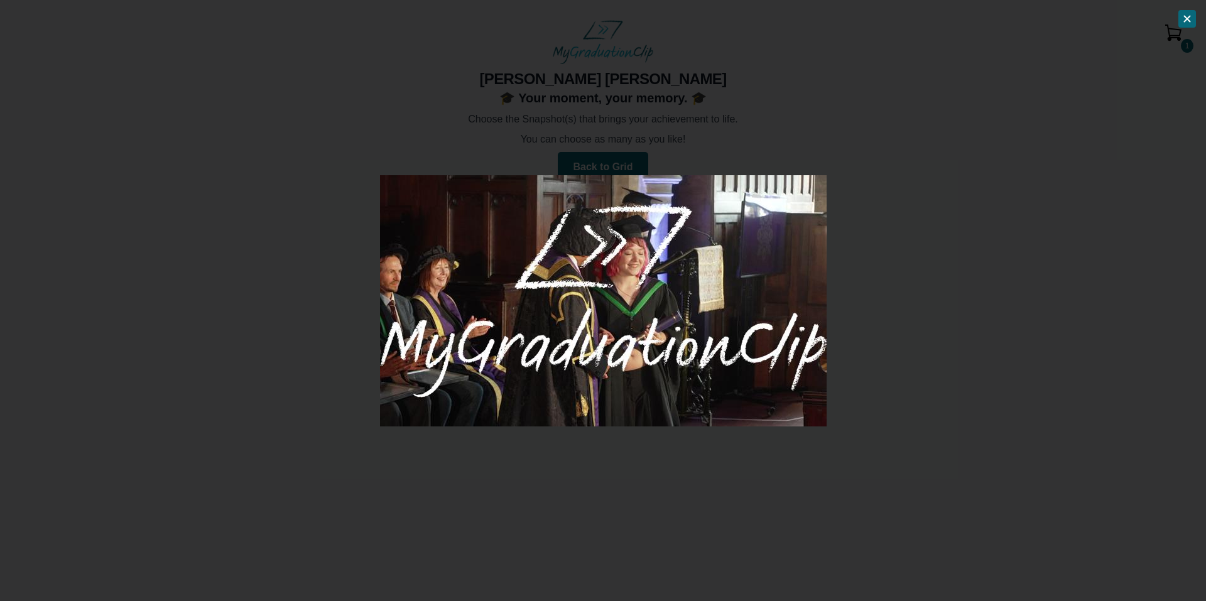
click at [858, 237] on div at bounding box center [603, 300] width 1206 height 601
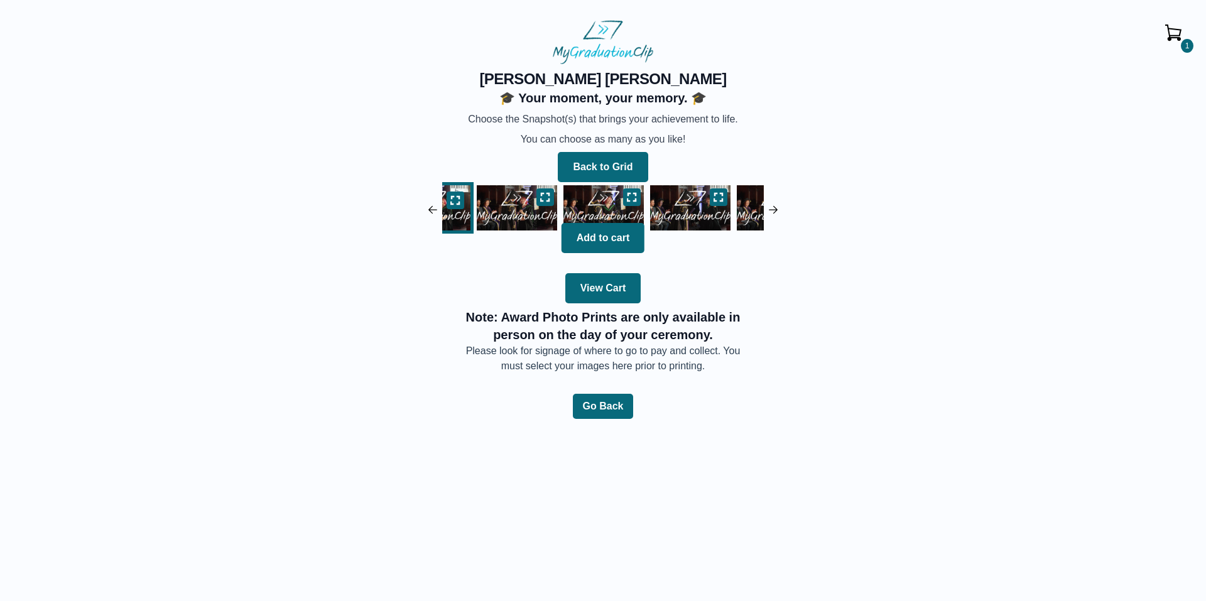
click at [667, 215] on img at bounding box center [690, 208] width 87 height 52
click at [636, 199] on icon at bounding box center [632, 197] width 9 height 8
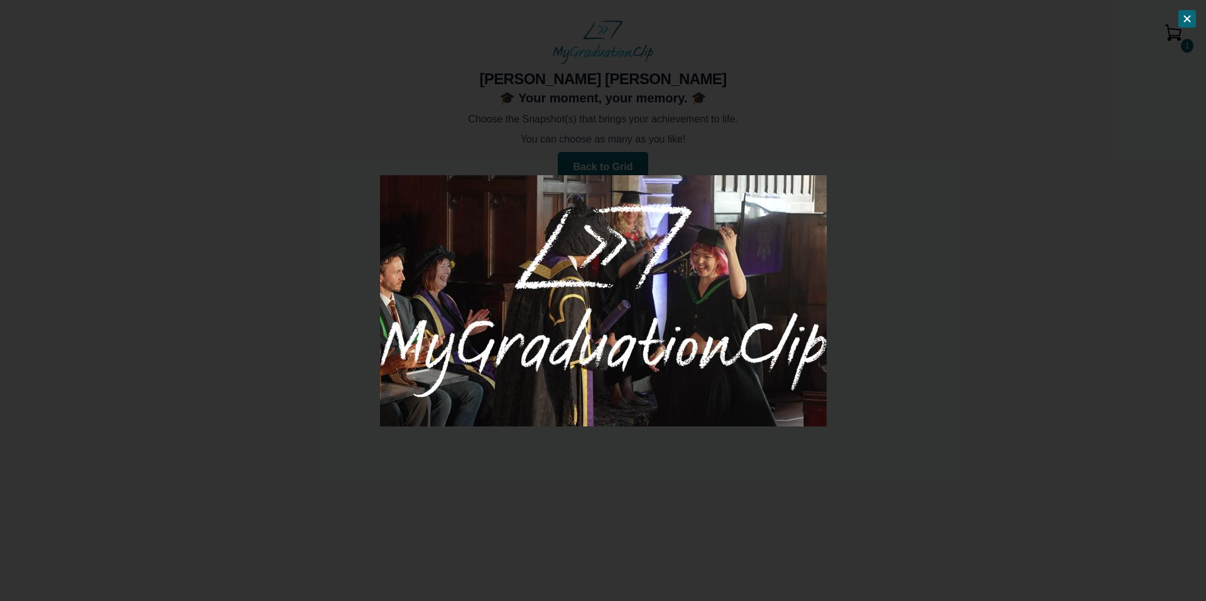
click at [855, 237] on div at bounding box center [603, 300] width 1206 height 601
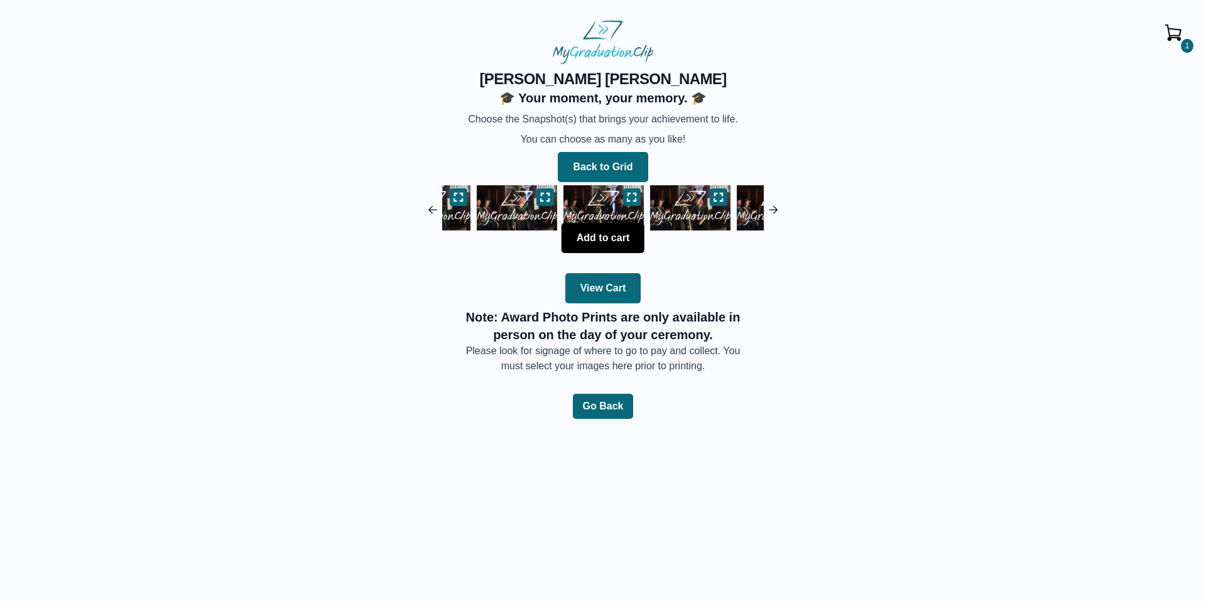
click at [616, 239] on button "Add to cart" at bounding box center [603, 238] width 83 height 30
click at [723, 212] on img at bounding box center [690, 208] width 87 height 52
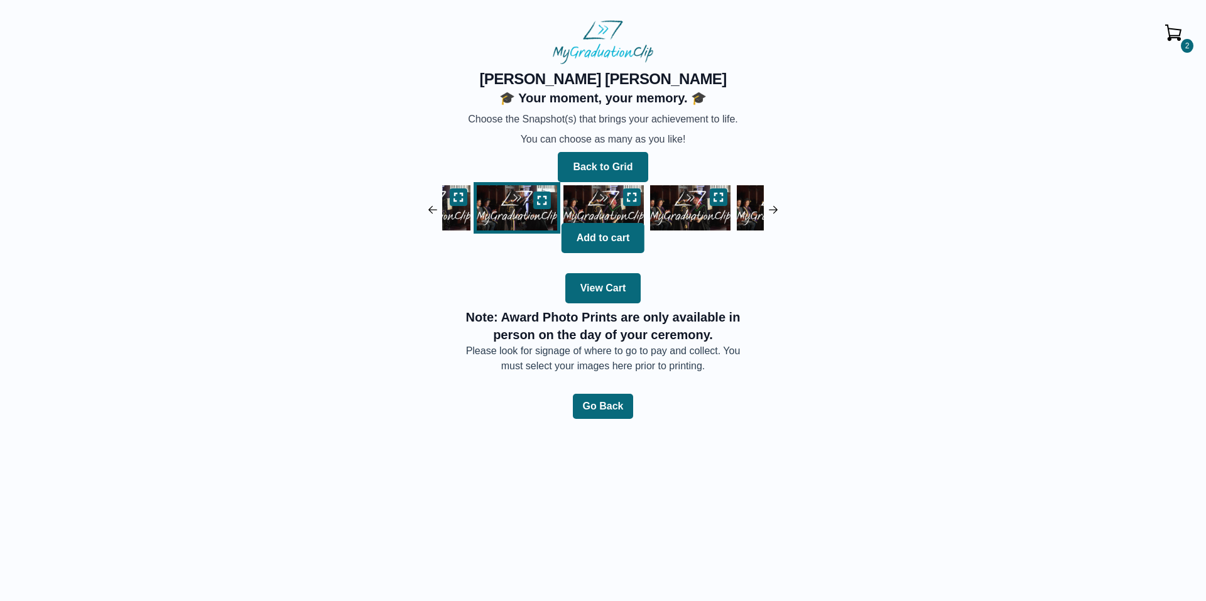
click at [699, 214] on img at bounding box center [690, 208] width 87 height 52
click at [638, 195] on button at bounding box center [632, 197] width 18 height 18
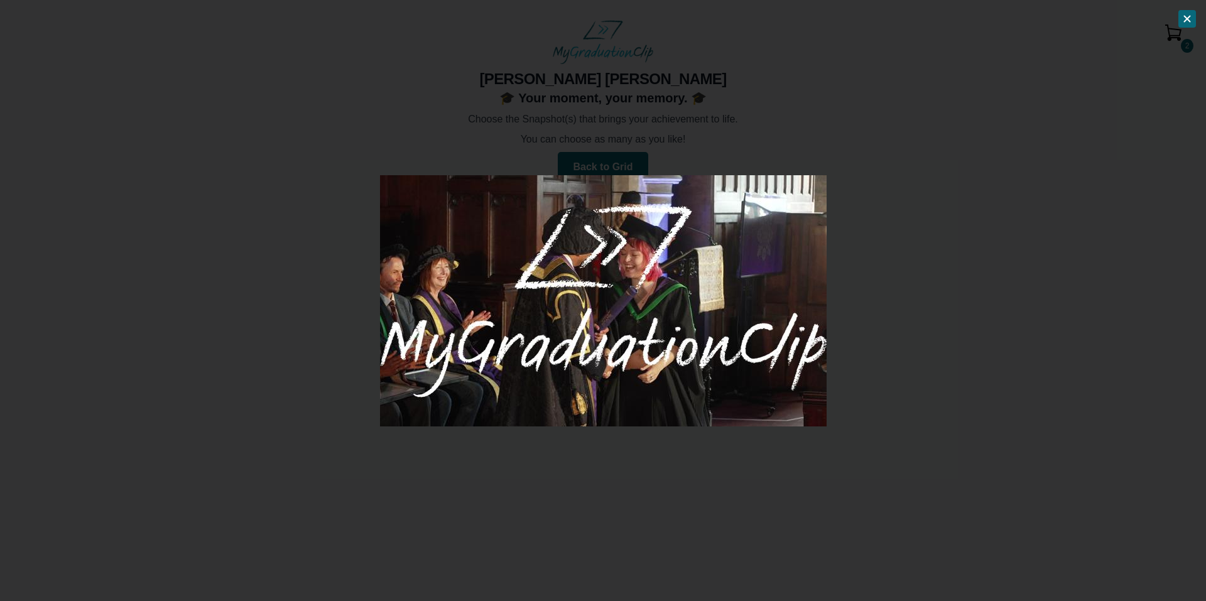
click at [936, 244] on div at bounding box center [603, 300] width 1206 height 601
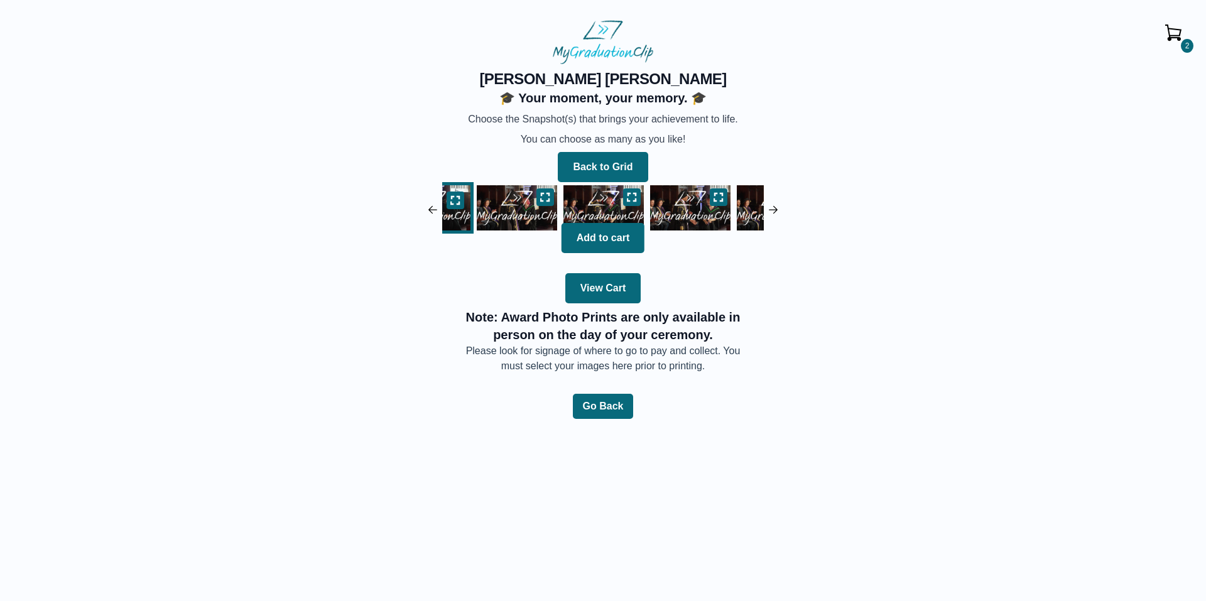
click at [699, 214] on img at bounding box center [690, 208] width 87 height 52
click at [625, 201] on button at bounding box center [632, 197] width 18 height 18
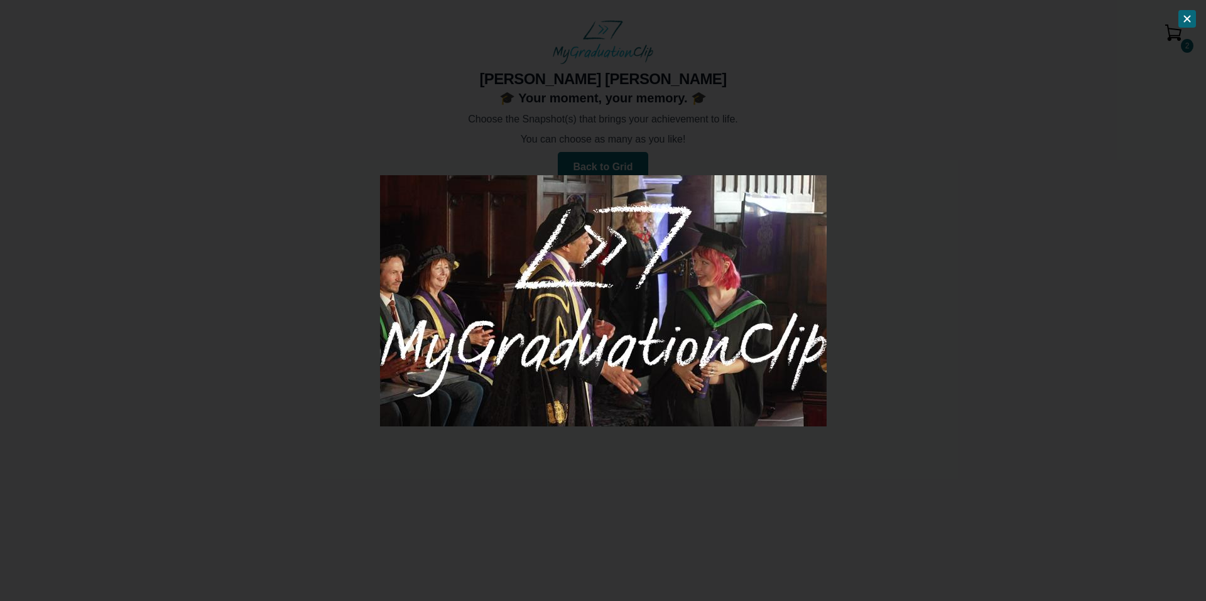
click at [863, 226] on div at bounding box center [603, 300] width 1206 height 601
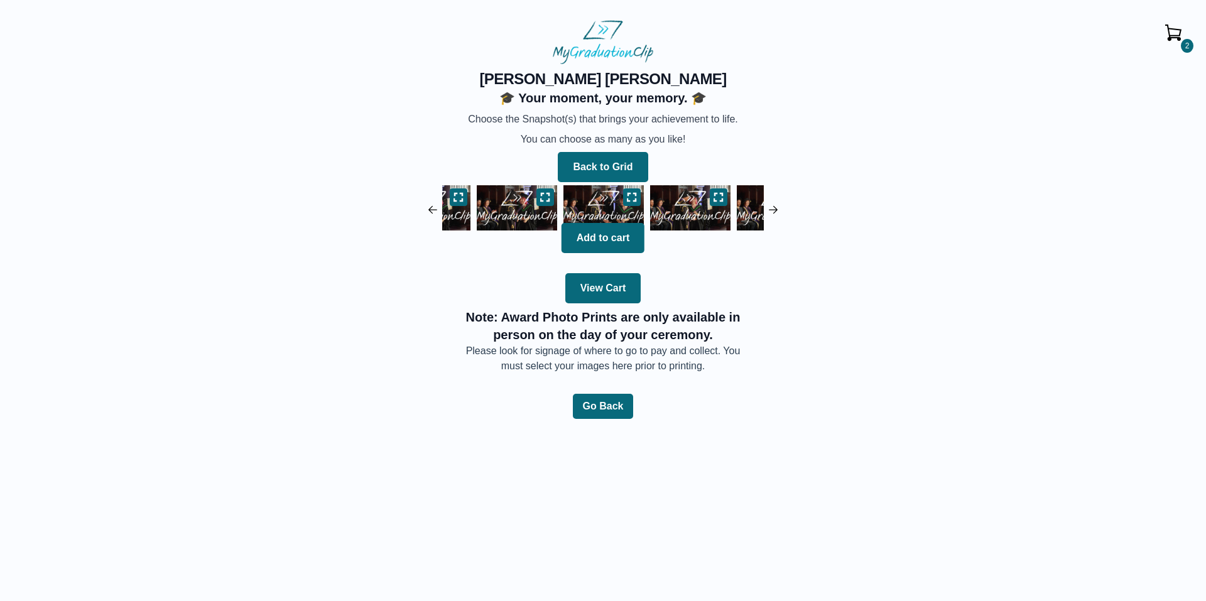
click at [689, 210] on img at bounding box center [690, 208] width 87 height 52
click at [620, 197] on img at bounding box center [603, 208] width 87 height 52
click at [625, 197] on button at bounding box center [632, 197] width 18 height 18
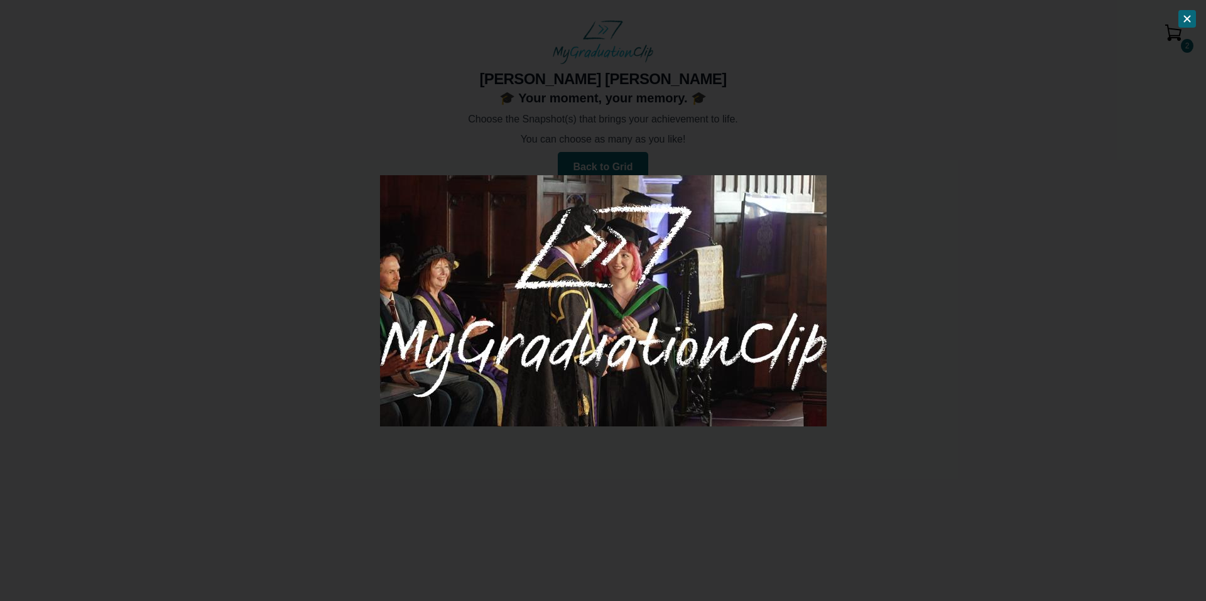
click at [897, 236] on div at bounding box center [603, 300] width 1206 height 601
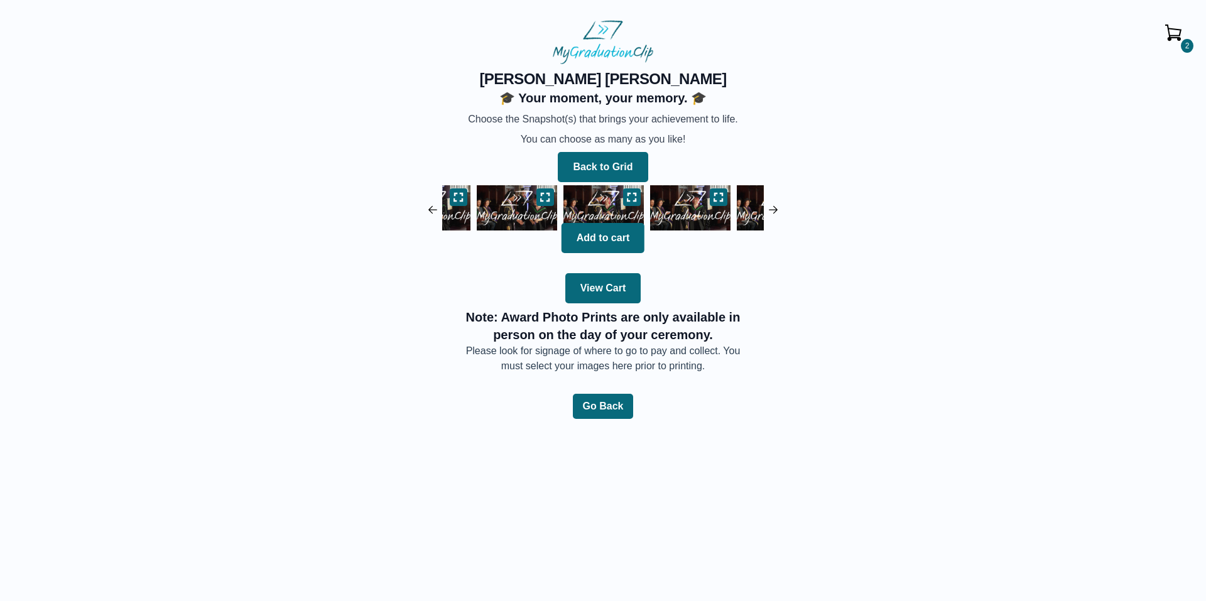
click at [669, 212] on img at bounding box center [690, 208] width 87 height 52
click at [625, 196] on button at bounding box center [632, 197] width 18 height 18
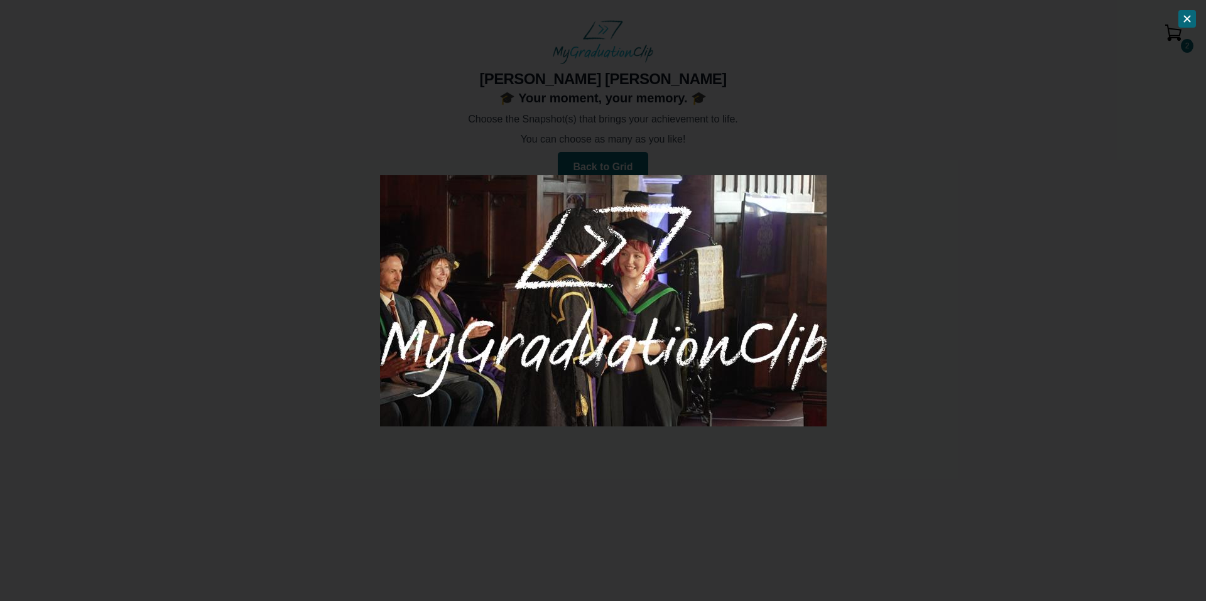
click at [871, 237] on div at bounding box center [603, 300] width 1206 height 601
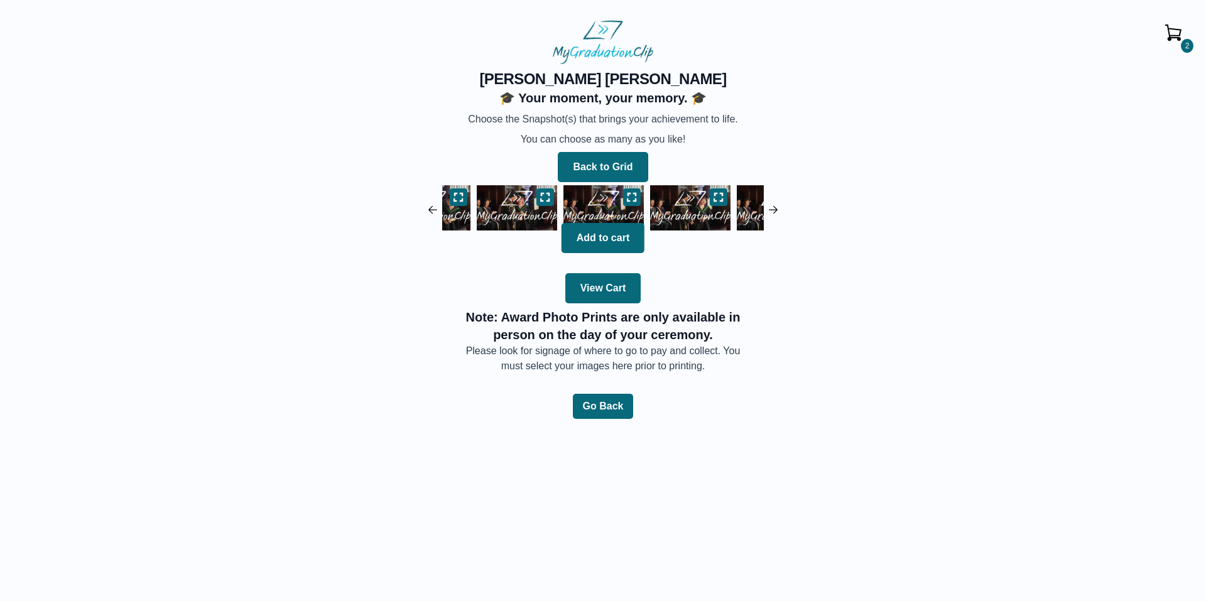
click at [693, 212] on img at bounding box center [690, 208] width 87 height 52
click at [632, 202] on icon at bounding box center [632, 197] width 10 height 10
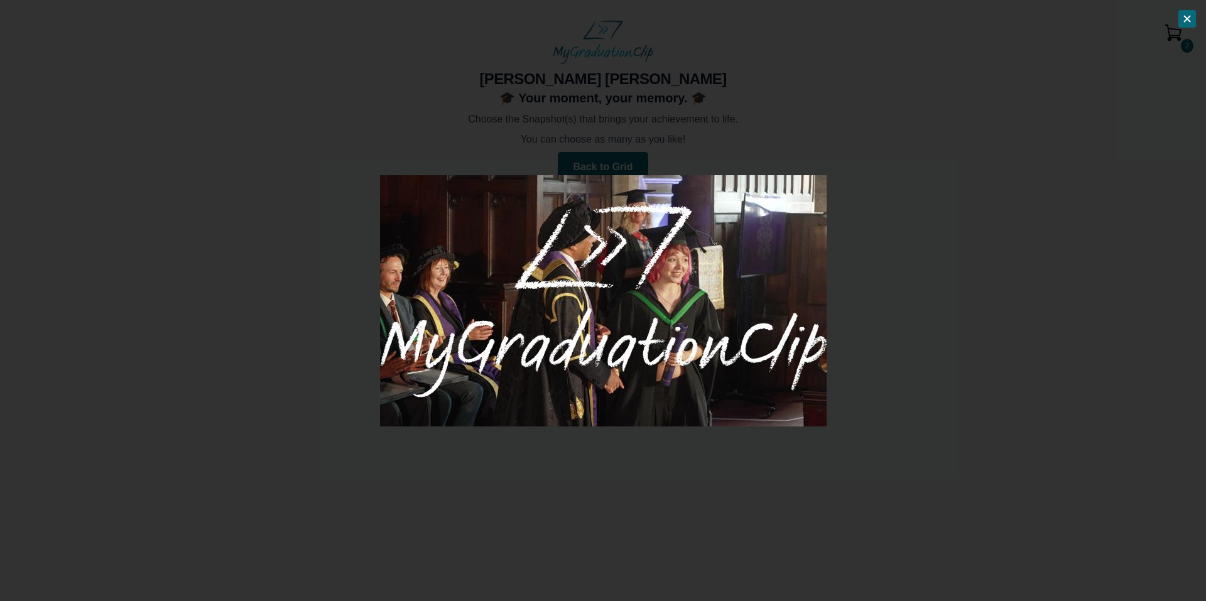
drag, startPoint x: 873, startPoint y: 237, endPoint x: 842, endPoint y: 234, distance: 31.0
click at [874, 237] on div at bounding box center [603, 300] width 1206 height 601
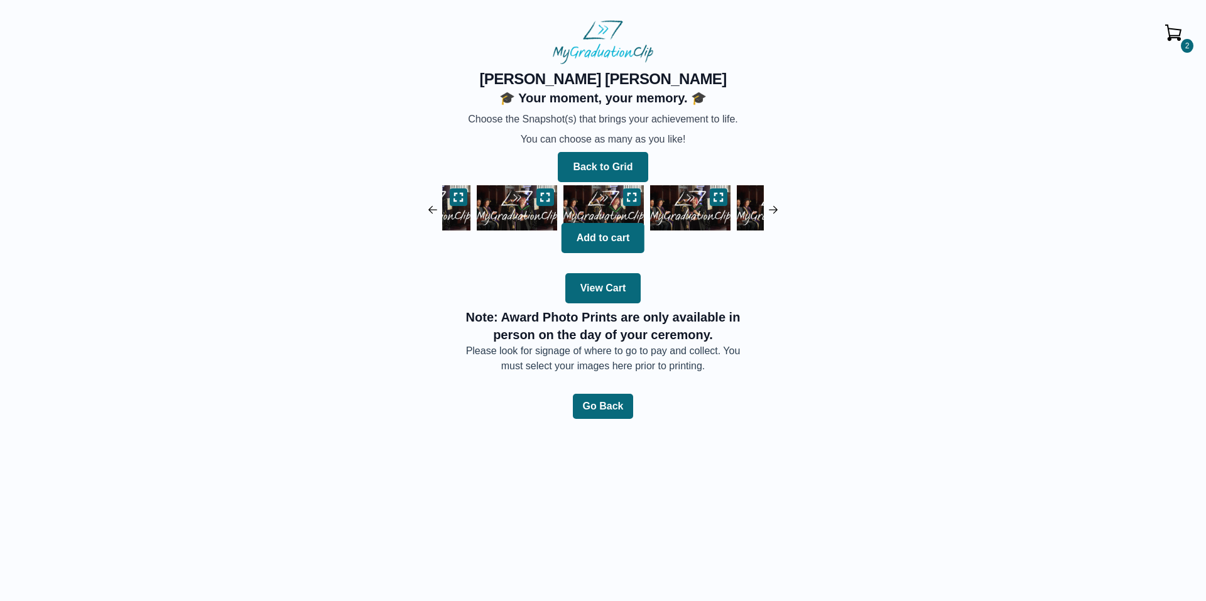
click at [669, 204] on img at bounding box center [690, 208] width 87 height 52
click at [621, 197] on img at bounding box center [603, 208] width 87 height 52
click at [627, 197] on icon at bounding box center [632, 197] width 10 height 10
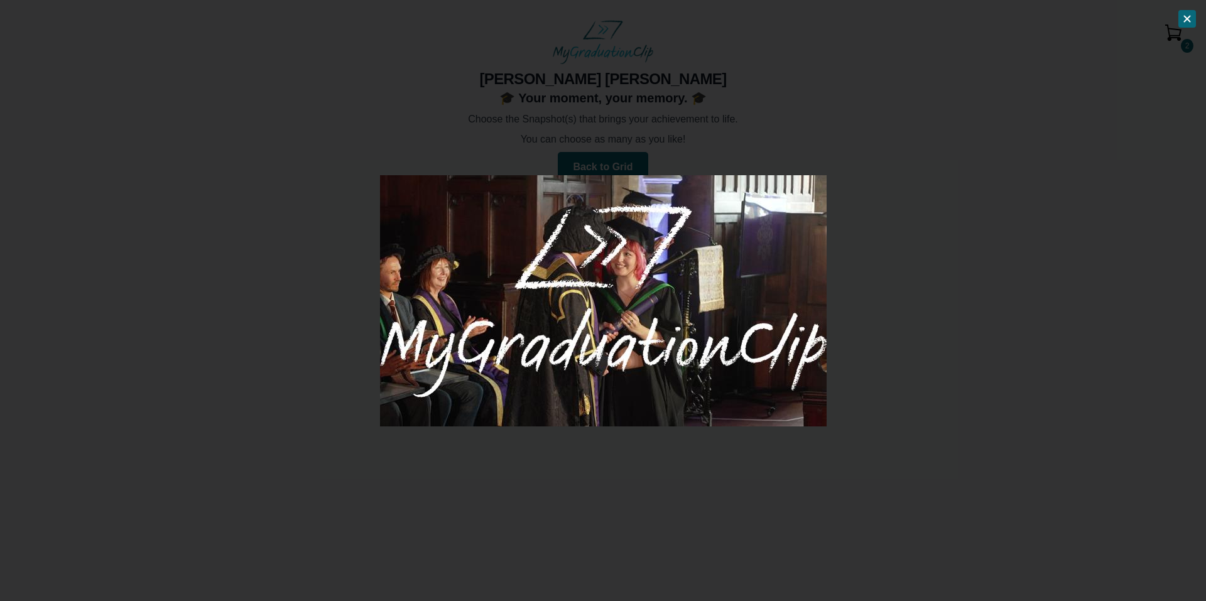
click at [863, 254] on div at bounding box center [603, 300] width 1206 height 601
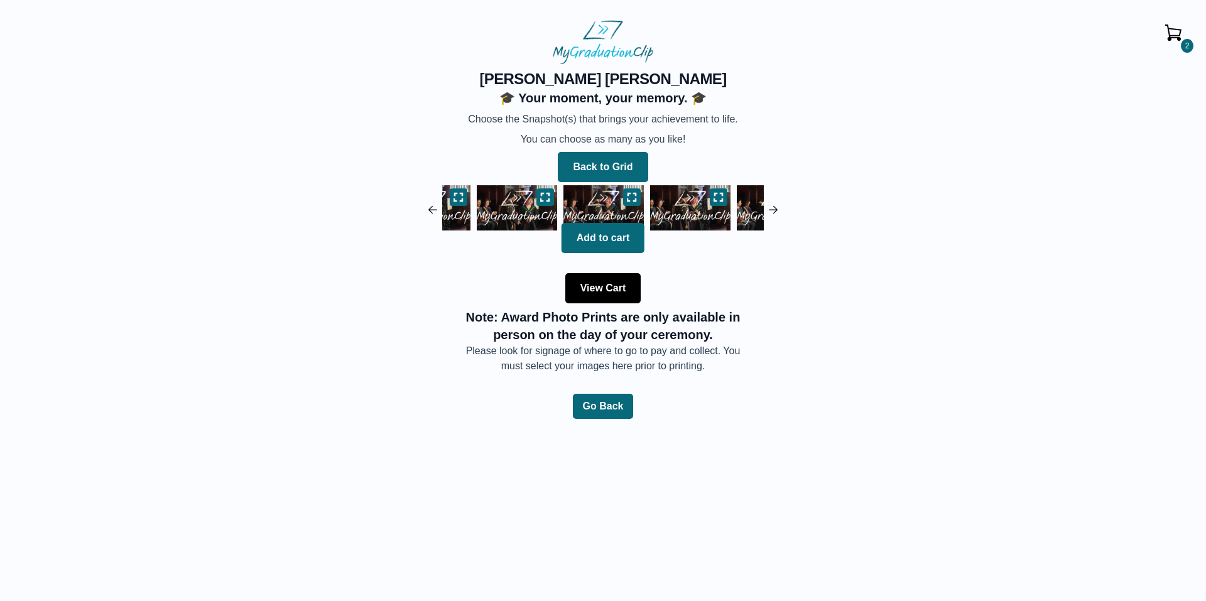
click at [629, 285] on button "View Cart" at bounding box center [603, 288] width 76 height 30
